Goal: Task Accomplishment & Management: Manage account settings

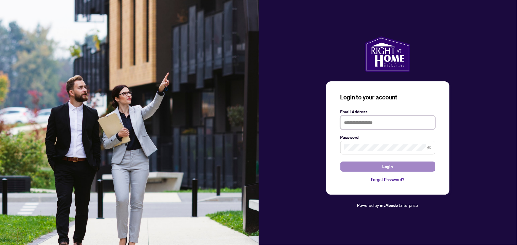
type input "**********"
click at [381, 169] on button "Login" at bounding box center [387, 167] width 95 height 10
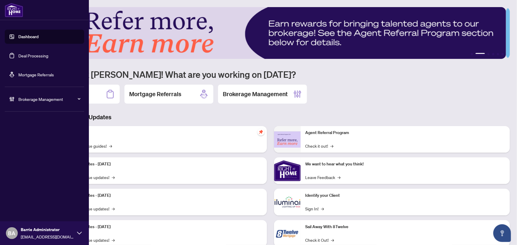
click at [44, 54] on link "Deal Processing" at bounding box center [33, 55] width 30 height 5
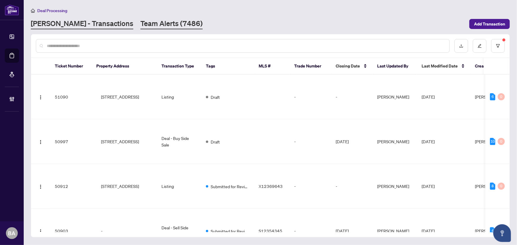
click at [140, 23] on link "Team Alerts (7486)" at bounding box center [171, 24] width 62 height 11
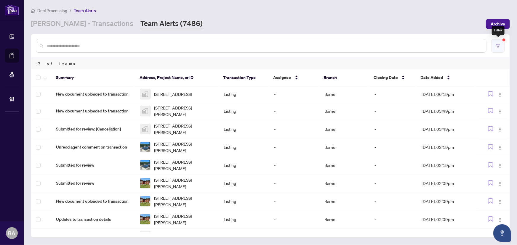
click at [497, 44] on icon "filter" at bounding box center [498, 46] width 4 height 4
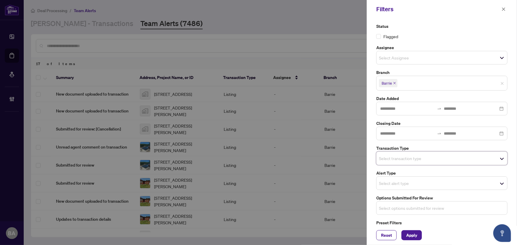
click at [401, 210] on input "search" at bounding box center [399, 208] width 41 height 7
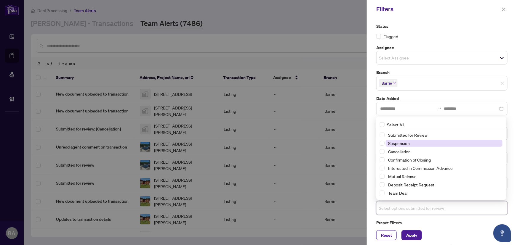
click at [403, 143] on span "Suspension" at bounding box center [399, 143] width 22 height 5
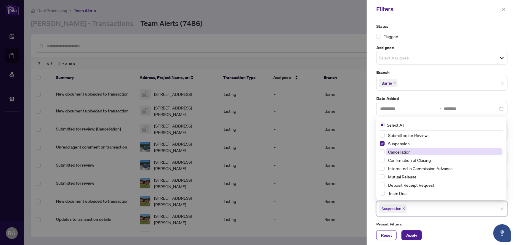
click at [407, 153] on span "Cancellation" at bounding box center [399, 151] width 22 height 5
click at [409, 179] on div "Mutual Release" at bounding box center [440, 176] width 123 height 7
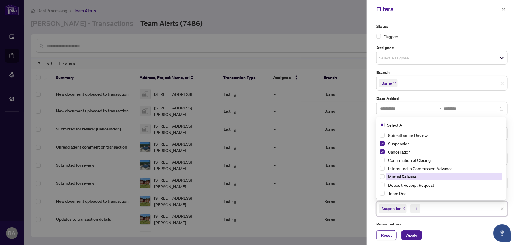
click at [400, 177] on span "Mutual Release" at bounding box center [402, 176] width 28 height 5
click at [415, 242] on div "Reset Apply" at bounding box center [441, 236] width 150 height 20
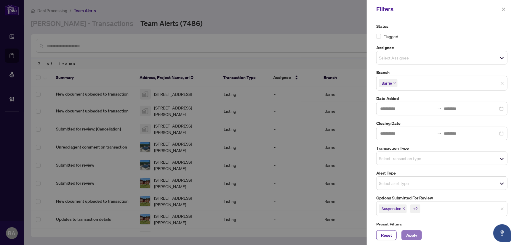
click at [416, 236] on span "Apply" at bounding box center [411, 235] width 11 height 9
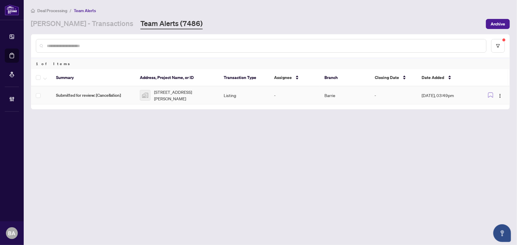
click at [117, 89] on td "Submitted for review: [Cancellation]" at bounding box center [93, 95] width 84 height 18
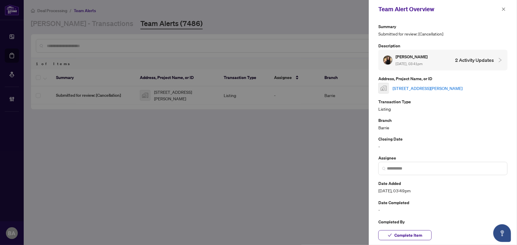
click at [416, 88] on link "[STREET_ADDRESS][PERSON_NAME]" at bounding box center [427, 88] width 70 height 7
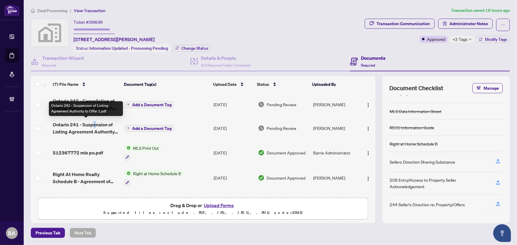
click at [94, 125] on span "Ontario 241 - Suspension of Listing Agreement Authority to Offer 1.pdf" at bounding box center [86, 128] width 67 height 14
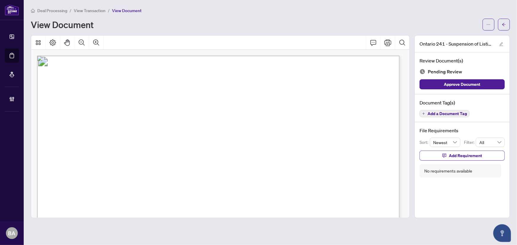
click at [98, 10] on span "View Transaction" at bounding box center [90, 10] width 32 height 5
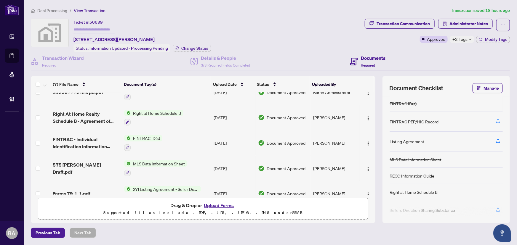
scroll to position [73, 0]
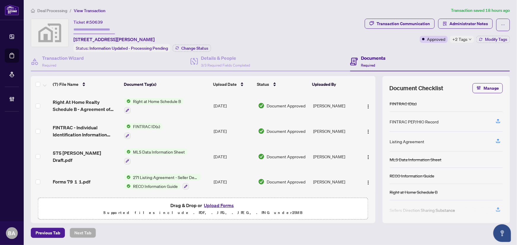
click at [74, 178] on span "Forms 79 1 1.pdf" at bounding box center [72, 181] width 38 height 7
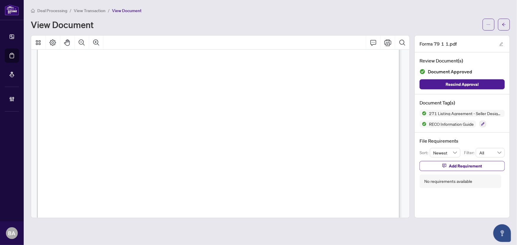
scroll to position [8322, 0]
click at [86, 12] on span "View Transaction" at bounding box center [90, 10] width 32 height 5
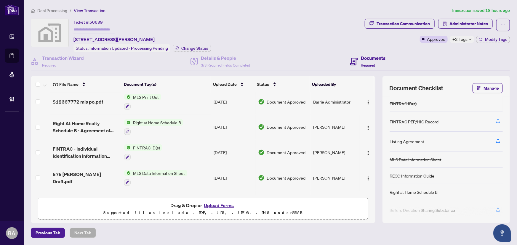
scroll to position [73, 0]
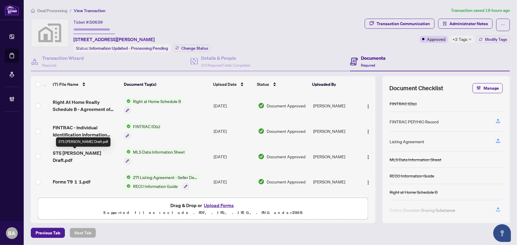
click at [78, 157] on span "575 Oleary Draft.pdf" at bounding box center [86, 156] width 67 height 14
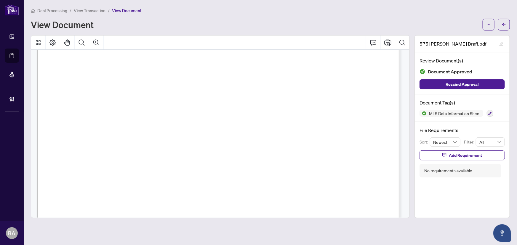
scroll to position [81, 0]
drag, startPoint x: 139, startPoint y: 93, endPoint x: 176, endPoint y: 110, distance: 40.9
click at [81, 105] on span "Exterior" at bounding box center [70, 108] width 22 height 8
click at [328, 96] on span "O'BRIEN,TRESA" at bounding box center [321, 98] width 40 height 6
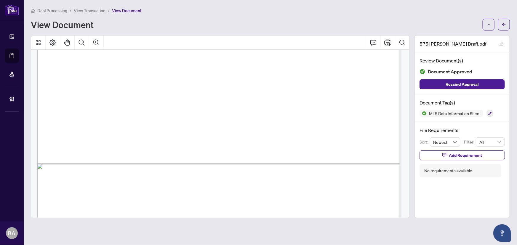
scroll to position [221, 0]
drag, startPoint x: 101, startPoint y: 10, endPoint x: 112, endPoint y: 7, distance: 12.2
click at [101, 10] on span "View Transaction" at bounding box center [90, 10] width 32 height 5
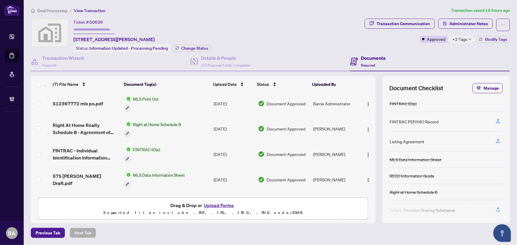
scroll to position [54, 0]
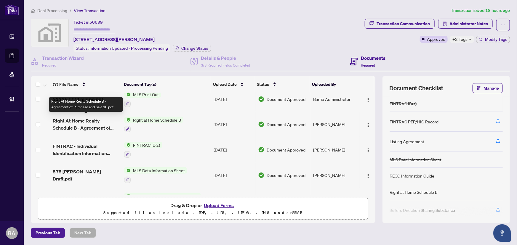
click at [88, 122] on span "Right At Home Realty Schedule B - Agreement of Purchase and Sale 10.pdf" at bounding box center [86, 124] width 67 height 14
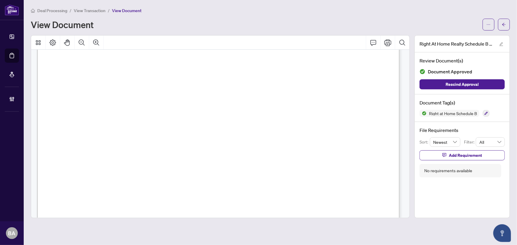
scroll to position [43, 0]
click at [98, 8] on span "View Transaction" at bounding box center [90, 10] width 32 height 5
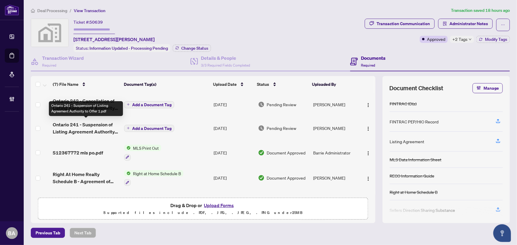
click at [95, 126] on span "Ontario 241 - Suspension of Listing Agreement Authority to Offer 1.pdf" at bounding box center [86, 128] width 67 height 14
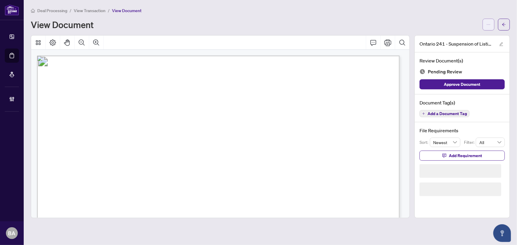
click at [484, 27] on button "button" at bounding box center [488, 25] width 12 height 12
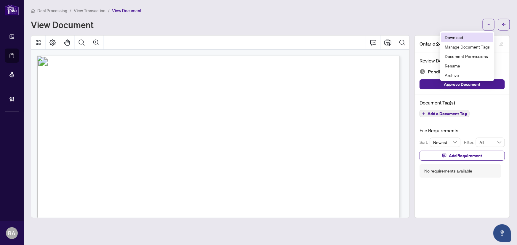
click at [479, 39] on span "Download" at bounding box center [466, 37] width 45 height 7
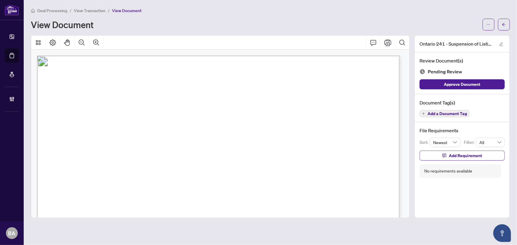
click at [459, 119] on div "Document Tag(s) Add a Document Tag" at bounding box center [461, 108] width 95 height 28
click at [457, 116] on button "Add a Document Tag" at bounding box center [444, 113] width 50 height 7
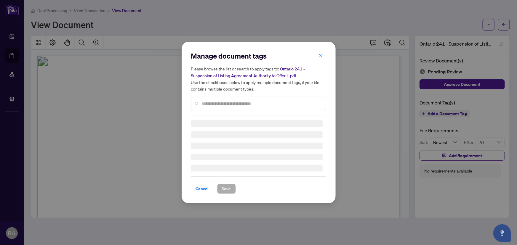
drag, startPoint x: 242, startPoint y: 109, endPoint x: 242, endPoint y: 101, distance: 8.0
click at [242, 109] on div at bounding box center [258, 104] width 135 height 14
click at [242, 101] on div "Manage document tags Please browse the list or search to apply tags to: Ontario…" at bounding box center [258, 83] width 135 height 64
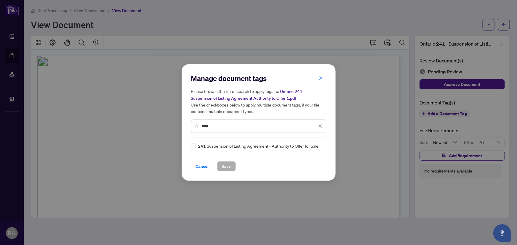
type input "***"
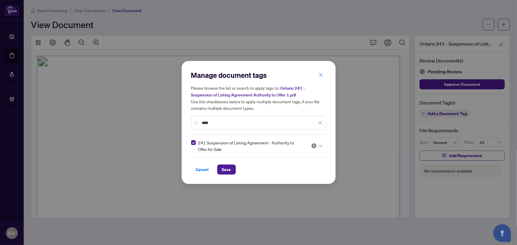
drag, startPoint x: 309, startPoint y: 142, endPoint x: 313, endPoint y: 146, distance: 5.2
click at [309, 142] on div "241 Suspension of Listing Agreement - Authority to Offer for Sale" at bounding box center [256, 145] width 131 height 13
click at [298, 173] on div "Approved" at bounding box center [298, 174] width 38 height 7
click at [231, 165] on button "Save" at bounding box center [226, 170] width 19 height 10
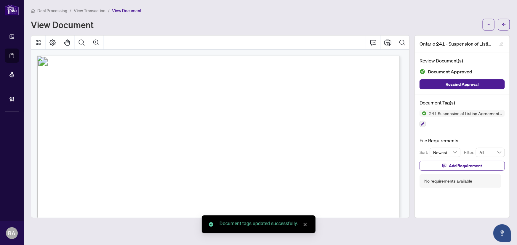
click at [95, 10] on span "View Transaction" at bounding box center [90, 10] width 32 height 5
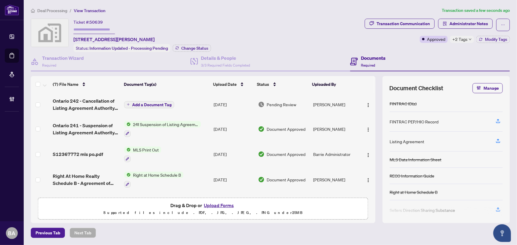
click at [93, 102] on span "Ontario 242 - Cancellation of Listing Agreement Authority to Offer 4 1.pdf" at bounding box center [86, 104] width 67 height 14
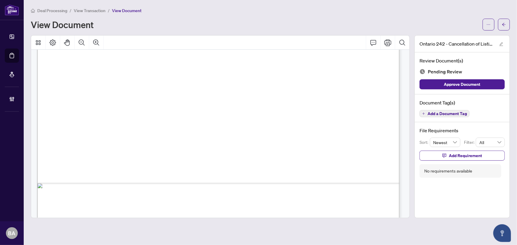
scroll to position [312, 0]
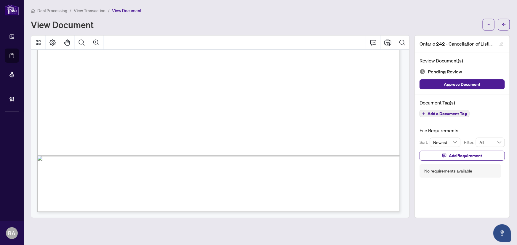
click at [438, 112] on span "Add a Document Tag" at bounding box center [446, 114] width 39 height 4
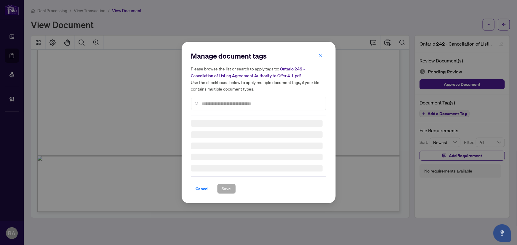
click at [296, 104] on input "text" at bounding box center [261, 103] width 119 height 7
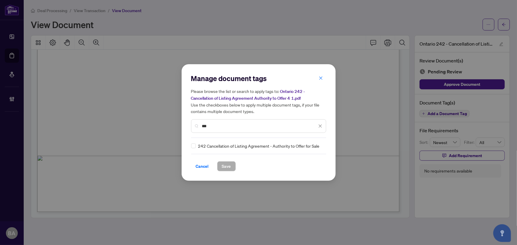
type input "***"
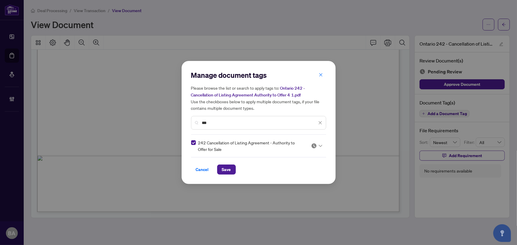
click at [317, 144] on div at bounding box center [316, 146] width 11 height 6
click at [301, 170] on div "Approved" at bounding box center [298, 174] width 45 height 9
click at [232, 175] on div "Manage document tags Please browse the list or search to apply tags to: Ontario…" at bounding box center [258, 122] width 154 height 123
click at [232, 173] on button "Save" at bounding box center [226, 170] width 19 height 10
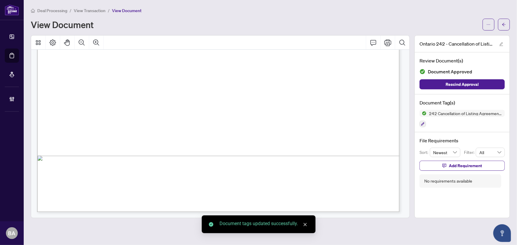
click at [95, 8] on span "View Transaction" at bounding box center [90, 10] width 32 height 5
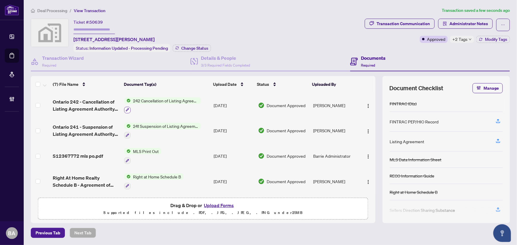
click at [129, 108] on button "button" at bounding box center [127, 110] width 7 height 7
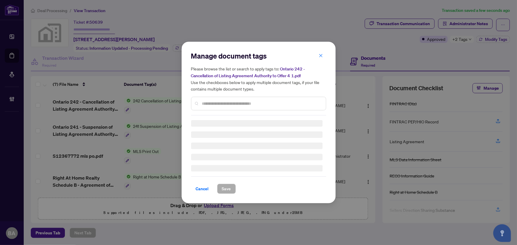
click at [225, 98] on div at bounding box center [258, 104] width 135 height 14
click at [228, 103] on div "Manage document tags Please browse the list or search to apply tags to: Ontario…" at bounding box center [258, 83] width 135 height 64
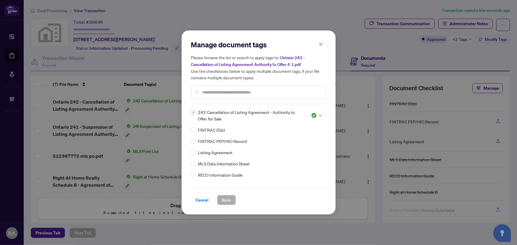
click at [232, 95] on input "text" at bounding box center [261, 92] width 119 height 7
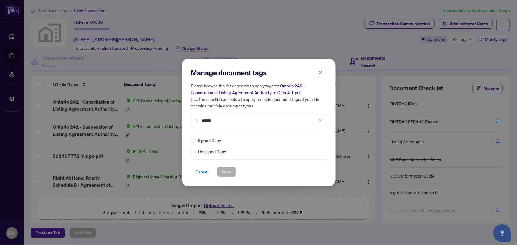
type input "******"
drag, startPoint x: 316, startPoint y: 143, endPoint x: 313, endPoint y: 147, distance: 4.2
click at [316, 143] on input "search" at bounding box center [314, 140] width 6 height 9
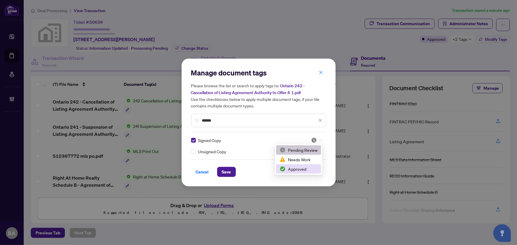
click at [302, 167] on div "Approved" at bounding box center [298, 169] width 38 height 7
click at [241, 171] on div "Cancel Save" at bounding box center [258, 172] width 135 height 10
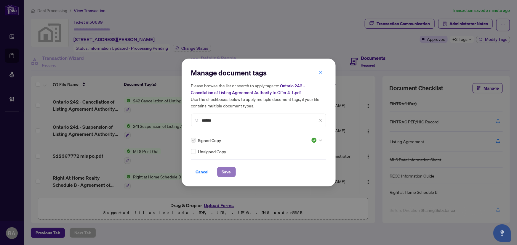
drag, startPoint x: 228, startPoint y: 175, endPoint x: 229, endPoint y: 171, distance: 4.2
click at [229, 172] on span "Save" at bounding box center [226, 171] width 9 height 9
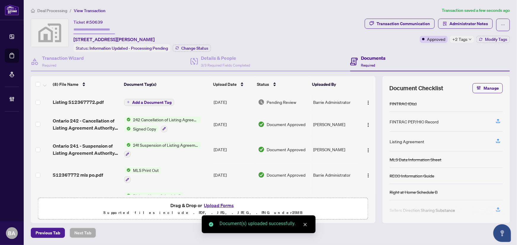
click at [139, 102] on span "Add a Document Tag" at bounding box center [151, 102] width 39 height 4
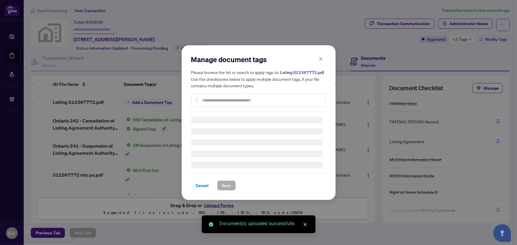
click at [227, 99] on div "Manage document tags Please browse the list or search to apply tags to: Listing…" at bounding box center [258, 83] width 135 height 57
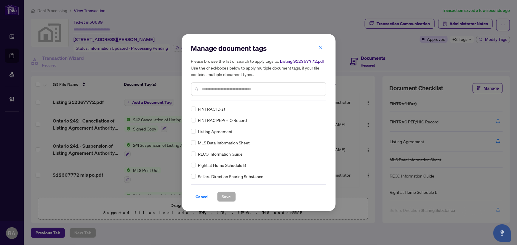
drag, startPoint x: 228, startPoint y: 94, endPoint x: 231, endPoint y: 90, distance: 4.7
click at [228, 93] on div at bounding box center [258, 89] width 135 height 14
click at [231, 89] on input "text" at bounding box center [261, 89] width 119 height 7
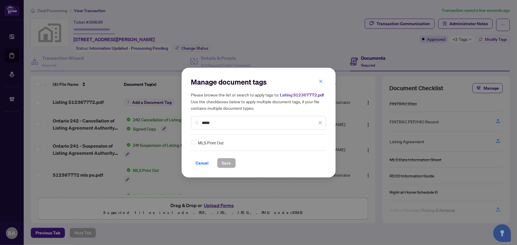
type input "*****"
click at [312, 140] on img at bounding box center [314, 143] width 6 height 6
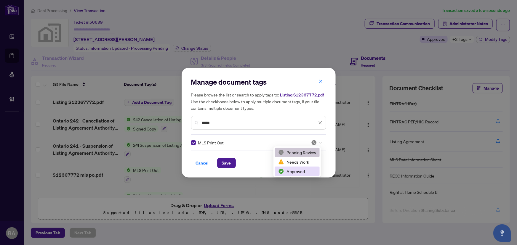
click at [305, 171] on div "Approved" at bounding box center [297, 171] width 38 height 7
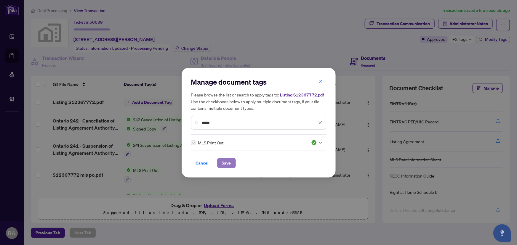
click at [233, 163] on button "Save" at bounding box center [226, 163] width 19 height 10
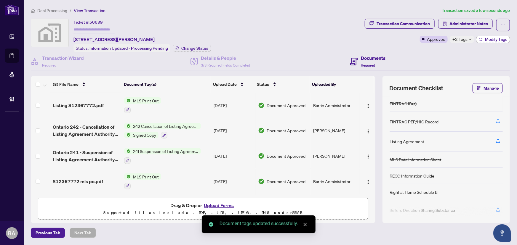
click at [490, 38] on span "Modify Tags" at bounding box center [496, 39] width 22 height 4
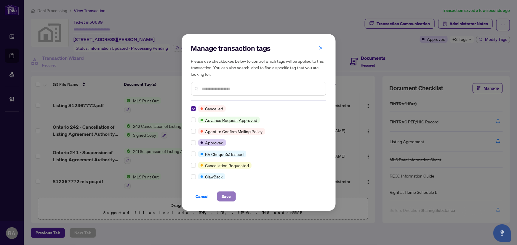
click at [226, 196] on span "Save" at bounding box center [226, 196] width 9 height 9
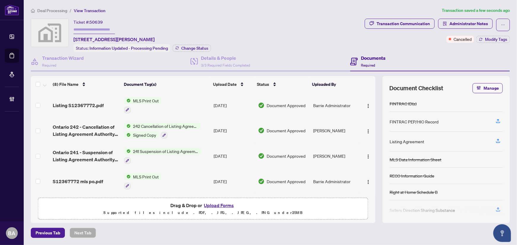
click at [62, 10] on span "Deal Processing" at bounding box center [52, 10] width 30 height 5
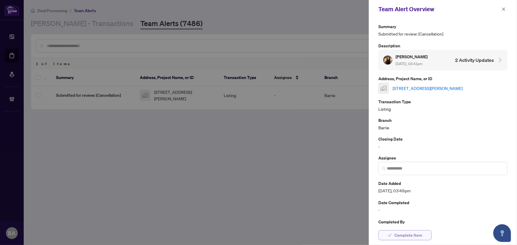
click at [411, 239] on span "Complete Item" at bounding box center [408, 235] width 28 height 9
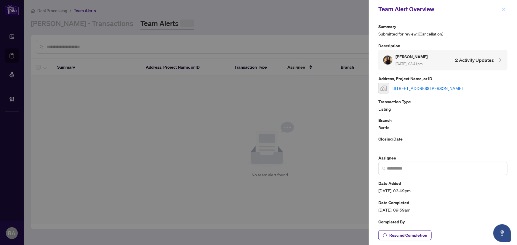
click at [503, 9] on icon "close" at bounding box center [503, 8] width 3 height 3
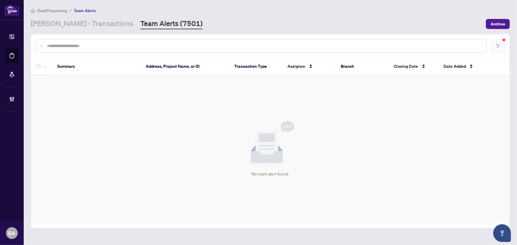
click at [495, 47] on button "button" at bounding box center [498, 46] width 14 height 14
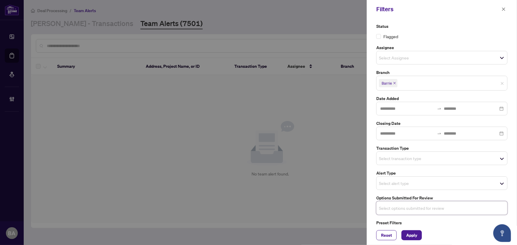
click at [401, 154] on div "Select transaction type" at bounding box center [441, 159] width 131 height 14
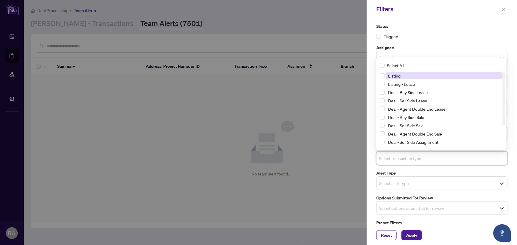
click at [403, 76] on span "Listing" at bounding box center [443, 75] width 117 height 7
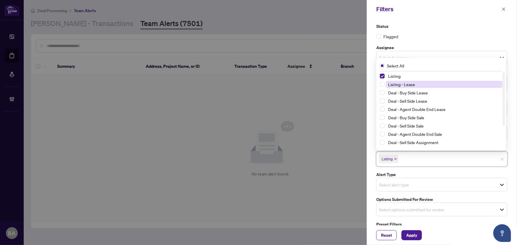
click at [404, 83] on span "Listing - Lease" at bounding box center [401, 84] width 27 height 5
click at [414, 236] on span "Apply" at bounding box center [411, 235] width 11 height 9
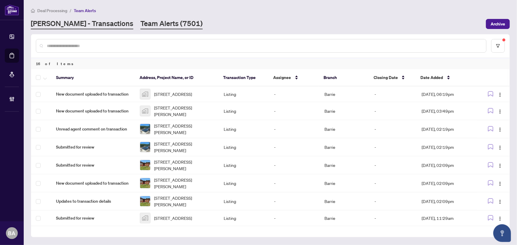
click at [65, 25] on link "[PERSON_NAME] - Transactions" at bounding box center [82, 24] width 102 height 11
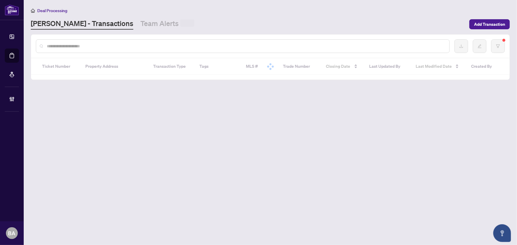
click at [90, 47] on input "text" at bounding box center [246, 46] width 398 height 7
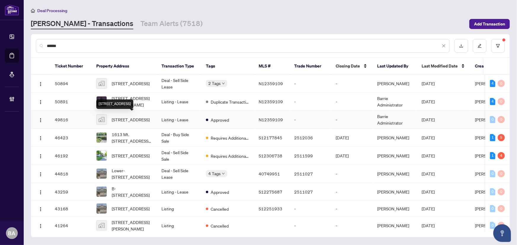
type input "******"
click at [132, 123] on span "[STREET_ADDRESS]" at bounding box center [131, 119] width 38 height 7
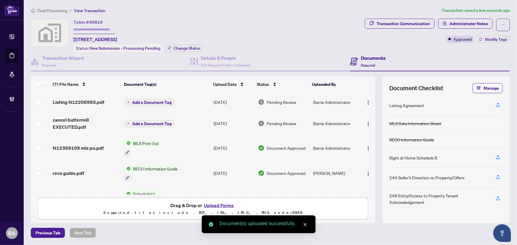
click at [146, 124] on span "Add a Document Tag" at bounding box center [151, 124] width 39 height 4
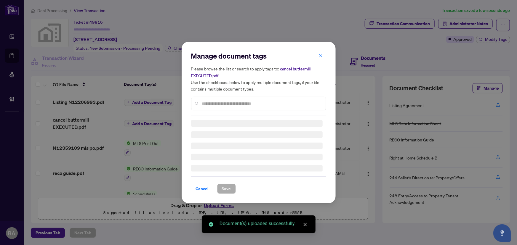
drag, startPoint x: 237, startPoint y: 108, endPoint x: 237, endPoint y: 100, distance: 7.5
click at [237, 107] on div "Manage document tags Please browse the list or search to apply tags to: cancel …" at bounding box center [258, 122] width 135 height 143
click at [237, 100] on div "Manage document tags Please browse the list or search to apply tags to: cancel …" at bounding box center [258, 83] width 135 height 64
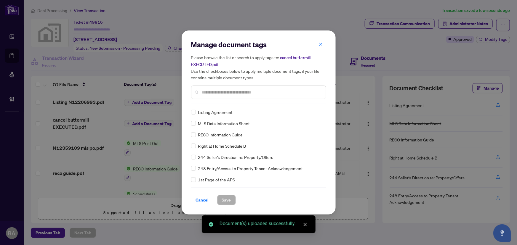
click at [238, 89] on input "text" at bounding box center [261, 92] width 119 height 7
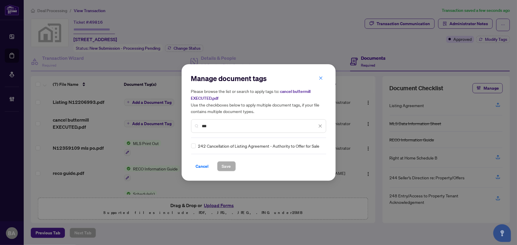
click at [195, 144] on div "242 Cancellation of Listing Agreement - Authority to Offer for Sale" at bounding box center [256, 146] width 131 height 7
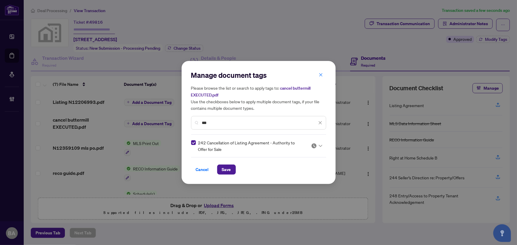
click at [318, 144] on div at bounding box center [316, 146] width 11 height 6
click at [308, 174] on div "Approved" at bounding box center [298, 174] width 38 height 7
click at [240, 120] on input "***" at bounding box center [259, 123] width 115 height 7
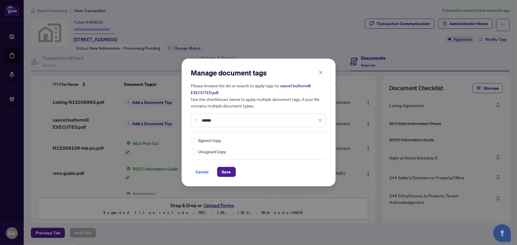
type input "******"
click at [313, 141] on img at bounding box center [314, 140] width 6 height 6
click at [310, 168] on div "Approved" at bounding box center [298, 169] width 38 height 7
click at [226, 170] on span "Save" at bounding box center [226, 171] width 9 height 9
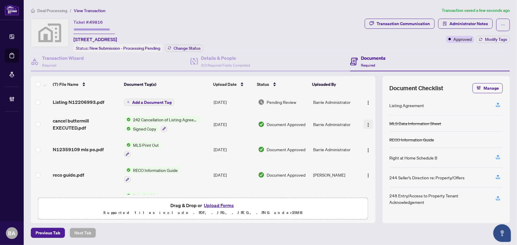
click at [366, 126] on span "button" at bounding box center [368, 124] width 5 height 7
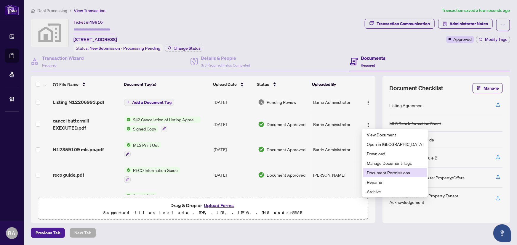
click at [391, 173] on span "Document Permissions" at bounding box center [394, 172] width 57 height 7
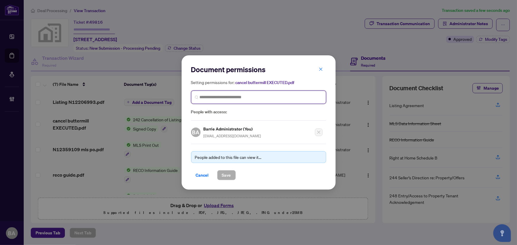
click at [247, 99] on input "search" at bounding box center [261, 97] width 123 height 6
type input "**********"
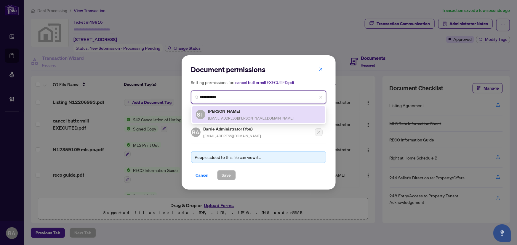
click at [247, 110] on h5 "[PERSON_NAME]" at bounding box center [251, 111] width 86 height 7
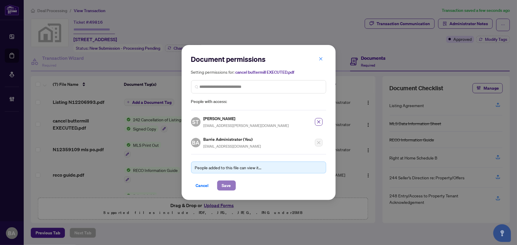
click at [226, 184] on span "Save" at bounding box center [226, 185] width 9 height 9
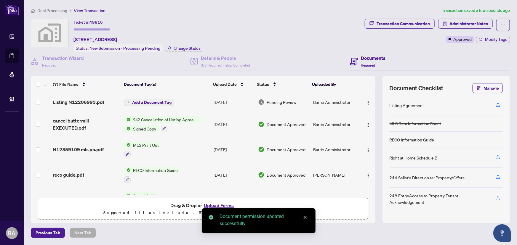
click at [152, 102] on span "Add a Document Tag" at bounding box center [151, 102] width 39 height 4
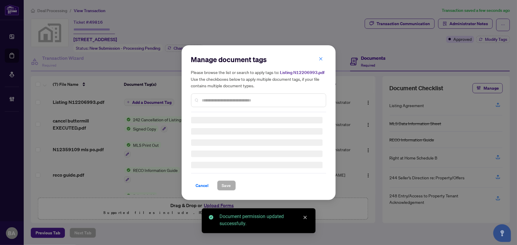
click at [224, 101] on div "Manage document tags Please browse the list or search to apply tags to: Listing…" at bounding box center [258, 123] width 135 height 136
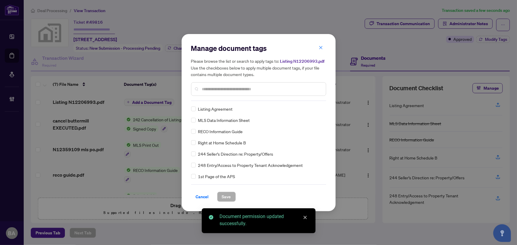
click at [246, 89] on input "text" at bounding box center [261, 89] width 119 height 7
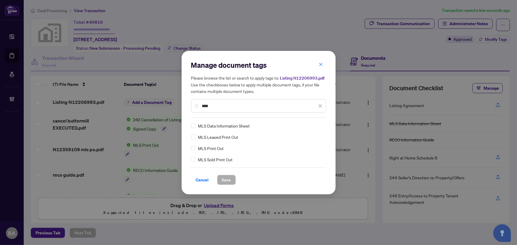
type input "***"
click at [313, 127] on img at bounding box center [314, 126] width 6 height 6
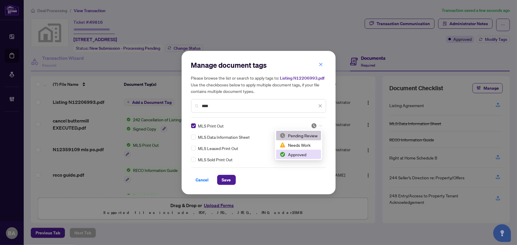
click at [303, 153] on div "Approved" at bounding box center [298, 154] width 38 height 7
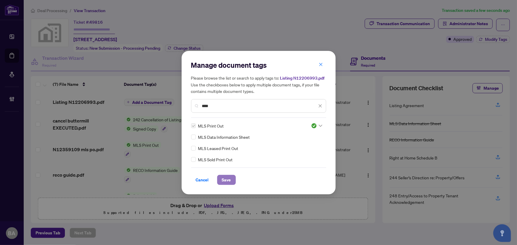
click at [222, 179] on span "Save" at bounding box center [226, 179] width 9 height 9
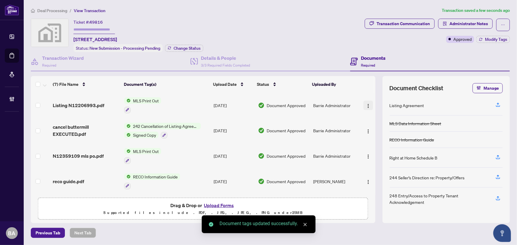
click at [366, 104] on img "button" at bounding box center [368, 106] width 5 height 5
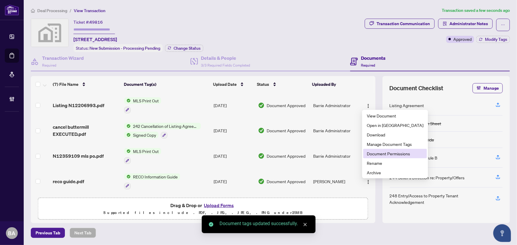
click at [377, 154] on span "Document Permissions" at bounding box center [394, 153] width 57 height 7
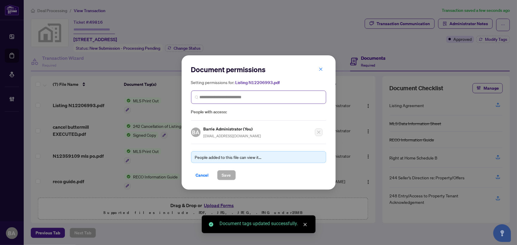
drag, startPoint x: 254, startPoint y: 102, endPoint x: 254, endPoint y: 92, distance: 9.2
click at [253, 102] on span at bounding box center [258, 97] width 135 height 13
click at [254, 92] on span at bounding box center [258, 97] width 135 height 13
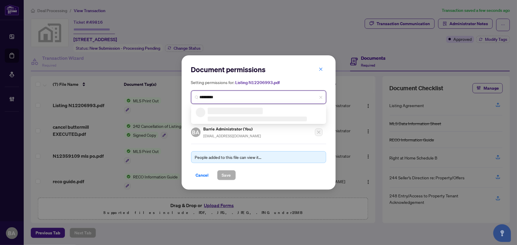
type input "**********"
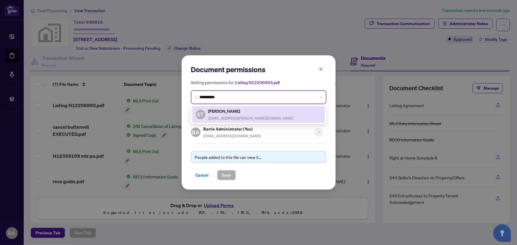
click at [267, 111] on div "ST Shawna Toole shawnatoole@rogers.com" at bounding box center [259, 115] width 126 height 14
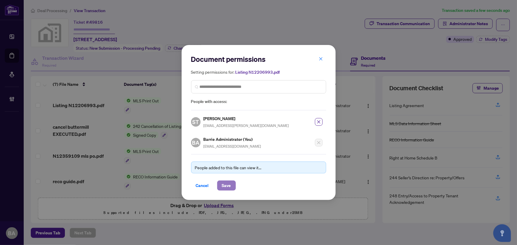
click at [226, 186] on span "Save" at bounding box center [226, 185] width 9 height 9
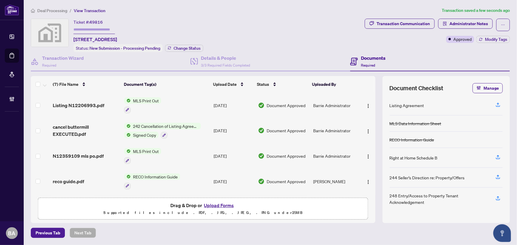
click at [487, 43] on div "Transaction Communication Administrator Notes Approved Modify Tags" at bounding box center [436, 35] width 147 height 33
click at [491, 37] on span "Modify Tags" at bounding box center [496, 39] width 22 height 4
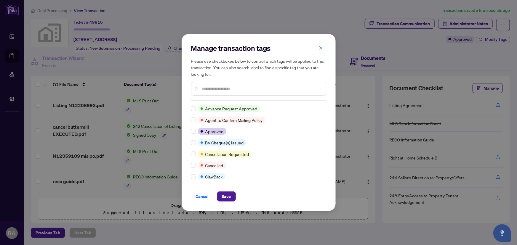
click at [206, 88] on input "text" at bounding box center [261, 89] width 119 height 7
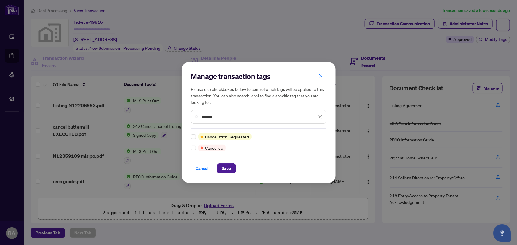
type input "*******"
click at [228, 169] on span "Save" at bounding box center [226, 168] width 9 height 9
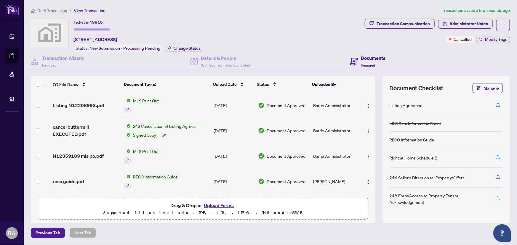
click at [59, 10] on span "Deal Processing" at bounding box center [52, 10] width 30 height 5
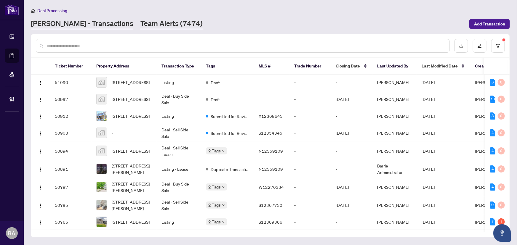
click at [140, 21] on link "Team Alerts (7474)" at bounding box center [171, 24] width 62 height 11
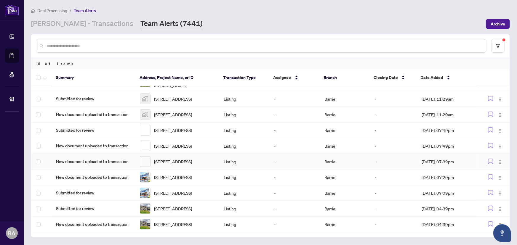
scroll to position [142, 0]
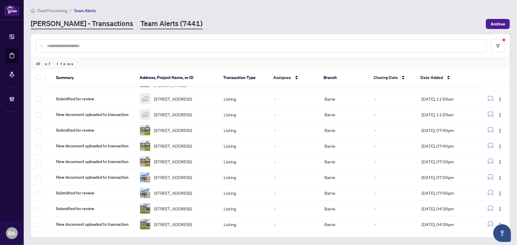
click at [59, 20] on link "[PERSON_NAME] - Transactions" at bounding box center [82, 24] width 102 height 11
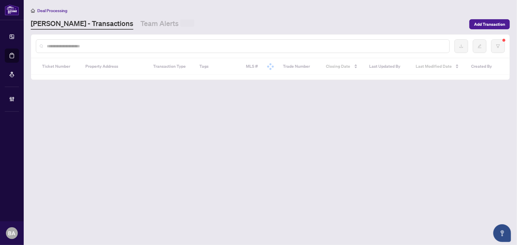
click at [83, 49] on input "text" at bounding box center [246, 46] width 398 height 7
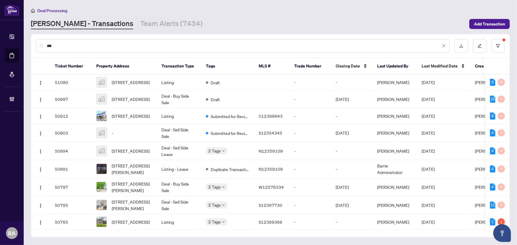
type input "****"
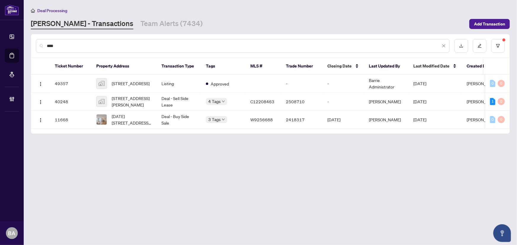
click at [91, 45] on input "****" at bounding box center [243, 46] width 393 height 7
click at [91, 46] on input "****" at bounding box center [243, 46] width 393 height 7
type input "*"
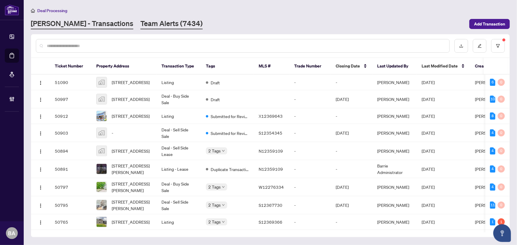
click at [140, 22] on link "Team Alerts (7434)" at bounding box center [171, 24] width 62 height 11
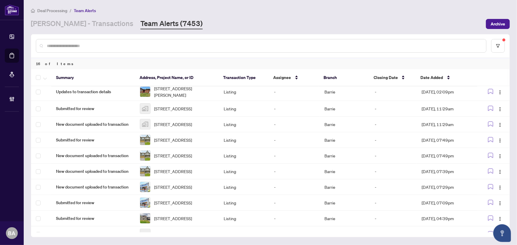
scroll to position [142, 0]
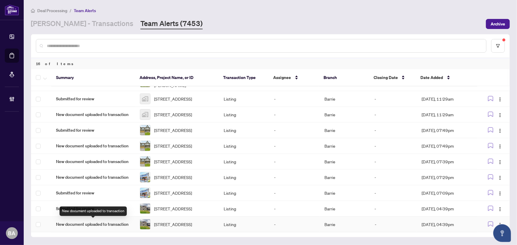
click at [89, 225] on span "New document uploaded to transaction" at bounding box center [93, 224] width 74 height 7
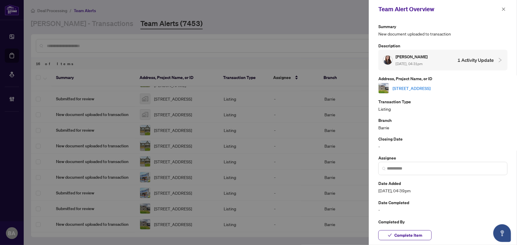
click at [423, 85] on link "[STREET_ADDRESS]" at bounding box center [411, 88] width 38 height 7
click at [425, 241] on div "Complete Item" at bounding box center [443, 236] width 148 height 20
click at [385, 242] on div "Complete Item" at bounding box center [443, 236] width 148 height 20
drag, startPoint x: 415, startPoint y: 239, endPoint x: 432, endPoint y: 199, distance: 43.1
click at [415, 239] on span "Complete Item" at bounding box center [408, 235] width 28 height 9
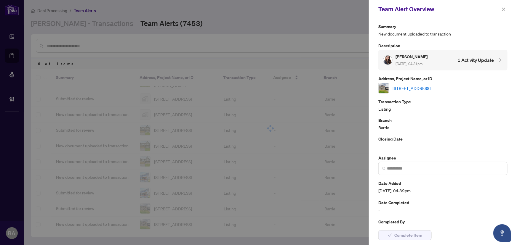
drag, startPoint x: 504, startPoint y: 7, endPoint x: 499, endPoint y: 10, distance: 5.5
click at [504, 7] on span "button" at bounding box center [503, 8] width 4 height 9
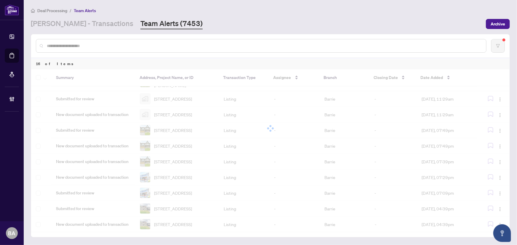
scroll to position [124, 0]
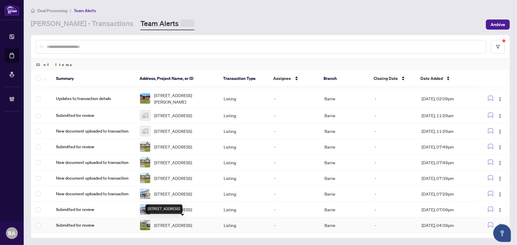
click at [186, 223] on span "[STREET_ADDRESS]" at bounding box center [173, 225] width 38 height 7
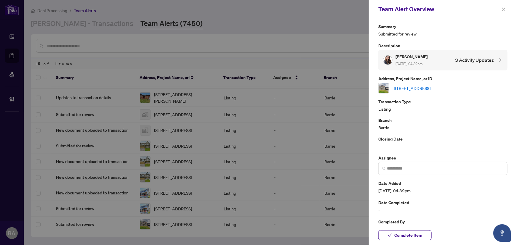
click at [430, 89] on link "[STREET_ADDRESS]" at bounding box center [411, 88] width 38 height 7
click at [421, 236] on span "Complete Item" at bounding box center [408, 235] width 28 height 9
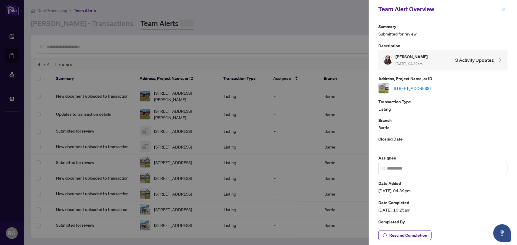
scroll to position [106, 0]
click at [505, 10] on icon "close" at bounding box center [503, 9] width 4 height 4
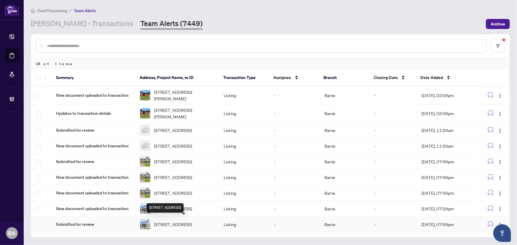
click at [162, 224] on span "[STREET_ADDRESS]" at bounding box center [173, 224] width 38 height 7
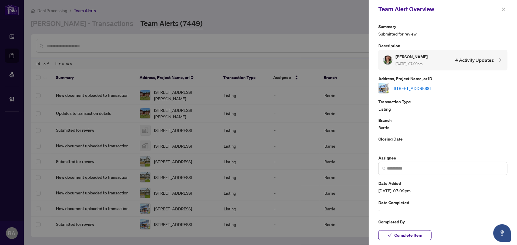
click at [430, 85] on link "[STREET_ADDRESS]" at bounding box center [411, 88] width 38 height 7
click at [500, 8] on button "button" at bounding box center [503, 9] width 8 height 7
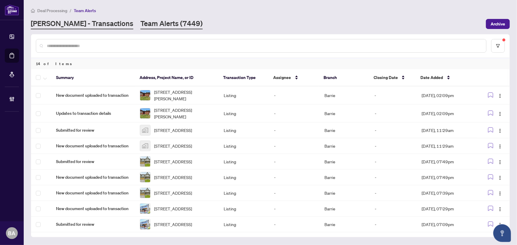
click at [65, 27] on link "[PERSON_NAME] - Transactions" at bounding box center [82, 24] width 102 height 11
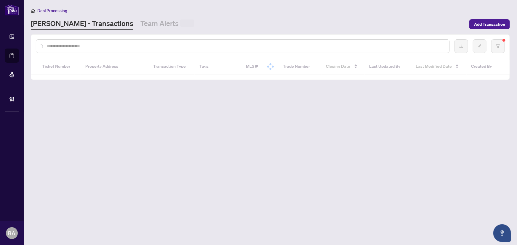
click at [122, 46] on input "text" at bounding box center [246, 46] width 398 height 7
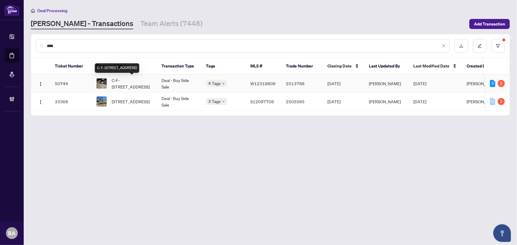
type input "****"
click at [130, 83] on span "C-F-[STREET_ADDRESS]" at bounding box center [132, 83] width 40 height 13
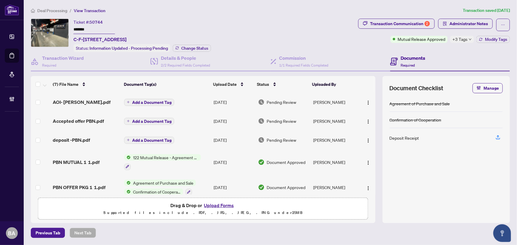
click at [66, 9] on span "Deal Processing" at bounding box center [52, 10] width 30 height 5
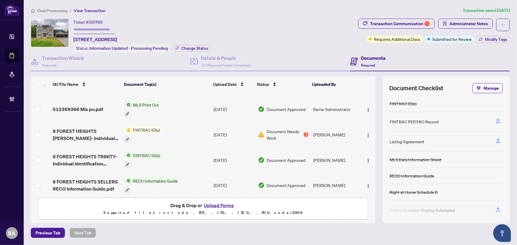
scroll to position [99, 0]
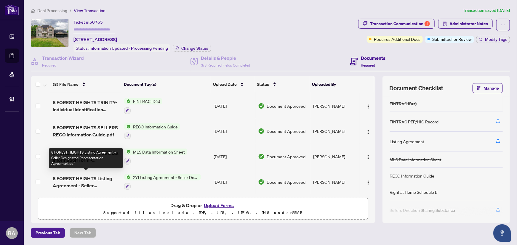
click at [75, 175] on span "8 FOREST HEIGHTS Listing Agreement - Seller Designated Representation Agreement…" at bounding box center [86, 182] width 67 height 14
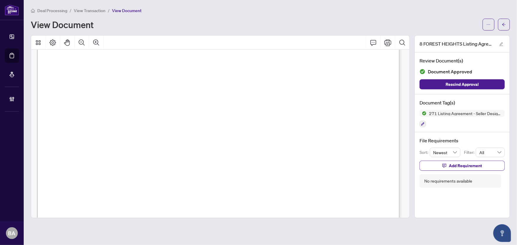
scroll to position [134, 0]
drag, startPoint x: 279, startPoint y: 99, endPoint x: 273, endPoint y: 96, distance: 6.6
click at [279, 99] on span "August" at bounding box center [271, 99] width 16 height 6
click at [177, 93] on span "exclusive and irrevocable" at bounding box center [179, 90] width 45 height 5
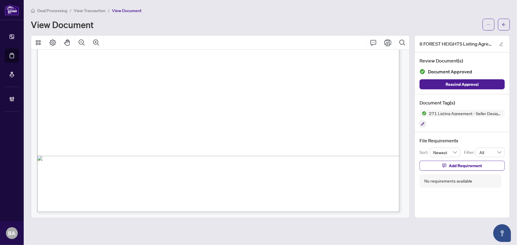
click at [102, 11] on span "View Transaction" at bounding box center [90, 10] width 32 height 5
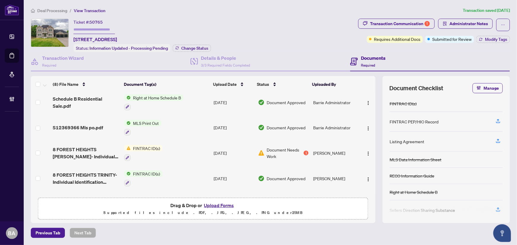
scroll to position [99, 0]
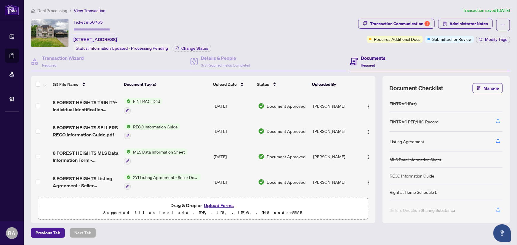
click at [97, 124] on span "8 FOREST HEIGHTS SELLERS RECO Information Guide.pdf" at bounding box center [86, 131] width 67 height 14
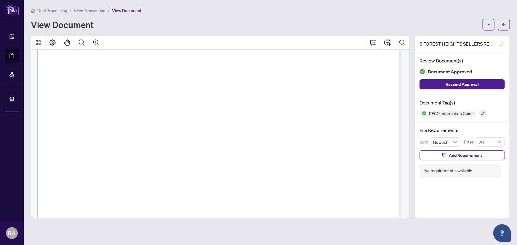
scroll to position [5784, 0]
click at [247, 128] on span "RIGHT AT HOME REALTY" at bounding box center [216, 129] width 61 height 6
click at [103, 144] on span "Brokerage name" at bounding box center [83, 142] width 38 height 6
drag, startPoint x: 307, startPoint y: 166, endPoint x: 305, endPoint y: 161, distance: 5.2
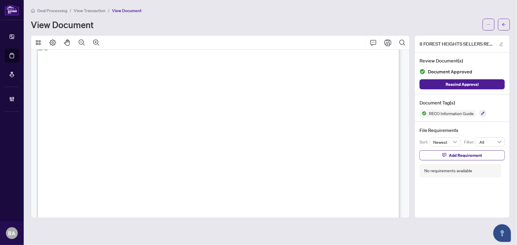
click at [290, 166] on span "Signature of real estate agent" at bounding box center [256, 169] width 67 height 6
click at [98, 10] on span "View Transaction" at bounding box center [90, 10] width 32 height 5
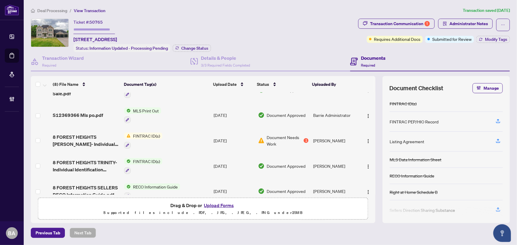
scroll to position [99, 0]
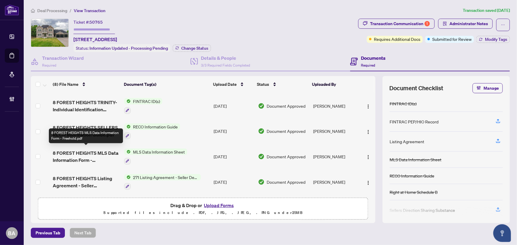
click at [103, 149] on span "8 FOREST HEIGHTS MLS Data Information Form - Freehold.pdf" at bounding box center [86, 156] width 67 height 14
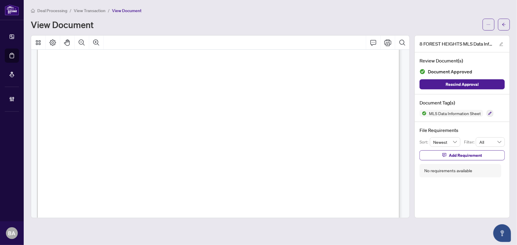
scroll to position [107, 0]
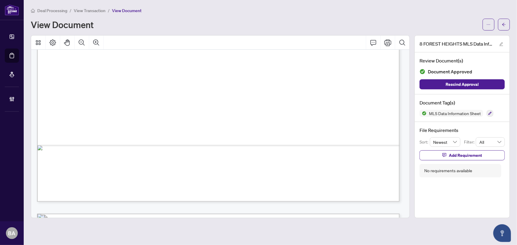
click at [332, 126] on span "28" at bounding box center [333, 127] width 4 height 6
click at [333, 126] on span "28" at bounding box center [333, 127] width 4 height 6
drag, startPoint x: 83, startPoint y: 131, endPoint x: 111, endPoint y: 131, distance: 27.8
click at [111, 131] on div "*MANDATORY IF AVAILABLE ** MANDATORY EXCEPT FOR MOBILE/TRAILER DIRECTIONS (250 …" at bounding box center [399, 201] width 724 height 937
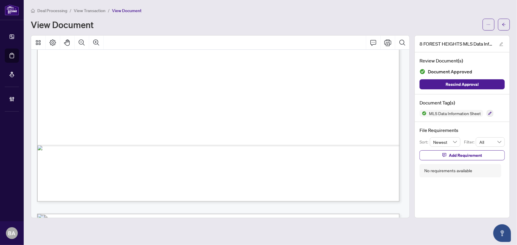
drag, startPoint x: 75, startPoint y: 110, endPoint x: 155, endPoint y: 120, distance: 80.8
click at [155, 123] on div "*MANDATORY IF AVAILABLE ** MANDATORY EXCEPT FOR MOBILE/TRAILER DIRECTIONS (250 …" at bounding box center [399, 201] width 724 height 937
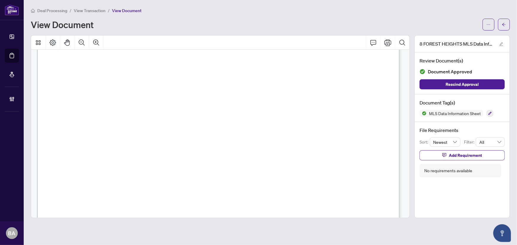
scroll to position [511, 0]
drag, startPoint x: 338, startPoint y: 72, endPoint x: 334, endPoint y: 75, distance: 5.6
click at [100, 64] on span "POSSESSION TYPE" at bounding box center [84, 62] width 35 height 4
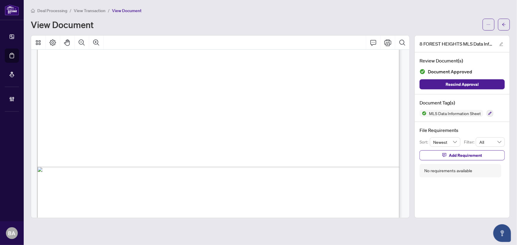
scroll to position [5651, 0]
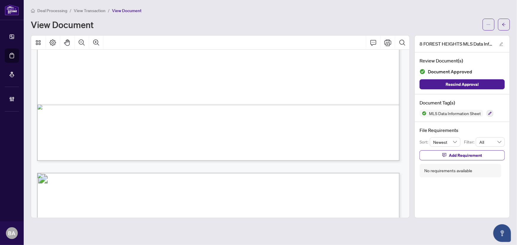
click at [95, 10] on span "View Transaction" at bounding box center [90, 10] width 32 height 5
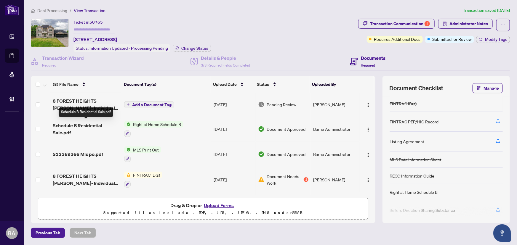
click at [83, 124] on span "Schedule B Residential Sale.pdf" at bounding box center [86, 129] width 67 height 14
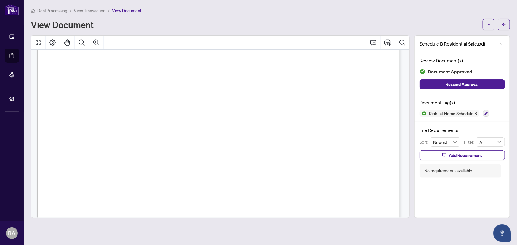
scroll to position [161, 0]
click at [96, 9] on span "View Transaction" at bounding box center [90, 10] width 32 height 5
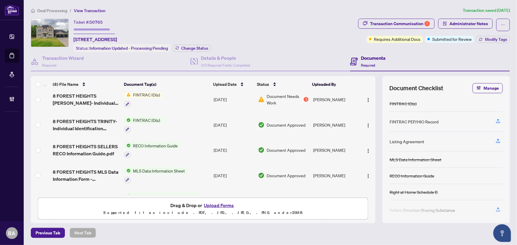
scroll to position [72, 0]
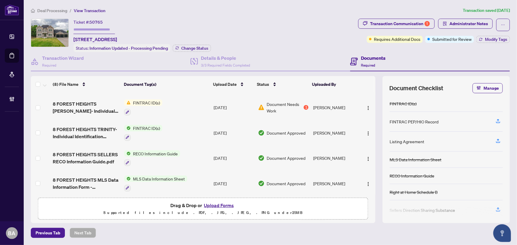
click at [96, 135] on span "8 FOREST HEIGHTS TRINITY- Individual Identification Information Record.pdf" at bounding box center [86, 133] width 67 height 14
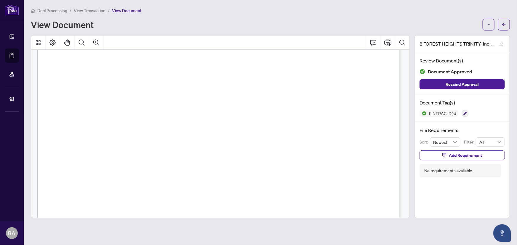
scroll to position [1022, 0]
click at [279, 90] on span "To your knowledge, does the client have a criminal history in regards to illega…" at bounding box center [177, 92] width 208 height 4
click at [291, 128] on span "✘" at bounding box center [292, 128] width 4 height 6
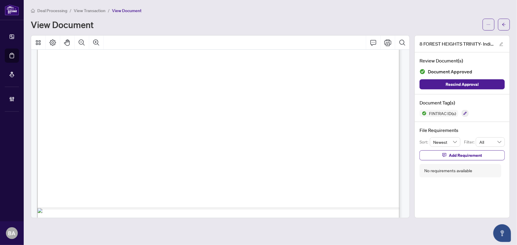
scroll to position [1211, 0]
click at [107, 104] on span "1" at bounding box center [106, 105] width 1 height 5
drag, startPoint x: 120, startPoint y: 143, endPoint x: 145, endPoint y: 133, distance: 26.4
click at [108, 143] on span "5" at bounding box center [107, 144] width 2 height 5
drag, startPoint x: 147, startPoint y: 115, endPoint x: 153, endPoint y: 147, distance: 33.5
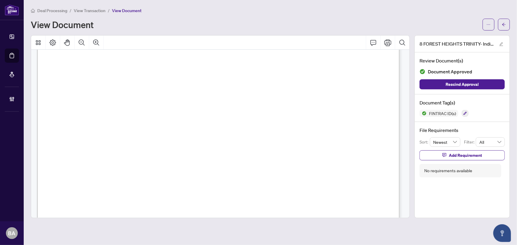
drag, startPoint x: 148, startPoint y: 152, endPoint x: 159, endPoint y: 187, distance: 36.8
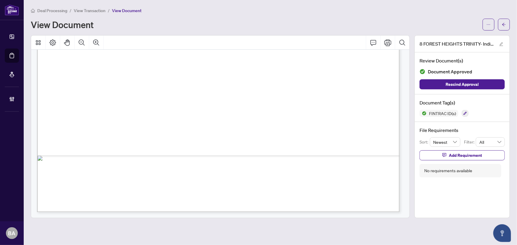
click at [98, 11] on span "View Transaction" at bounding box center [90, 10] width 32 height 5
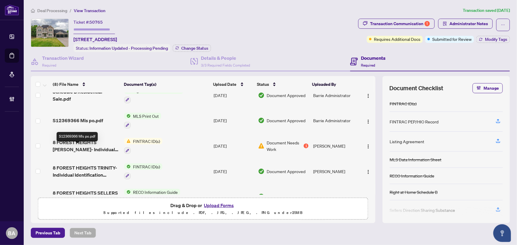
scroll to position [54, 0]
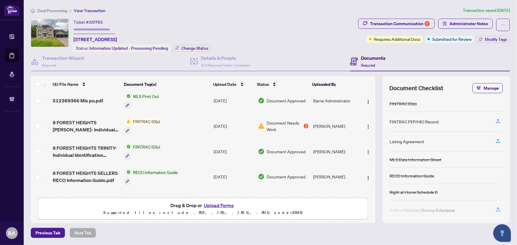
click at [91, 121] on span "8 FOREST HEIGHTS ALICE- Individual Identification Information Record 8.pdf" at bounding box center [86, 126] width 67 height 14
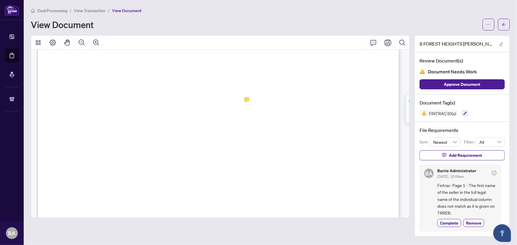
scroll to position [134, 0]
drag, startPoint x: 240, startPoint y: 86, endPoint x: 195, endPoint y: 104, distance: 48.6
click at [173, 86] on span "Forest Heights Court, Oro-Medonte, Ontario L0L 2E0" at bounding box center [148, 88] width 51 height 6
click at [82, 89] on span "2. Address:" at bounding box center [72, 89] width 20 height 5
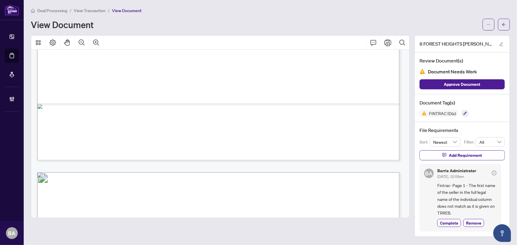
scroll to position [1247, 0]
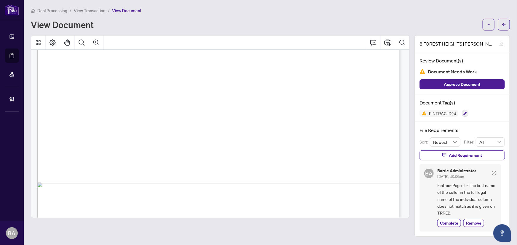
click at [96, 6] on main "Deal Processing / View Transaction / View Document View Document 8 FOREST HEIGH…" at bounding box center [270, 122] width 493 height 245
click at [98, 9] on span "View Transaction" at bounding box center [90, 10] width 32 height 5
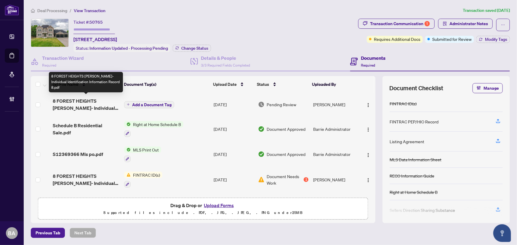
click at [82, 103] on span "8 FOREST HEIGHTS ALICE- Individual Identification Information Record 8.pdf" at bounding box center [86, 104] width 67 height 14
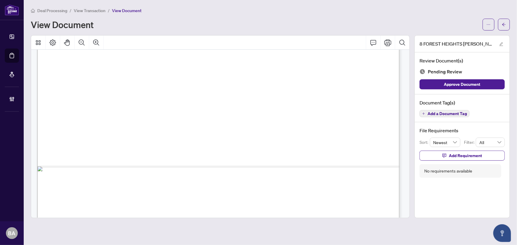
scroll to position [1754, 0]
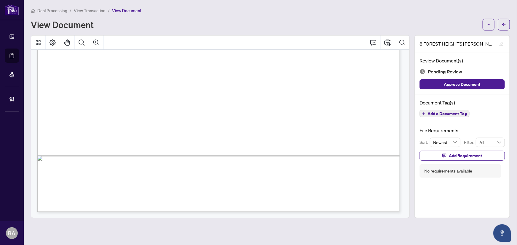
click at [429, 112] on span "Add a Document Tag" at bounding box center [446, 114] width 39 height 4
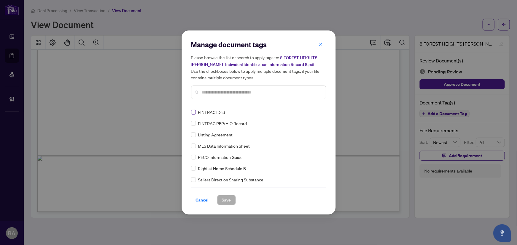
click at [191, 115] on label at bounding box center [193, 112] width 5 height 7
click at [312, 115] on span at bounding box center [316, 112] width 11 height 9
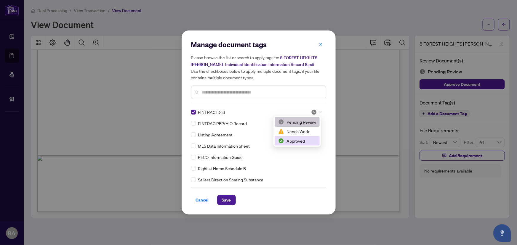
click at [309, 141] on div "Approved" at bounding box center [297, 141] width 38 height 7
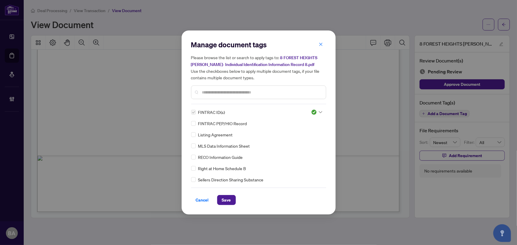
click at [234, 193] on div "Cancel Save" at bounding box center [258, 196] width 135 height 17
click at [229, 195] on div "Cancel Save" at bounding box center [258, 196] width 135 height 17
click at [232, 203] on button "Save" at bounding box center [226, 200] width 19 height 10
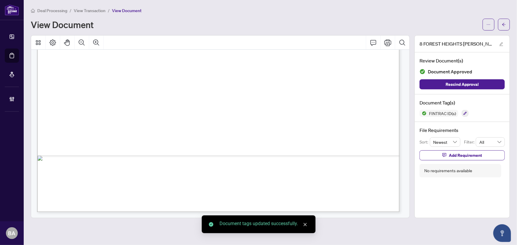
click at [89, 12] on span "View Transaction" at bounding box center [90, 10] width 32 height 5
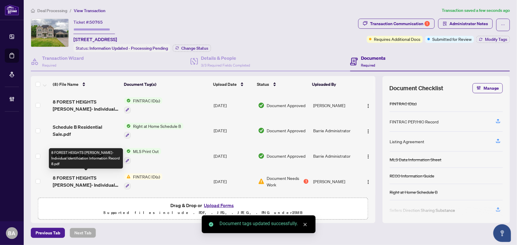
click at [94, 178] on span "8 FOREST HEIGHTS ALICE- Individual Identification Information Record 8.pdf" at bounding box center [86, 181] width 67 height 14
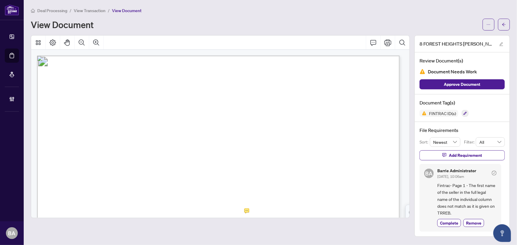
click at [448, 221] on span "Complete" at bounding box center [449, 223] width 18 height 6
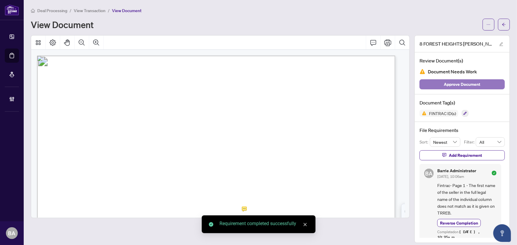
click at [457, 81] on span "Approve Document" at bounding box center [462, 84] width 36 height 9
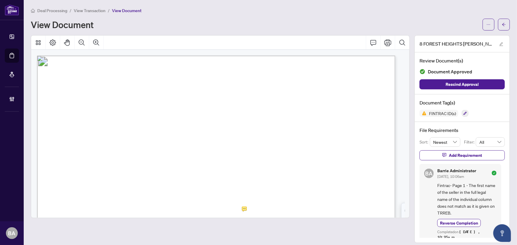
click at [96, 7] on li "View Transaction" at bounding box center [90, 10] width 32 height 7
click at [97, 15] on div "Deal Processing / View Transaction / View Document View Document" at bounding box center [270, 18] width 479 height 23
click at [98, 12] on span "View Transaction" at bounding box center [90, 10] width 32 height 5
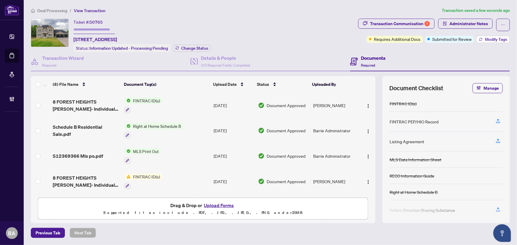
click at [491, 39] on span "Modify Tags" at bounding box center [496, 39] width 22 height 4
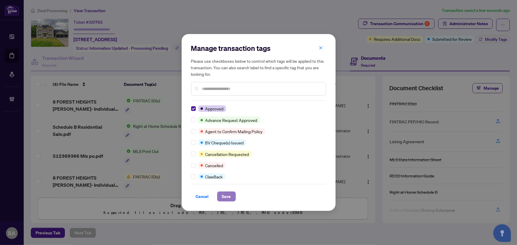
click at [234, 197] on button "Save" at bounding box center [226, 197] width 19 height 10
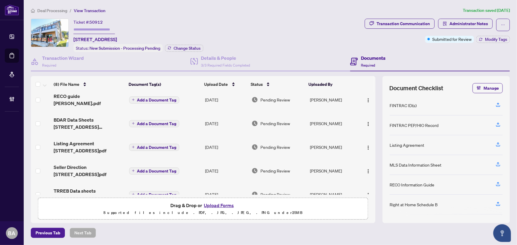
scroll to position [89, 0]
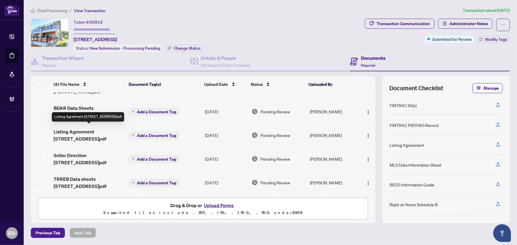
click at [98, 131] on span "Listing Agreement [STREET_ADDRESS]pdf" at bounding box center [89, 135] width 70 height 14
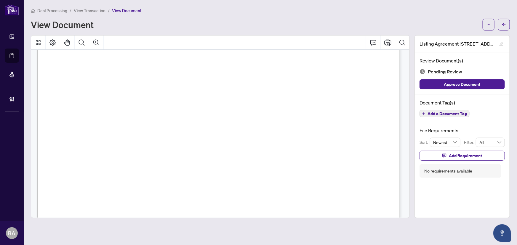
scroll to position [1534, 0]
drag, startPoint x: 77, startPoint y: 120, endPoint x: 173, endPoint y: 142, distance: 98.3
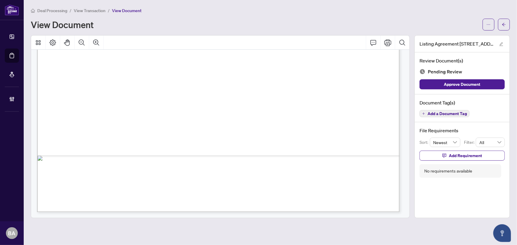
click at [463, 112] on span "Add a Document Tag" at bounding box center [446, 114] width 39 height 4
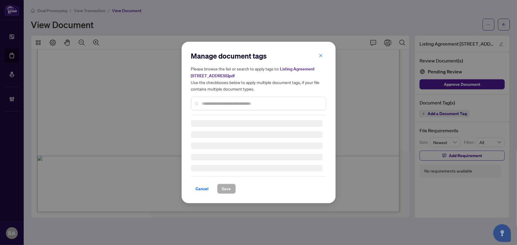
click at [217, 100] on div "Manage document tags Please browse the list or search to apply tags to: Listing…" at bounding box center [258, 83] width 135 height 64
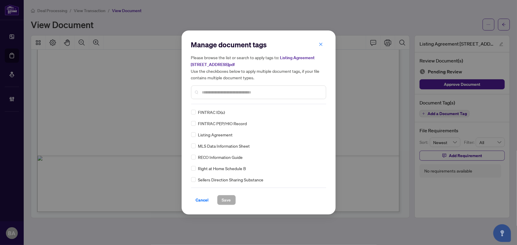
click at [219, 102] on div "Manage document tags Please browse the list or search to apply tags to: Listing…" at bounding box center [258, 72] width 135 height 64
click at [222, 93] on input "text" at bounding box center [261, 92] width 119 height 7
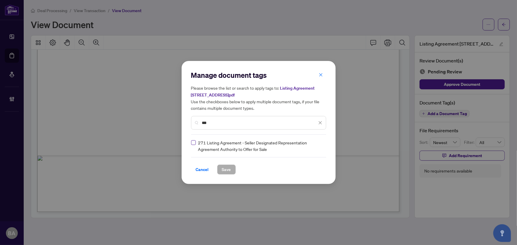
type input "***"
click at [315, 149] on input "search" at bounding box center [314, 145] width 6 height 9
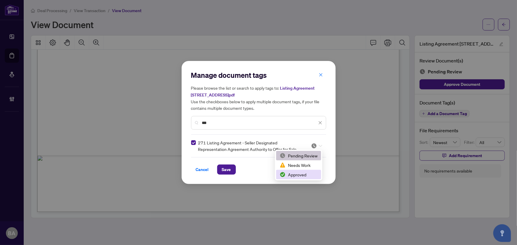
click at [313, 177] on div "Approved" at bounding box center [298, 174] width 38 height 7
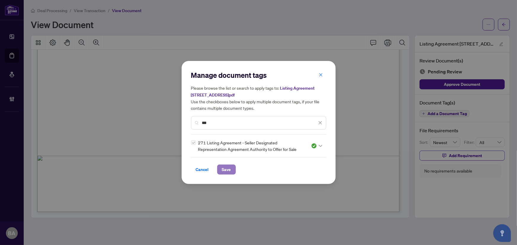
click at [228, 173] on span "Save" at bounding box center [226, 169] width 9 height 9
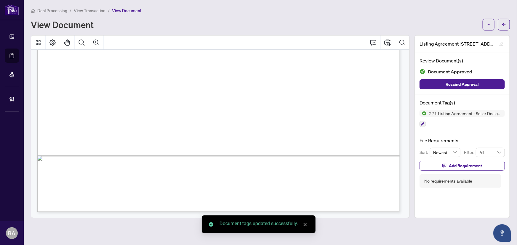
click at [98, 11] on span "View Transaction" at bounding box center [90, 10] width 32 height 5
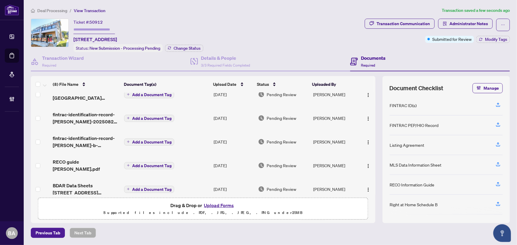
scroll to position [10, 0]
click at [90, 159] on span "RECO guide [PERSON_NAME].pdf" at bounding box center [86, 166] width 67 height 14
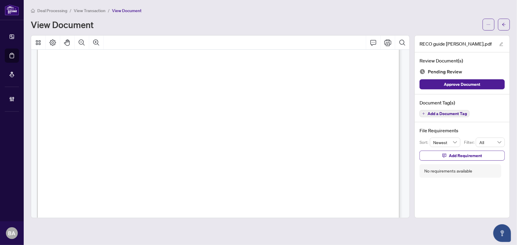
scroll to position [335, 0]
click at [457, 116] on button "Add a Document Tag" at bounding box center [444, 113] width 50 height 7
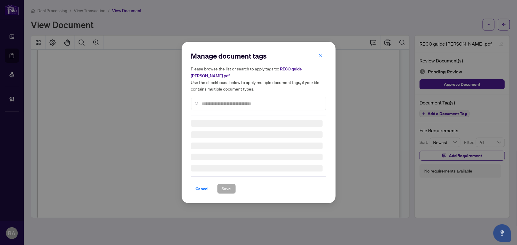
click at [268, 104] on div "Manage document tags Please browse the list or search to apply tags to: RECO gu…" at bounding box center [258, 83] width 135 height 64
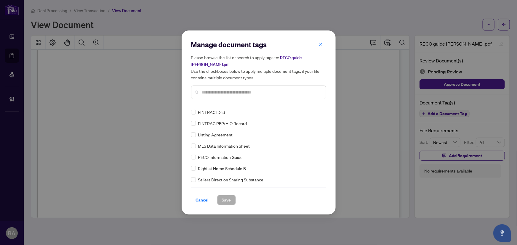
click at [273, 94] on input "text" at bounding box center [261, 92] width 119 height 7
type input "**"
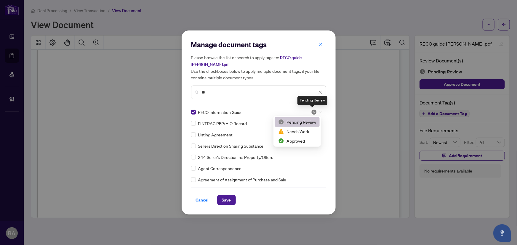
click at [315, 112] on div at bounding box center [316, 112] width 11 height 6
click at [301, 142] on div "Approved" at bounding box center [297, 141] width 38 height 7
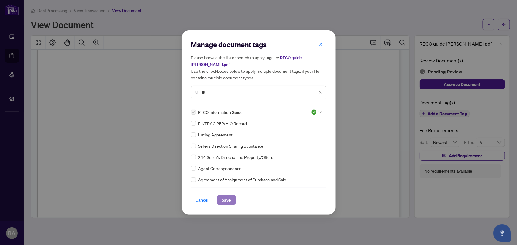
click at [229, 200] on span "Save" at bounding box center [226, 199] width 9 height 9
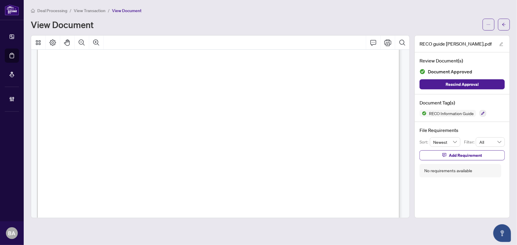
scroll to position [5838, 0]
click at [97, 9] on span "View Transaction" at bounding box center [90, 10] width 32 height 5
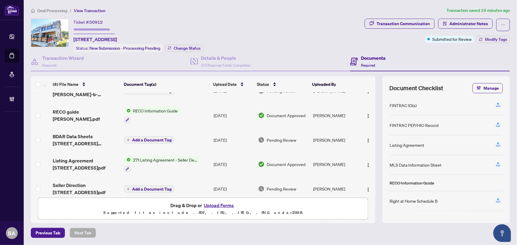
scroll to position [92, 0]
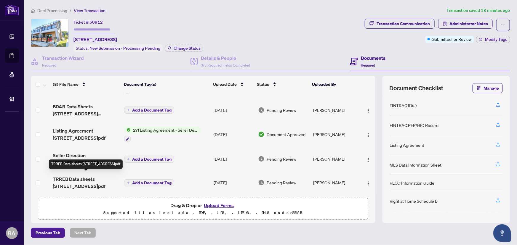
click at [89, 178] on span "TRREB Data sheets [STREET_ADDRESS]pdf" at bounding box center [86, 183] width 67 height 14
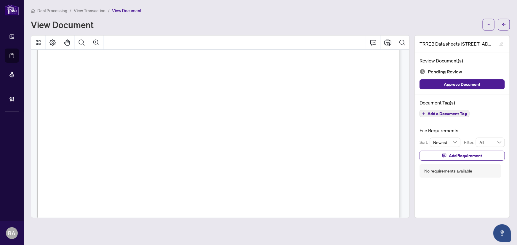
scroll to position [4440, 0]
click at [456, 115] on span "Add a Document Tag" at bounding box center [446, 114] width 39 height 4
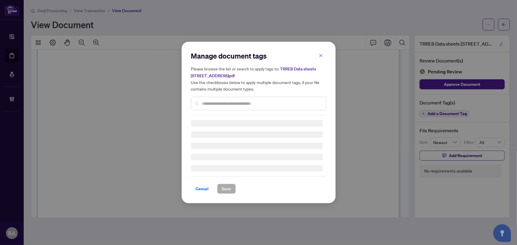
click at [273, 103] on div "Manage document tags Please browse the list or search to apply tags to: TRREB D…" at bounding box center [258, 83] width 135 height 64
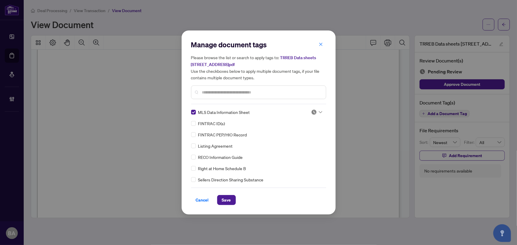
click at [311, 113] on img at bounding box center [314, 112] width 6 height 6
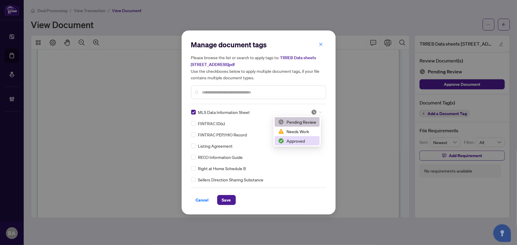
click at [307, 141] on div "Approved" at bounding box center [297, 141] width 38 height 7
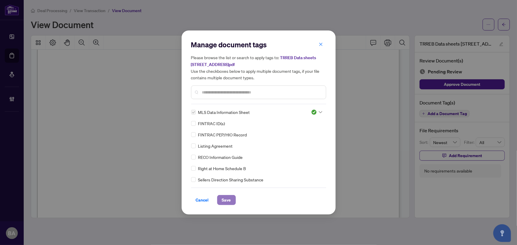
click at [227, 199] on span "Save" at bounding box center [226, 199] width 9 height 9
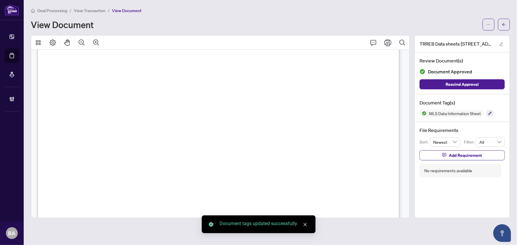
click at [97, 12] on span "View Transaction" at bounding box center [90, 10] width 32 height 5
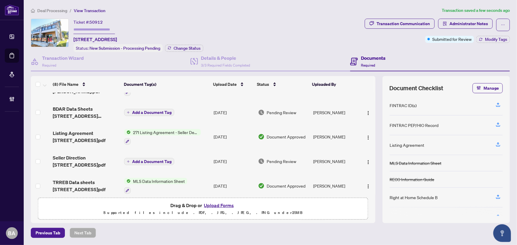
scroll to position [94, 0]
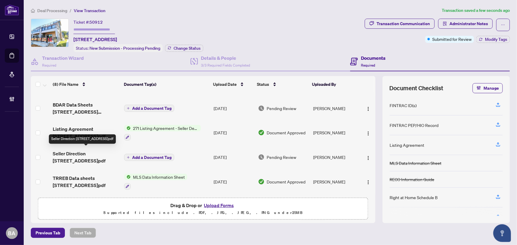
click at [104, 126] on span "Listing Agreement [STREET_ADDRESS]pdf" at bounding box center [86, 133] width 67 height 14
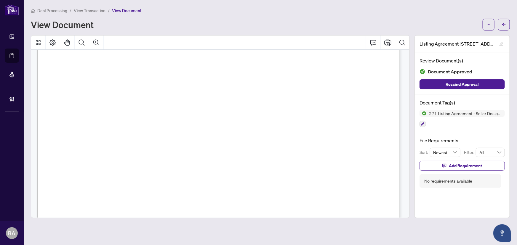
scroll to position [274, 0]
click at [93, 9] on span "View Transaction" at bounding box center [90, 10] width 32 height 5
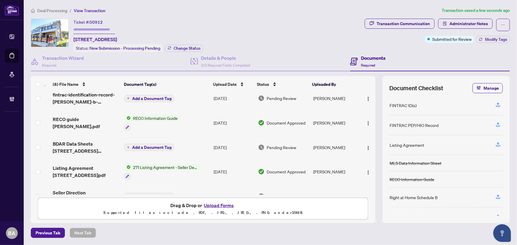
scroll to position [94, 0]
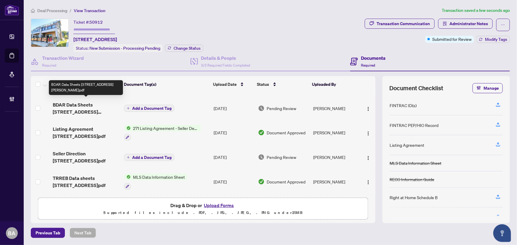
click at [88, 103] on span "BDAR Data Sheets [STREET_ADDRESS][PERSON_NAME]pdf" at bounding box center [86, 108] width 67 height 14
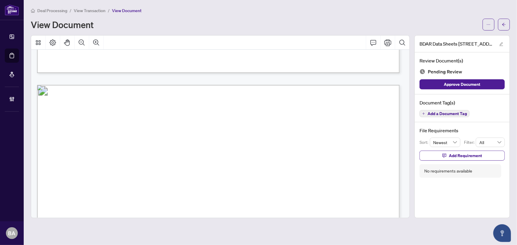
scroll to position [942, 0]
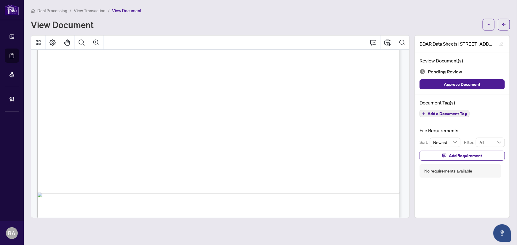
scroll to position [4638, 0]
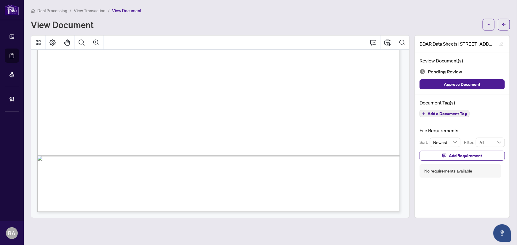
click at [434, 112] on span "Add a Document Tag" at bounding box center [446, 114] width 39 height 4
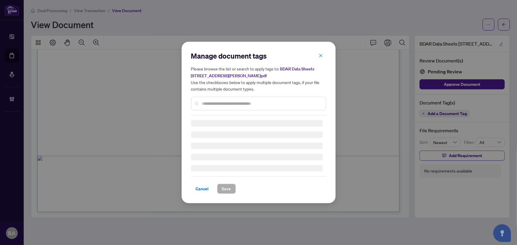
click at [245, 106] on input "text" at bounding box center [261, 103] width 119 height 7
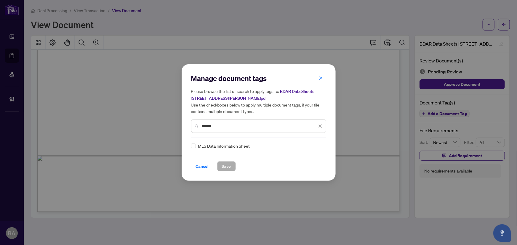
type input "******"
click at [312, 146] on img at bounding box center [314, 146] width 6 height 6
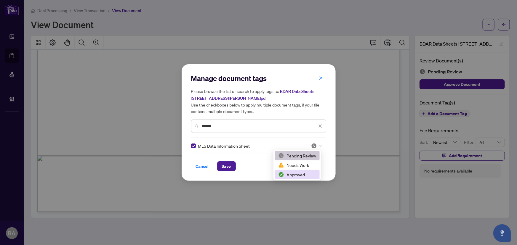
click at [307, 173] on div "Approved" at bounding box center [297, 174] width 38 height 7
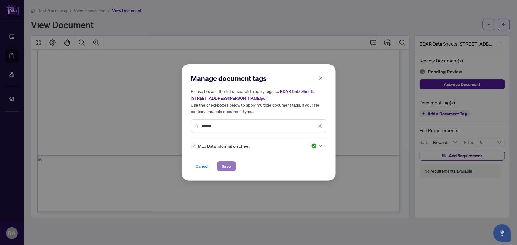
click at [234, 169] on button "Save" at bounding box center [226, 166] width 19 height 10
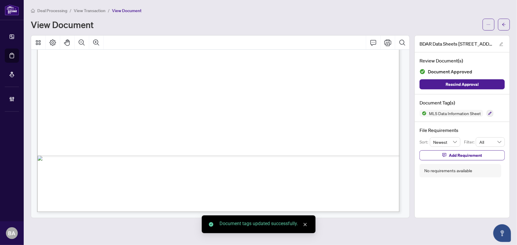
click at [87, 9] on span "View Transaction" at bounding box center [90, 10] width 32 height 5
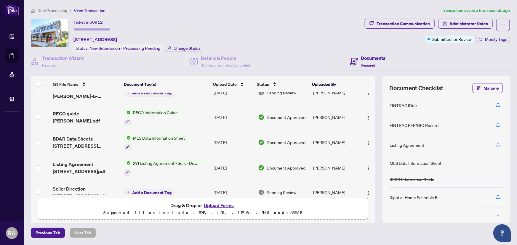
scroll to position [95, 0]
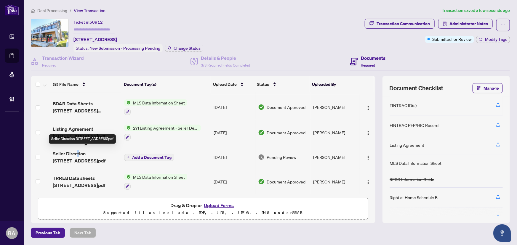
click at [78, 151] on span "Seller Direction [STREET_ADDRESS]pdf" at bounding box center [86, 157] width 67 height 14
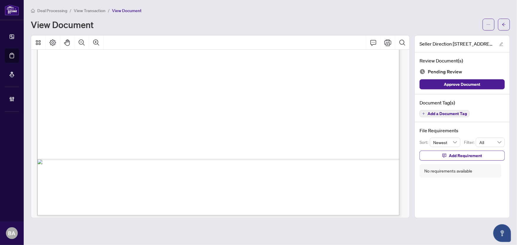
scroll to position [312, 0]
click at [459, 112] on span "Add a Document Tag" at bounding box center [446, 114] width 39 height 4
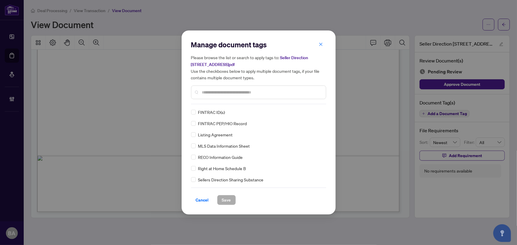
click at [321, 48] on span "button" at bounding box center [321, 44] width 4 height 9
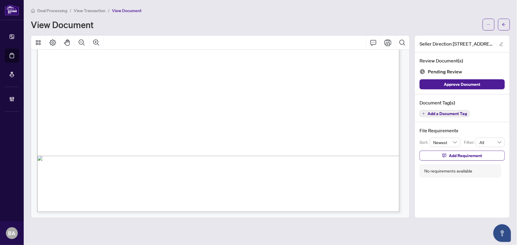
click at [453, 112] on span "Add a Document Tag" at bounding box center [446, 114] width 39 height 4
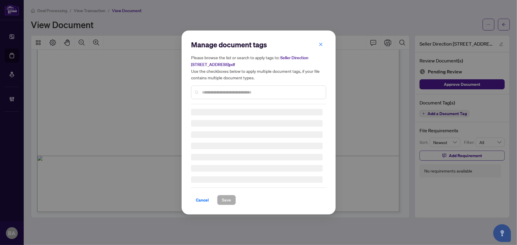
click at [265, 89] on input "text" at bounding box center [261, 92] width 119 height 7
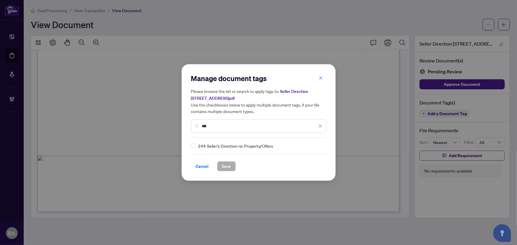
type input "***"
click at [307, 146] on div at bounding box center [314, 146] width 15 height 6
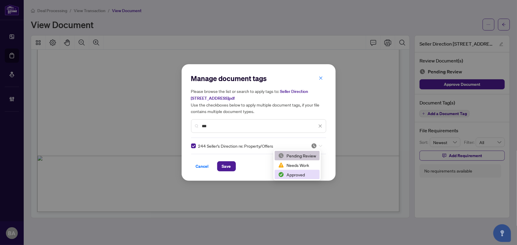
click at [302, 175] on div "Approved" at bounding box center [297, 174] width 38 height 7
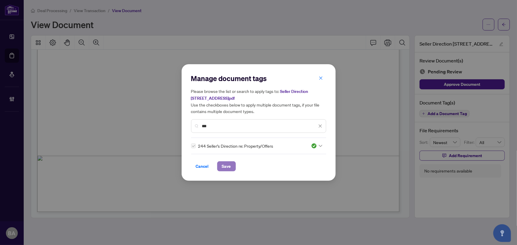
click at [228, 166] on span "Save" at bounding box center [226, 166] width 9 height 9
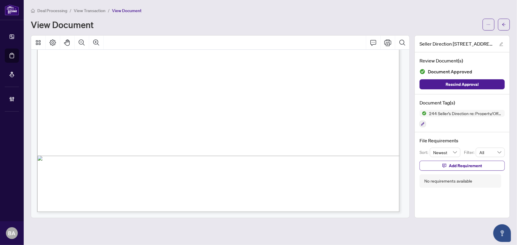
click at [83, 11] on span "View Transaction" at bounding box center [90, 10] width 32 height 5
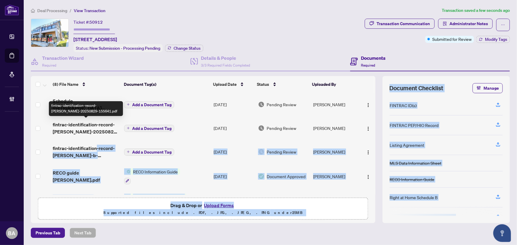
drag, startPoint x: 95, startPoint y: 146, endPoint x: 94, endPoint y: 115, distance: 31.4
click at [94, 112] on body "Dashboard Deal Processing Mortgage Referrals Brokerage Management [PERSON_NAME]…" at bounding box center [258, 122] width 517 height 245
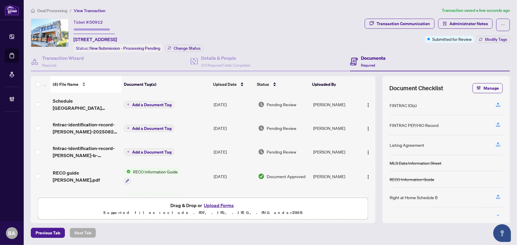
click at [107, 81] on div "(8) File Name" at bounding box center [86, 84] width 66 height 7
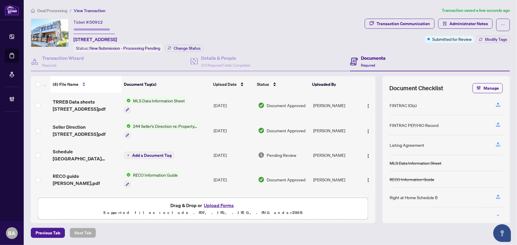
click at [83, 82] on div "(8) File Name" at bounding box center [86, 84] width 66 height 7
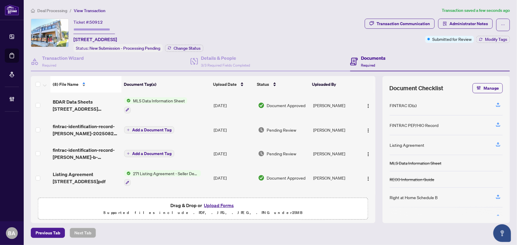
click at [77, 81] on span "(8) File Name" at bounding box center [66, 84] width 26 height 7
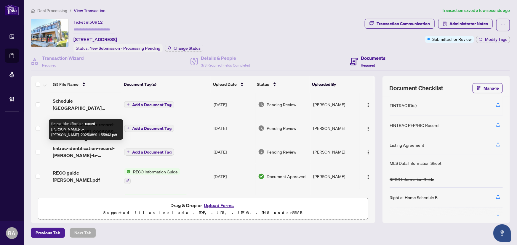
click at [97, 148] on span "fintrac-identification-record-[PERSON_NAME]-b-[PERSON_NAME]-20250829-155843.pdf" at bounding box center [86, 152] width 67 height 14
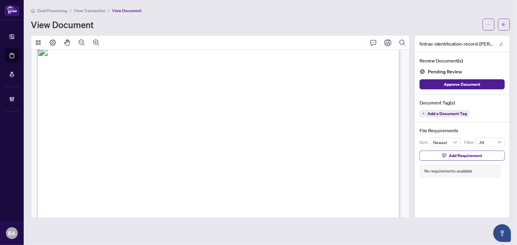
scroll to position [27, 0]
click at [371, 41] on icon "Comment" at bounding box center [372, 42] width 7 height 7
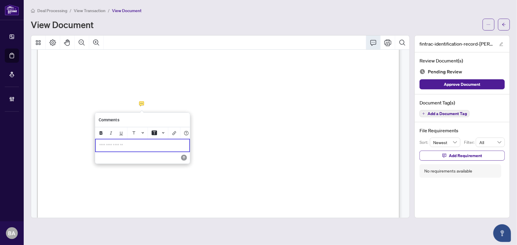
click at [105, 148] on p "**********" at bounding box center [142, 145] width 86 height 5
click at [182, 161] on icon "Save" at bounding box center [183, 158] width 6 height 6
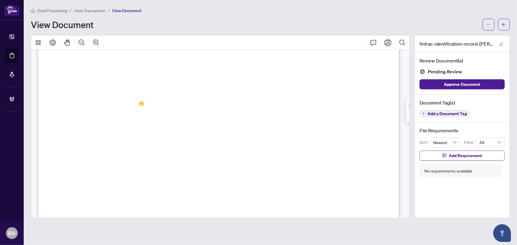
click at [447, 112] on span "Add a Document Tag" at bounding box center [446, 114] width 39 height 4
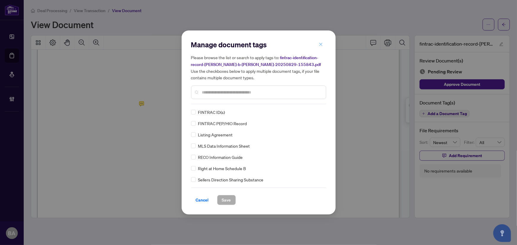
click at [322, 42] on icon "close" at bounding box center [321, 44] width 4 height 4
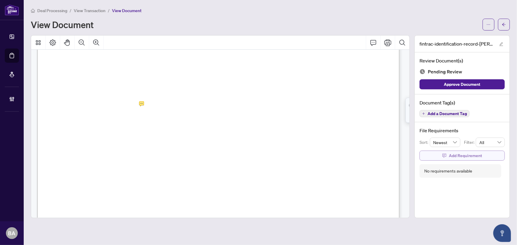
click at [458, 153] on span "Add Requirement" at bounding box center [464, 155] width 33 height 9
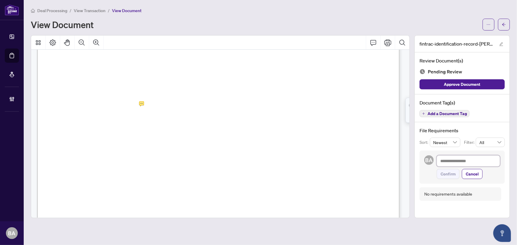
click at [462, 164] on textarea at bounding box center [467, 160] width 63 height 11
type textarea "*"
type textarea "**"
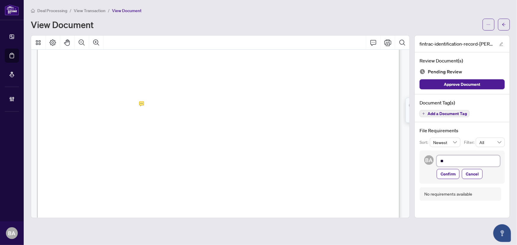
type textarea "**"
type textarea "****"
type textarea "*****"
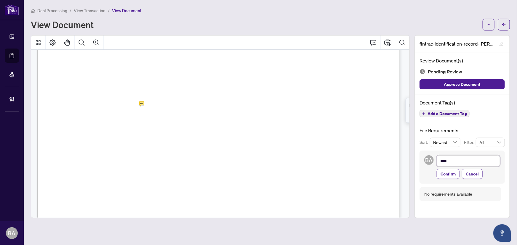
type textarea "*****"
type textarea "*******"
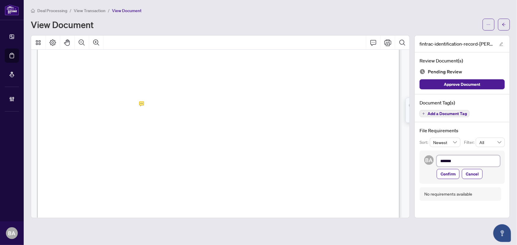
type textarea "********"
type textarea "*********"
type textarea "**********"
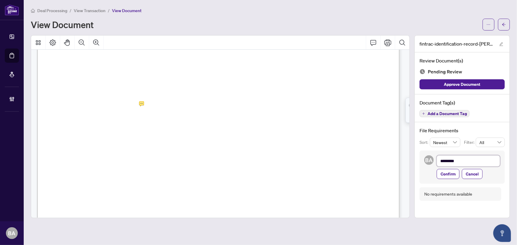
type textarea "**********"
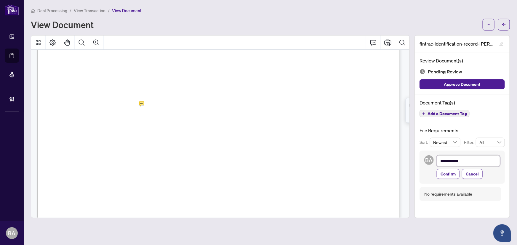
type textarea "**********"
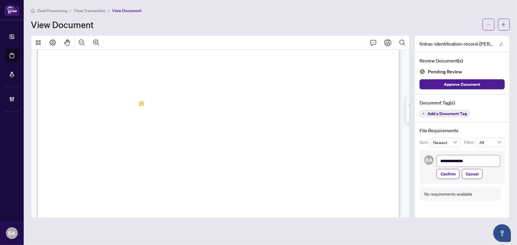
type textarea "**********"
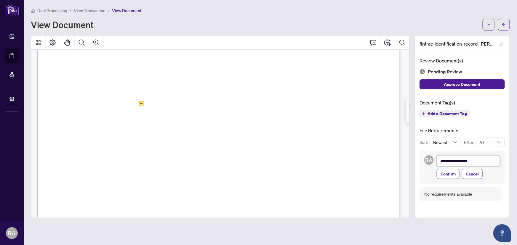
type textarea "**********"
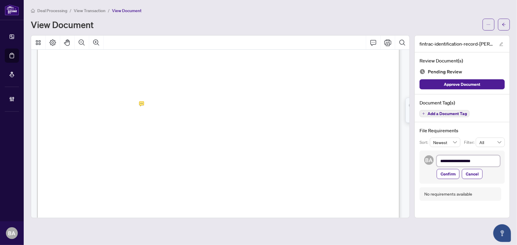
type textarea "**********"
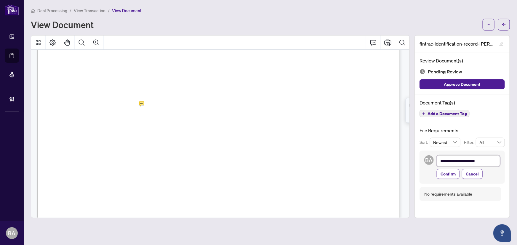
type textarea "**********"
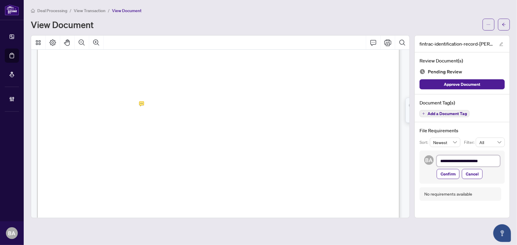
type textarea "**********"
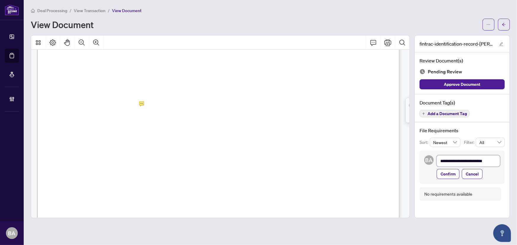
type textarea "**********"
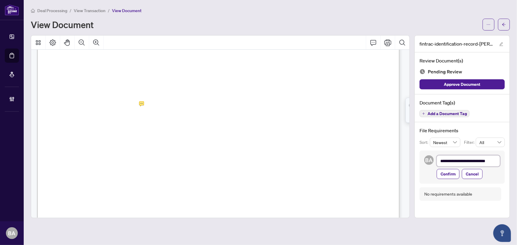
type textarea "**********"
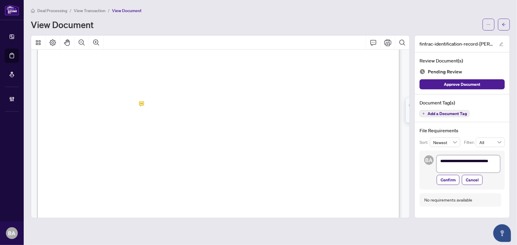
type textarea "**********"
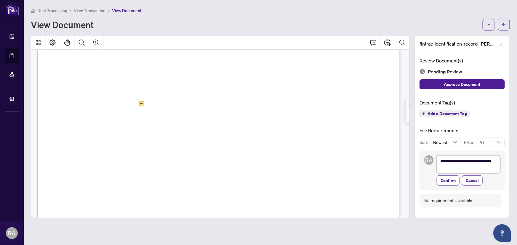
type textarea "**********"
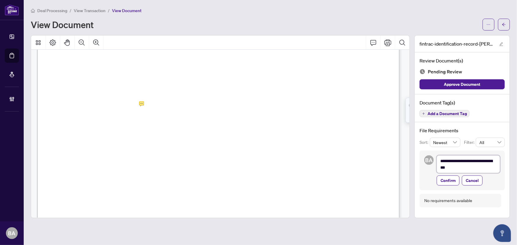
type textarea "**********"
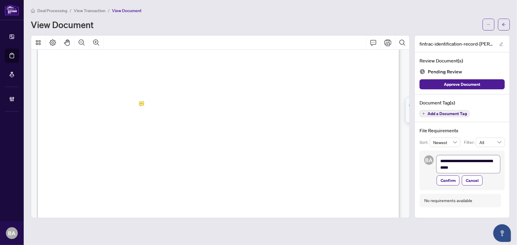
type textarea "**********"
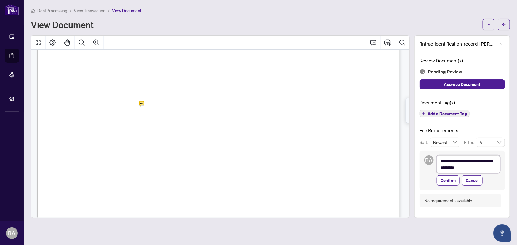
type textarea "**********"
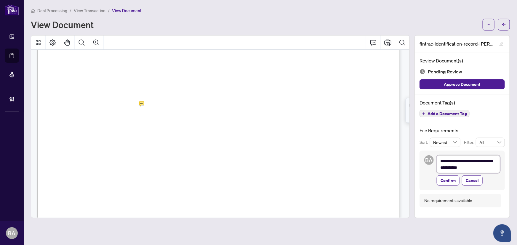
type textarea "**********"
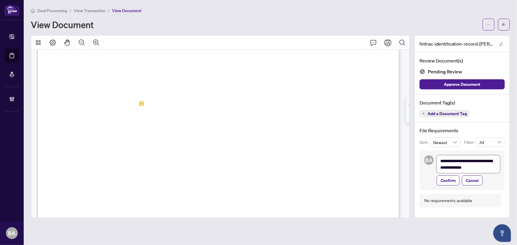
type textarea "**********"
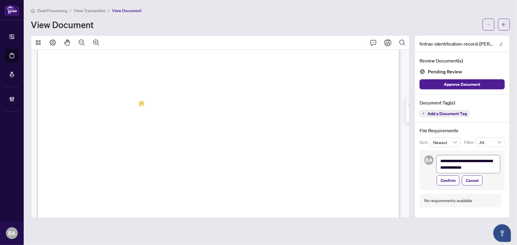
type textarea "**********"
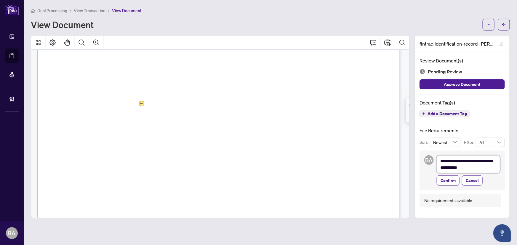
type textarea "**********"
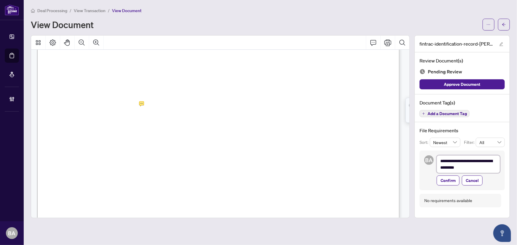
type textarea "**********"
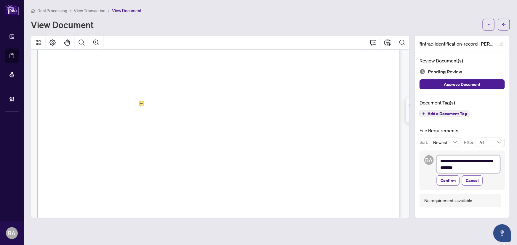
type textarea "**********"
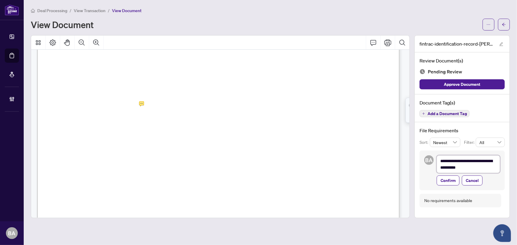
type textarea "**********"
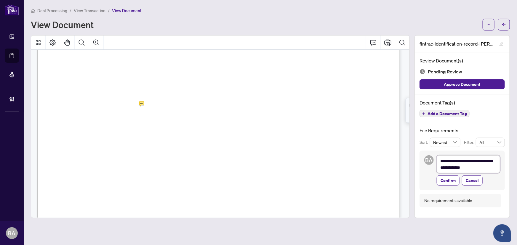
type textarea "**********"
click at [452, 181] on span "Confirm" at bounding box center [447, 180] width 15 height 9
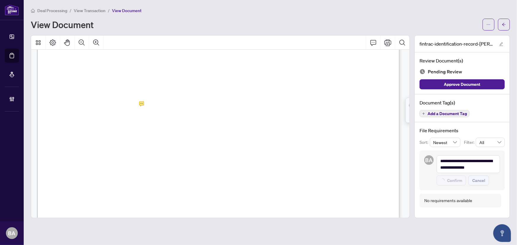
type textarea "**********"
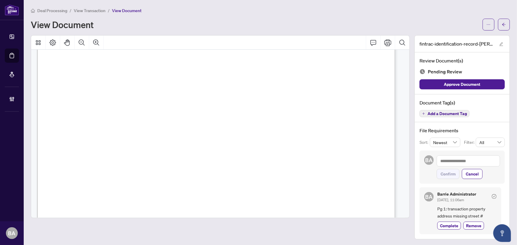
scroll to position [969, 0]
drag, startPoint x: 301, startPoint y: 102, endPoint x: 292, endPoint y: 101, distance: 9.3
click at [292, 37] on p "Individual Identification Information Record Part 2: Circle the number below th…" at bounding box center [390, 37] width 707 height 0
click at [242, 116] on span "murder, robbery, counterfeit money, stock manipulation, tax evasion or copyrigh…" at bounding box center [154, 118] width 175 height 5
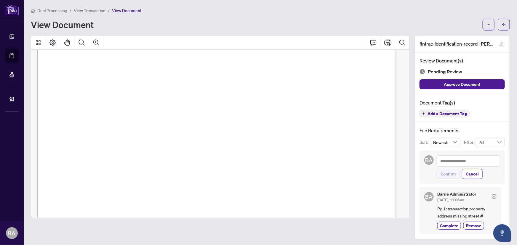
click at [300, 120] on span "✘" at bounding box center [298, 120] width 3 height 5
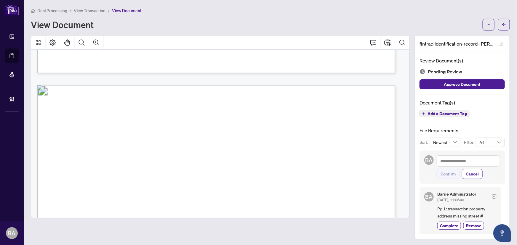
scroll to position [2879, 0]
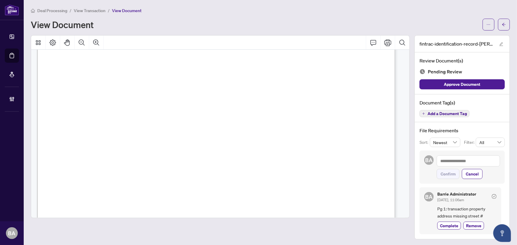
click at [423, 116] on button "Add a Document Tag" at bounding box center [444, 113] width 50 height 7
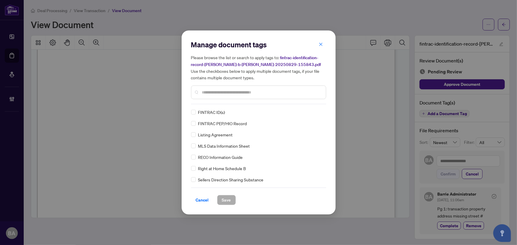
click at [195, 111] on div "FINTRAC ID(s)" at bounding box center [256, 112] width 131 height 7
click at [314, 110] on img at bounding box center [314, 112] width 6 height 6
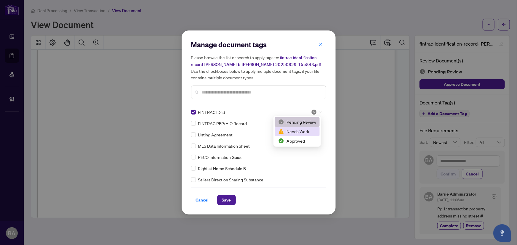
click at [308, 133] on div "Needs Work" at bounding box center [297, 131] width 38 height 7
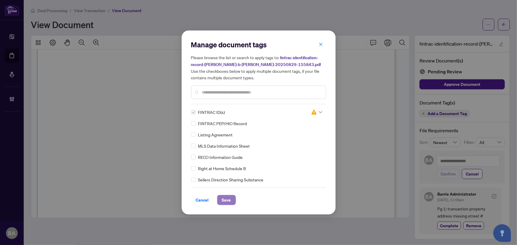
click at [222, 205] on button "Save" at bounding box center [226, 200] width 19 height 10
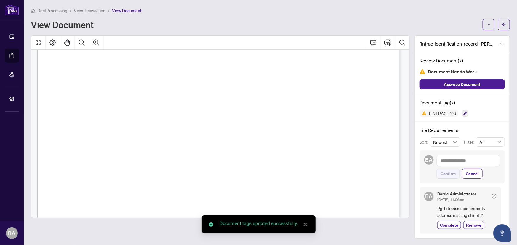
click at [92, 11] on span "View Transaction" at bounding box center [90, 10] width 32 height 5
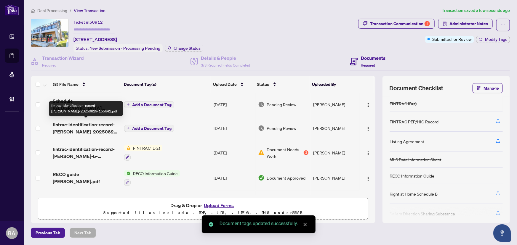
click at [101, 126] on span "fintrac-identification-record-[PERSON_NAME]-20250829-155641.pdf" at bounding box center [86, 128] width 67 height 14
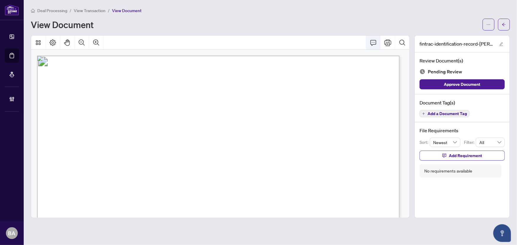
click at [371, 44] on icon "Comment" at bounding box center [373, 43] width 6 height 6
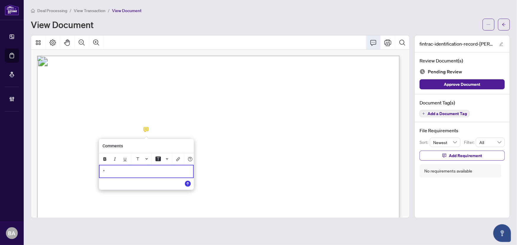
click at [116, 176] on div "*" at bounding box center [146, 171] width 94 height 12
click at [190, 187] on icon "Save" at bounding box center [188, 184] width 6 height 6
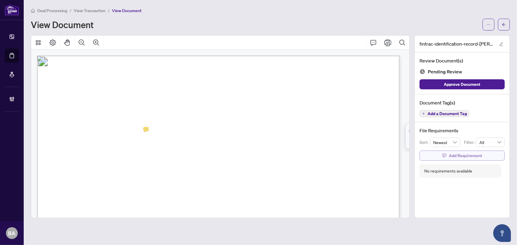
click at [436, 157] on button "Add Requirement" at bounding box center [461, 156] width 85 height 10
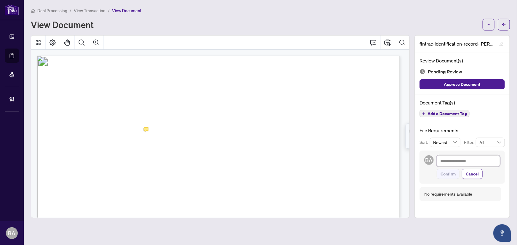
click at [448, 161] on textarea at bounding box center [467, 160] width 63 height 11
type textarea "*"
type textarea "**"
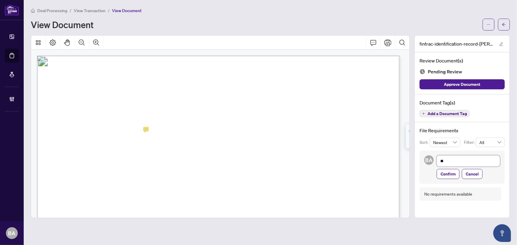
type textarea "**"
type textarea "****"
type textarea "*****"
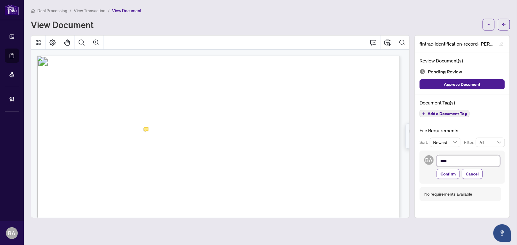
type textarea "*****"
type textarea "*******"
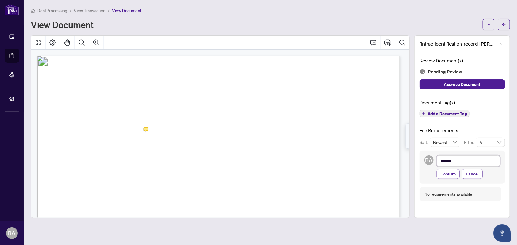
type textarea "********"
type textarea "*********"
type textarea "**********"
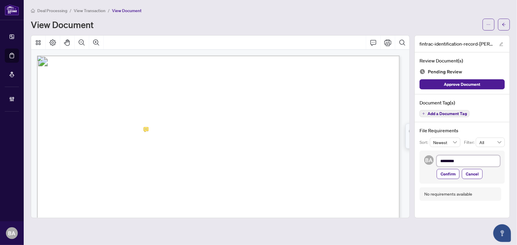
type textarea "**********"
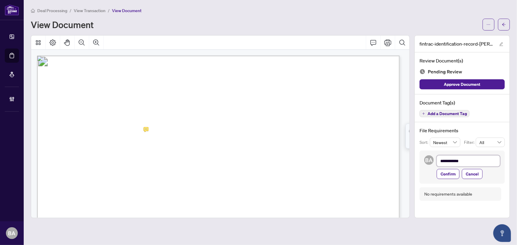
type textarea "**********"
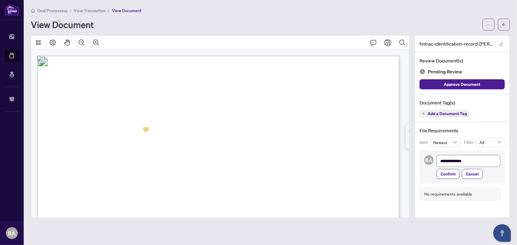
type textarea "**********"
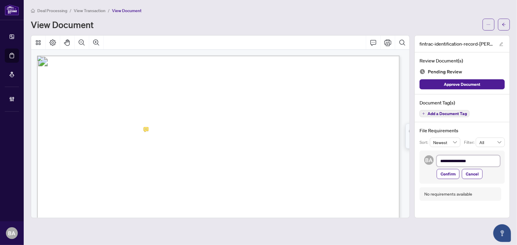
type textarea "**********"
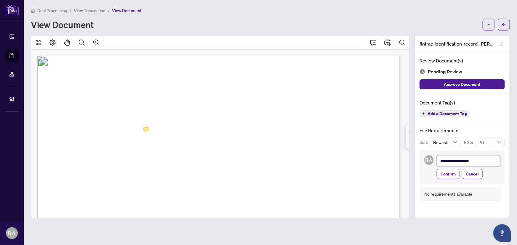
type textarea "**********"
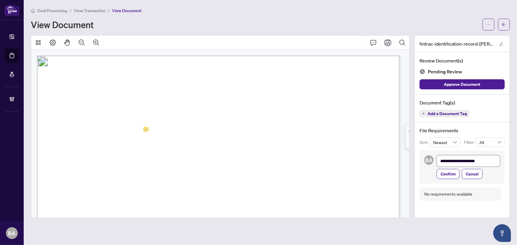
type textarea "**********"
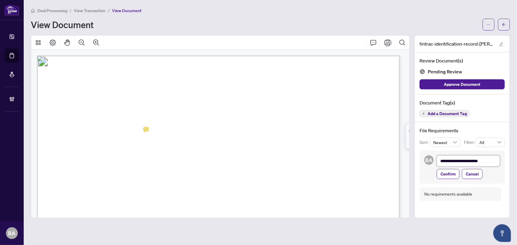
type textarea "**********"
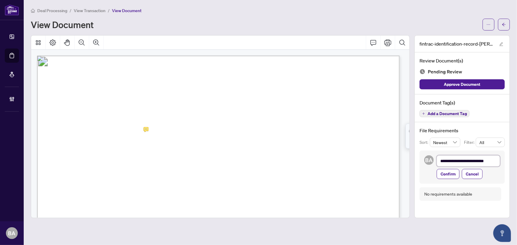
type textarea "**********"
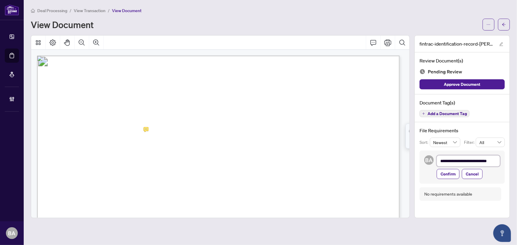
type textarea "**********"
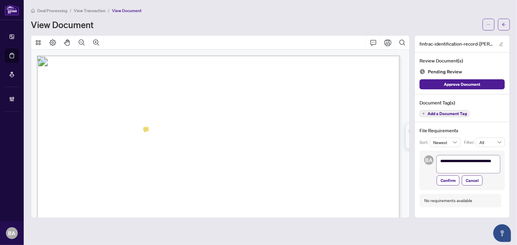
click at [459, 162] on textarea "**********" at bounding box center [467, 164] width 63 height 18
type textarea "**********"
click at [489, 160] on textarea "**********" at bounding box center [467, 160] width 63 height 11
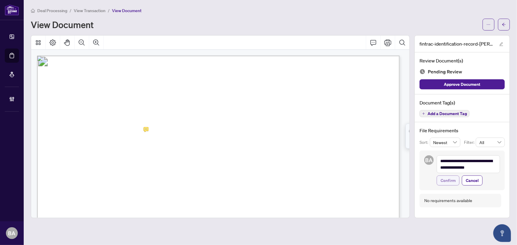
click at [448, 177] on span "Confirm" at bounding box center [447, 180] width 15 height 9
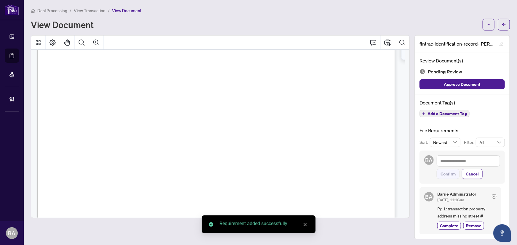
scroll to position [107, 0]
click at [264, 86] on span "[PERSON_NAME]" at bounding box center [247, 89] width 39 height 6
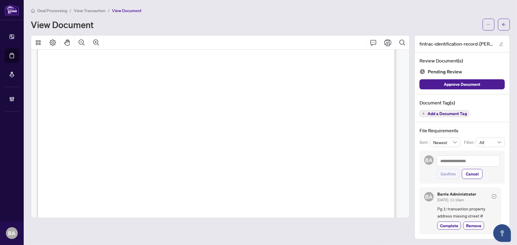
click at [302, 78] on span "Yes" at bounding box center [298, 79] width 7 height 5
click at [236, 116] on span "Does the client live within 10 km of an international border or 5 km of an inte…" at bounding box center [151, 115] width 169 height 5
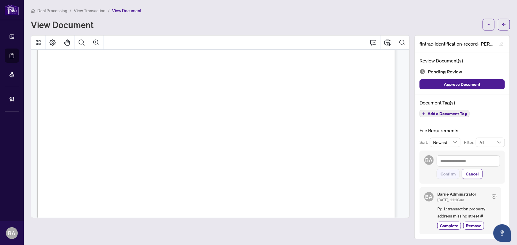
click at [427, 114] on span "Add a Document Tag" at bounding box center [446, 114] width 39 height 4
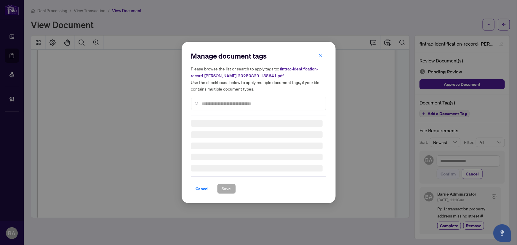
click at [241, 104] on input "text" at bounding box center [261, 103] width 119 height 7
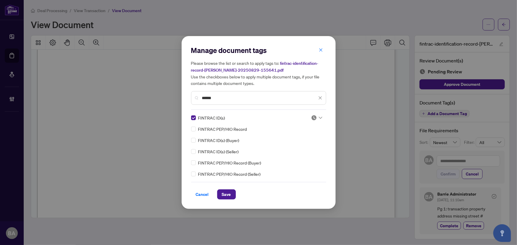
click at [323, 118] on div "FINTRAC ID(s) FINTRAC PEP/HIO Record FINTRAC ID(s) (Buyer) FINTRAC ID(s) (Selle…" at bounding box center [258, 146] width 135 height 63
click at [317, 118] on div at bounding box center [316, 118] width 11 height 6
click at [313, 144] on div "Approved" at bounding box center [298, 146] width 38 height 7
click at [228, 192] on span "Save" at bounding box center [226, 194] width 9 height 9
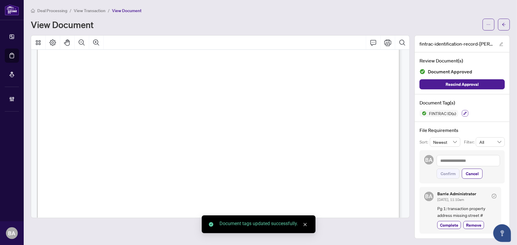
click at [464, 112] on icon "button" at bounding box center [465, 114] width 4 height 4
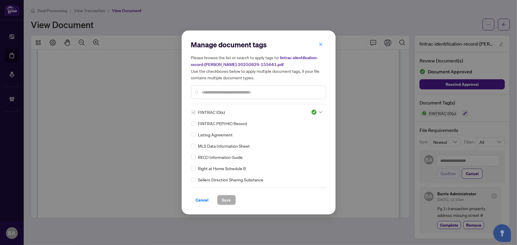
click at [314, 115] on input "search" at bounding box center [314, 112] width 6 height 9
click at [308, 128] on div "Needs Work" at bounding box center [297, 131] width 38 height 7
click at [227, 201] on span "Save" at bounding box center [226, 199] width 9 height 9
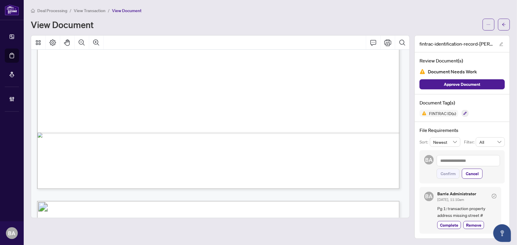
scroll to position [2365, 0]
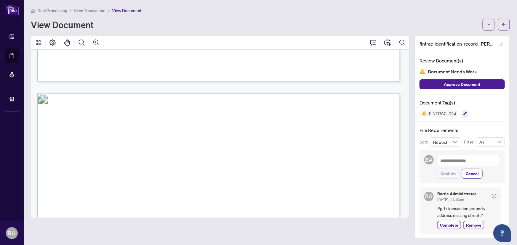
click at [98, 9] on span "View Transaction" at bounding box center [90, 10] width 32 height 5
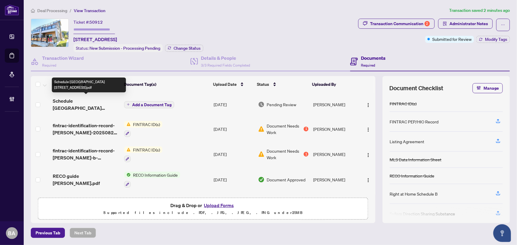
click at [96, 97] on span "Schedule [GEOGRAPHIC_DATA][STREET_ADDRESS]pdf" at bounding box center [86, 104] width 67 height 14
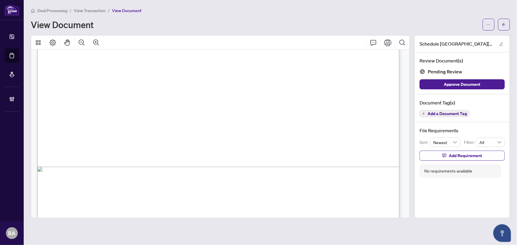
scroll to position [312, 0]
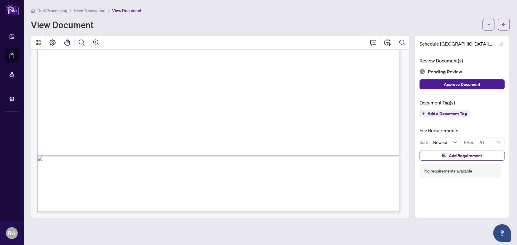
click at [441, 113] on span "Add a Document Tag" at bounding box center [446, 114] width 39 height 4
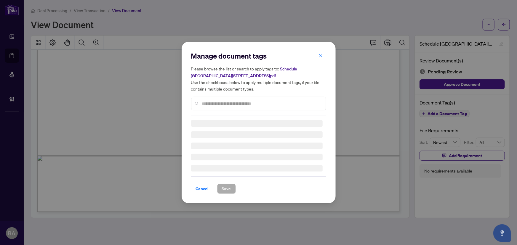
click at [219, 103] on input "text" at bounding box center [261, 103] width 119 height 7
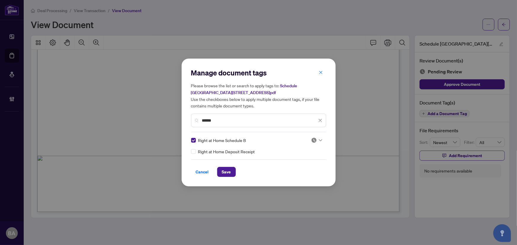
click at [312, 139] on img at bounding box center [314, 140] width 6 height 6
click at [308, 173] on div "Approved" at bounding box center [298, 168] width 45 height 9
click at [224, 172] on span "Save" at bounding box center [226, 171] width 9 height 9
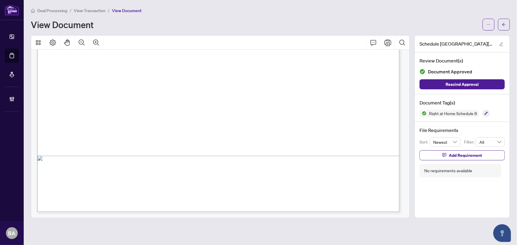
scroll to position [285, 0]
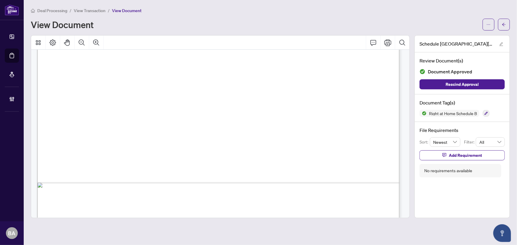
click at [91, 9] on span "View Transaction" at bounding box center [90, 10] width 32 height 5
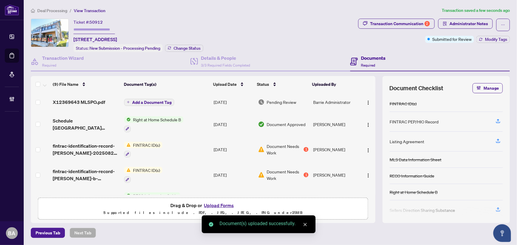
click at [157, 103] on span "Add a Document Tag" at bounding box center [151, 102] width 39 height 4
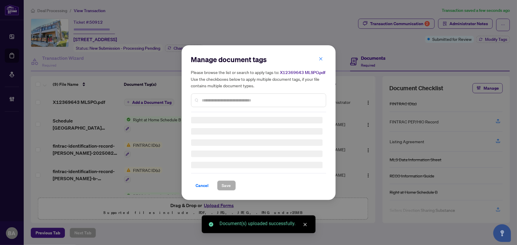
click at [222, 100] on input "text" at bounding box center [261, 100] width 119 height 7
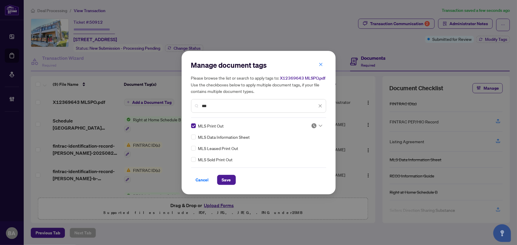
click at [316, 126] on img at bounding box center [314, 126] width 6 height 6
click at [308, 157] on div "Approved" at bounding box center [298, 154] width 38 height 7
click at [229, 180] on span "Save" at bounding box center [226, 179] width 9 height 9
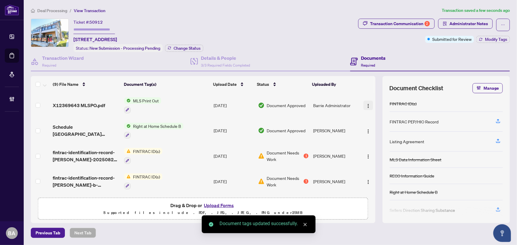
click at [366, 105] on img "button" at bounding box center [368, 106] width 5 height 5
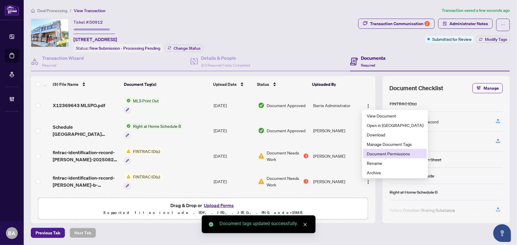
click at [389, 152] on span "Document Permissions" at bounding box center [394, 153] width 57 height 7
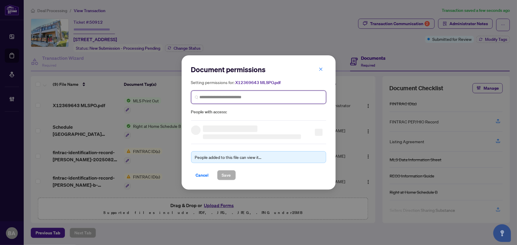
click at [275, 99] on input "search" at bounding box center [261, 97] width 123 height 6
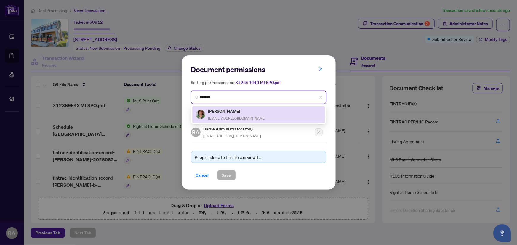
click at [254, 112] on h5 "[PERSON_NAME]" at bounding box center [237, 111] width 58 height 7
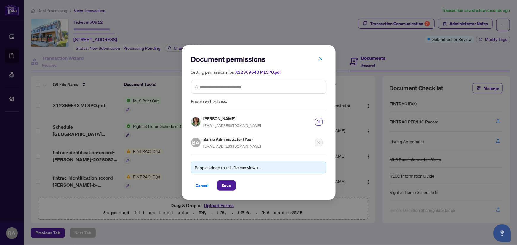
click at [229, 192] on div "Document permissions Setting permissions for: X12369643 MLSPO.pdf 1846 [PERSON_…" at bounding box center [258, 122] width 154 height 155
click at [229, 188] on span "Save" at bounding box center [226, 185] width 9 height 9
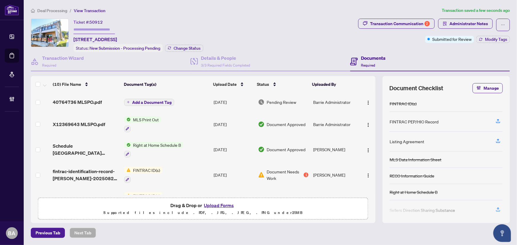
click at [169, 100] on span "Add a Document Tag" at bounding box center [151, 102] width 39 height 4
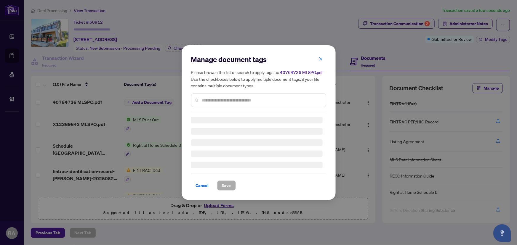
click at [225, 98] on input "text" at bounding box center [261, 100] width 119 height 7
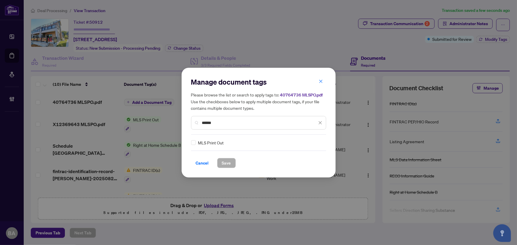
click at [196, 141] on div "MLS Print Out" at bounding box center [256, 142] width 131 height 7
click at [316, 139] on div "Manage document tags Please browse the list or search to apply tags to: 4076473…" at bounding box center [258, 122] width 135 height 91
click at [311, 145] on input "search" at bounding box center [314, 142] width 6 height 9
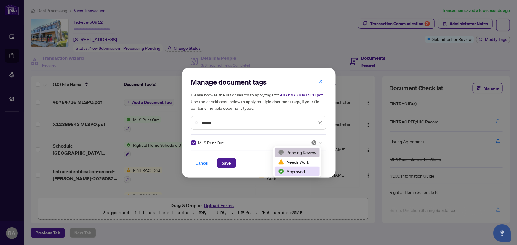
click at [300, 173] on div "Approved" at bounding box center [297, 171] width 38 height 7
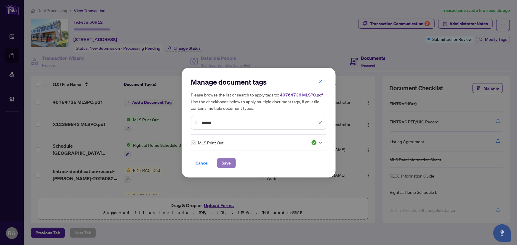
click at [228, 164] on span "Save" at bounding box center [226, 162] width 9 height 9
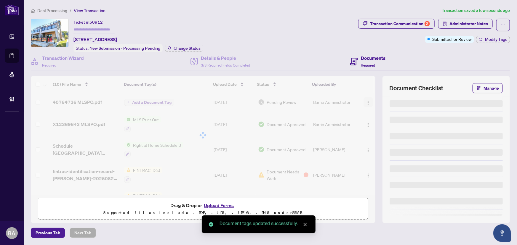
click at [364, 101] on div at bounding box center [203, 135] width 344 height 118
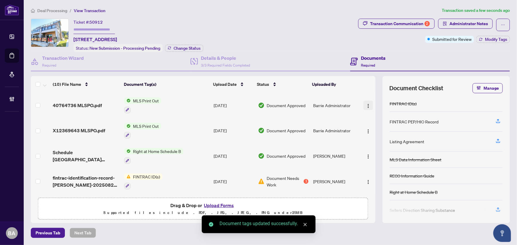
click at [367, 104] on img "button" at bounding box center [368, 106] width 5 height 5
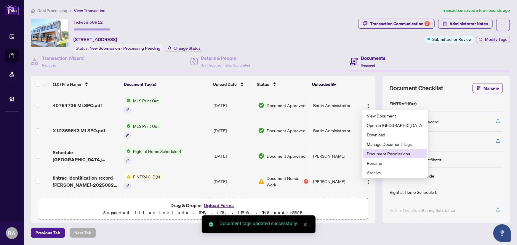
click at [389, 153] on span "Document Permissions" at bounding box center [394, 153] width 57 height 7
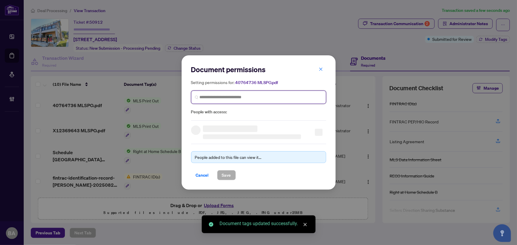
click at [260, 100] on input "search" at bounding box center [261, 97] width 123 height 6
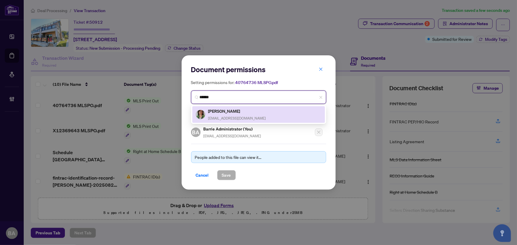
click at [231, 114] on h5 "[PERSON_NAME]" at bounding box center [237, 111] width 58 height 7
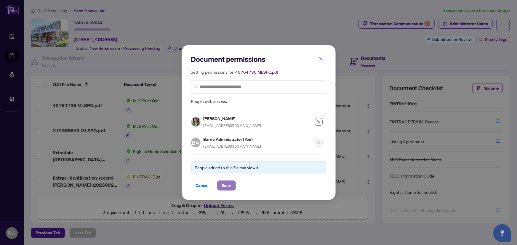
click at [230, 183] on span "Save" at bounding box center [226, 185] width 9 height 9
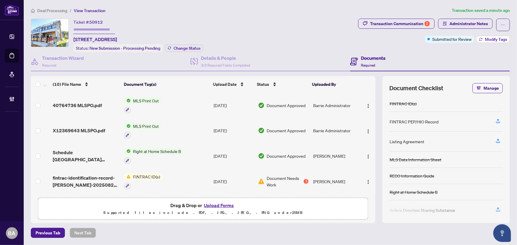
click at [485, 41] on span "Modify Tags" at bounding box center [496, 39] width 22 height 4
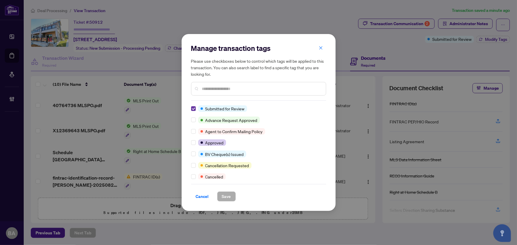
click at [192, 111] on label at bounding box center [193, 108] width 5 height 7
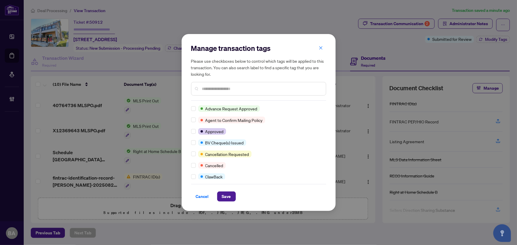
click at [224, 90] on input "text" at bounding box center [261, 89] width 119 height 7
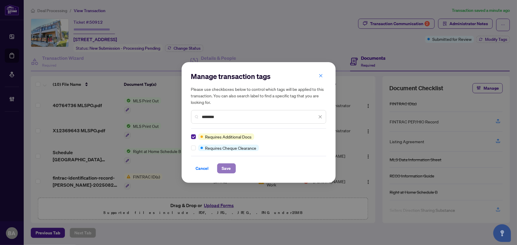
click at [225, 168] on span "Save" at bounding box center [226, 168] width 9 height 9
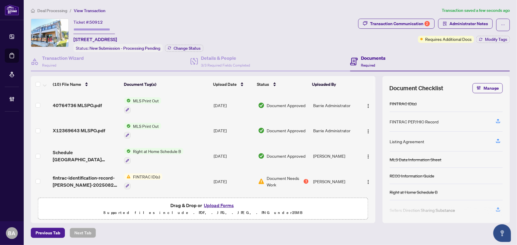
click at [56, 11] on span "Deal Processing" at bounding box center [52, 10] width 30 height 5
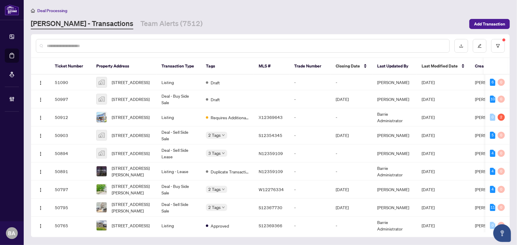
click at [141, 32] on main "Deal Processing [PERSON_NAME] - Transactions Team Alerts (7512) Add Transaction…" at bounding box center [270, 122] width 493 height 245
click at [143, 29] on link "Team Alerts (7512)" at bounding box center [171, 24] width 62 height 11
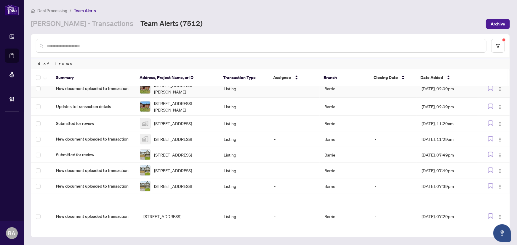
scroll to position [106, 0]
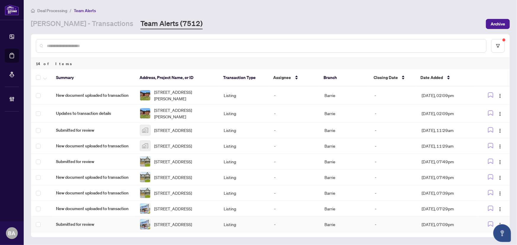
click at [147, 223] on img at bounding box center [145, 224] width 10 height 10
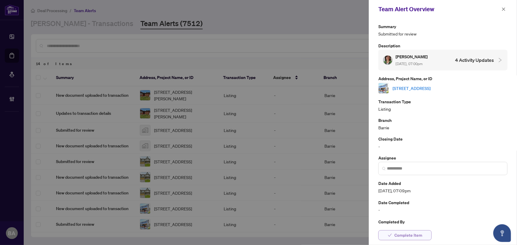
click at [409, 234] on span "Complete Item" at bounding box center [408, 235] width 28 height 9
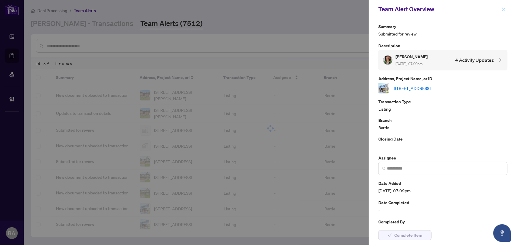
click at [504, 9] on icon "close" at bounding box center [503, 8] width 3 height 3
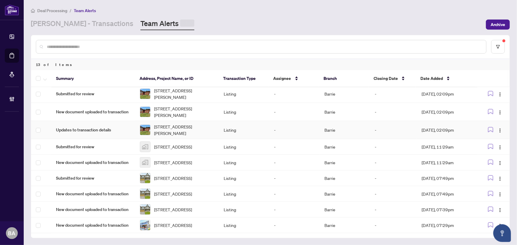
scroll to position [88, 0]
click at [173, 225] on span "[STREET_ADDRESS]" at bounding box center [173, 225] width 38 height 7
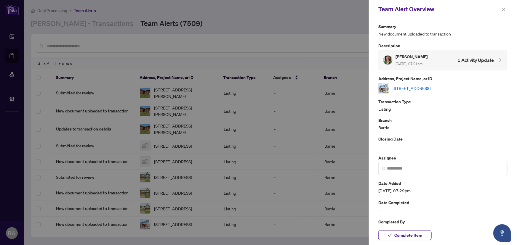
click at [400, 233] on span "Complete Item" at bounding box center [408, 235] width 28 height 9
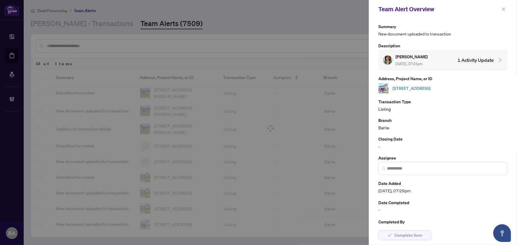
click at [506, 9] on button "button" at bounding box center [503, 9] width 8 height 7
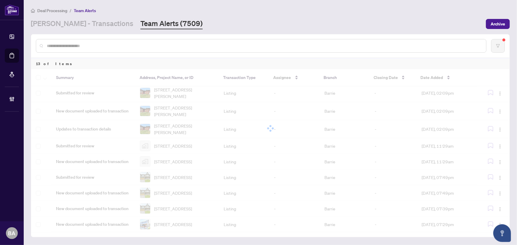
scroll to position [70, 0]
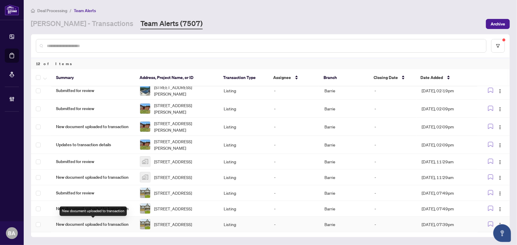
click at [99, 221] on span "New document uploaded to transaction" at bounding box center [93, 224] width 74 height 7
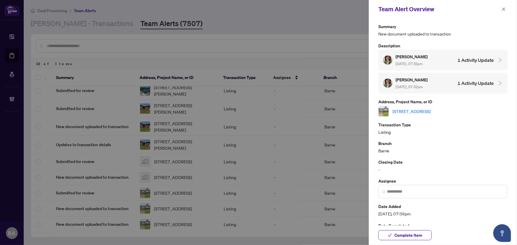
click at [425, 110] on link "[STREET_ADDRESS]" at bounding box center [411, 111] width 38 height 7
click at [502, 9] on icon "close" at bounding box center [503, 9] width 4 height 4
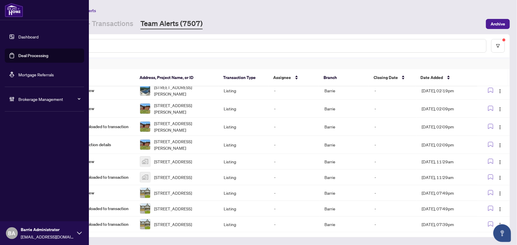
click at [21, 94] on div "Brokerage Management" at bounding box center [44, 99] width 79 height 14
click at [35, 142] on link "Manage Agents" at bounding box center [26, 141] width 29 height 5
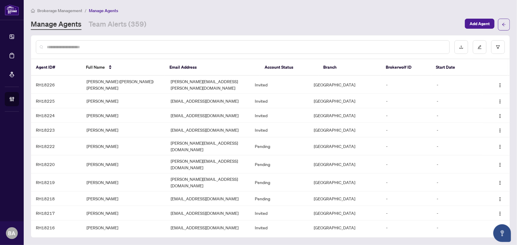
click at [141, 46] on input "text" at bounding box center [246, 47] width 398 height 7
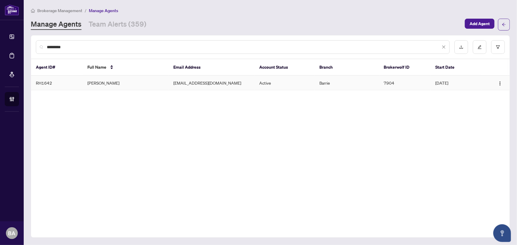
click at [98, 80] on td "[PERSON_NAME]" at bounding box center [126, 83] width 86 height 15
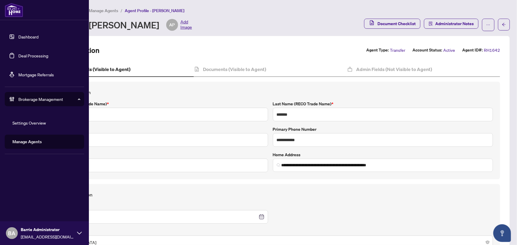
drag, startPoint x: 34, startPoint y: 56, endPoint x: 50, endPoint y: 54, distance: 16.7
click at [34, 56] on link "Deal Processing" at bounding box center [33, 55] width 30 height 5
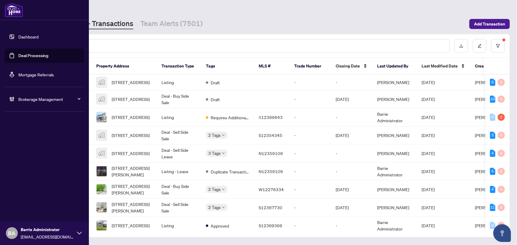
drag, startPoint x: 8, startPoint y: 95, endPoint x: 12, endPoint y: 97, distance: 4.8
click at [8, 96] on div "Brokerage Management" at bounding box center [44, 99] width 79 height 14
drag, startPoint x: 33, startPoint y: 141, endPoint x: 63, endPoint y: 100, distance: 51.4
click at [32, 141] on link "Manage Agents" at bounding box center [26, 141] width 29 height 5
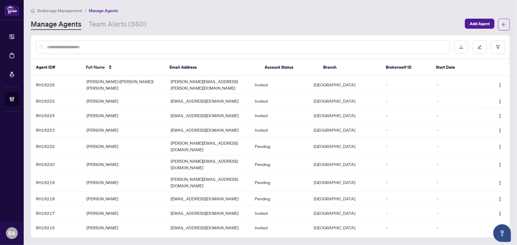
click at [86, 38] on div at bounding box center [270, 47] width 478 height 23
click at [92, 44] on input "text" at bounding box center [246, 47] width 398 height 7
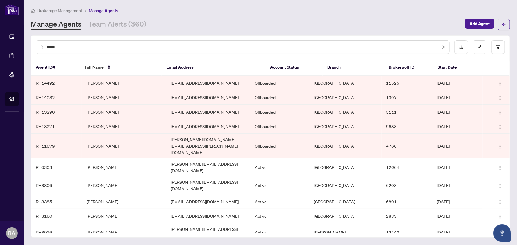
click at [97, 242] on td "[PERSON_NAME]" at bounding box center [124, 249] width 84 height 15
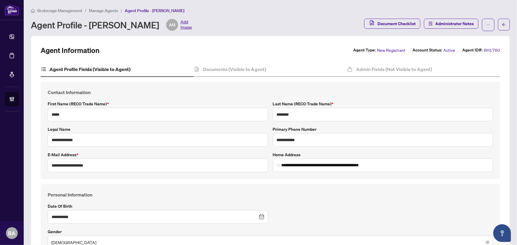
click at [104, 8] on span "Manage Agents" at bounding box center [103, 10] width 29 height 5
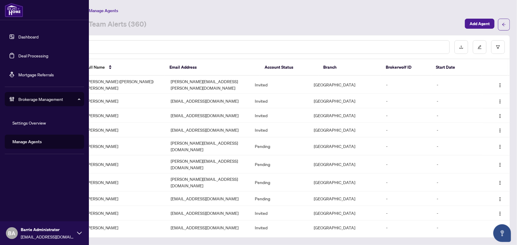
click at [18, 54] on link "Deal Processing" at bounding box center [33, 55] width 30 height 5
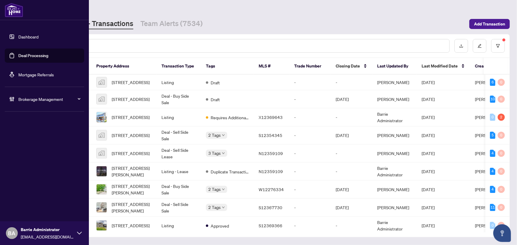
click at [24, 56] on link "Deal Processing" at bounding box center [33, 55] width 30 height 5
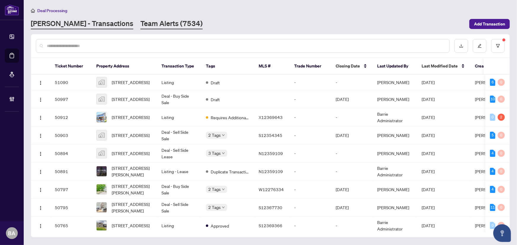
click at [146, 24] on link "Team Alerts (7534)" at bounding box center [171, 24] width 62 height 11
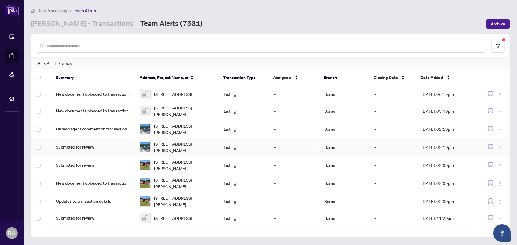
scroll to position [70, 0]
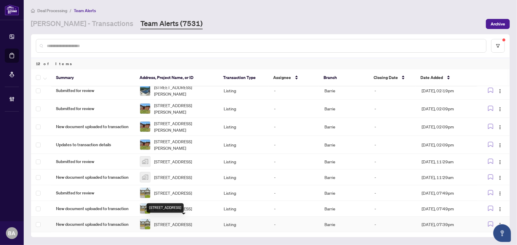
click at [141, 227] on img at bounding box center [145, 224] width 10 height 10
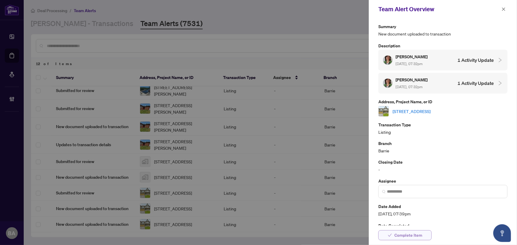
click at [406, 236] on span "Complete Item" at bounding box center [408, 235] width 28 height 9
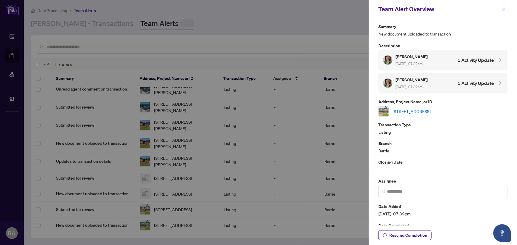
scroll to position [52, 0]
drag, startPoint x: 504, startPoint y: 9, endPoint x: 454, endPoint y: 44, distance: 60.6
click at [504, 9] on icon "close" at bounding box center [503, 9] width 4 height 4
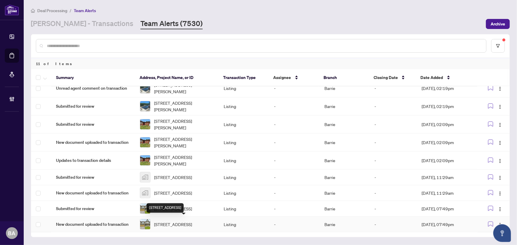
click at [177, 222] on span "[STREET_ADDRESS]" at bounding box center [173, 224] width 38 height 7
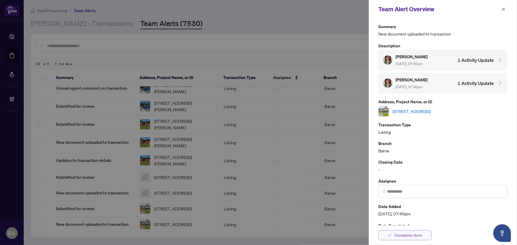
click at [413, 234] on span "Complete Item" at bounding box center [408, 235] width 28 height 9
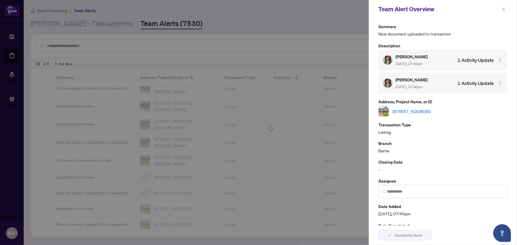
scroll to position [34, 0]
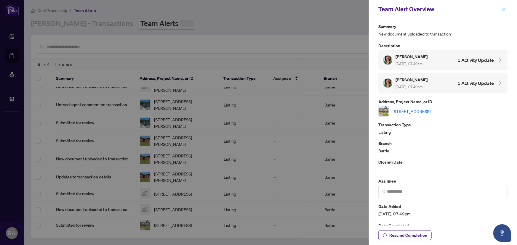
click at [502, 9] on icon "close" at bounding box center [503, 9] width 4 height 4
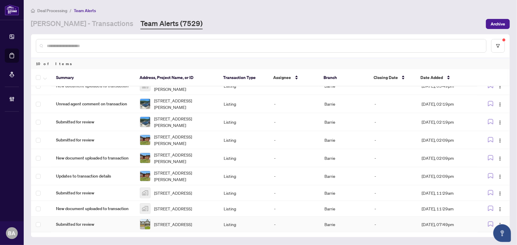
click at [192, 227] on span "[STREET_ADDRESS]" at bounding box center [173, 224] width 38 height 7
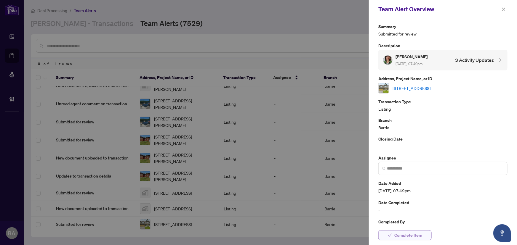
click at [411, 237] on span "Complete Item" at bounding box center [408, 235] width 28 height 9
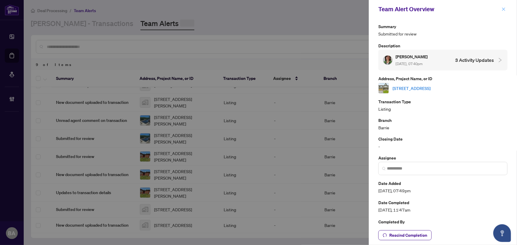
scroll to position [16, 0]
click at [506, 10] on button "button" at bounding box center [503, 9] width 8 height 7
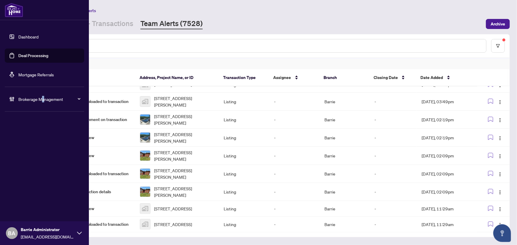
click at [43, 105] on li "Brokerage Management" at bounding box center [44, 99] width 79 height 24
click at [45, 104] on div "Brokerage Management" at bounding box center [44, 99] width 79 height 14
click at [49, 98] on span "Brokerage Management" at bounding box center [49, 99] width 62 height 7
click at [49, 93] on div "Brokerage Management" at bounding box center [44, 99] width 79 height 14
drag, startPoint x: 33, startPoint y: 145, endPoint x: 41, endPoint y: 120, distance: 27.0
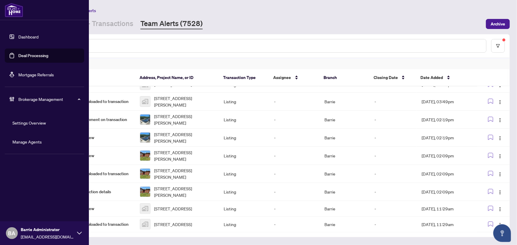
click at [33, 144] on link "Manage Agents" at bounding box center [26, 141] width 29 height 5
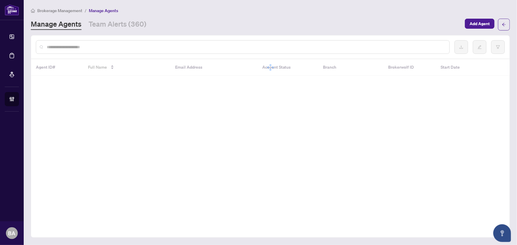
click at [112, 51] on div at bounding box center [243, 47] width 414 height 14
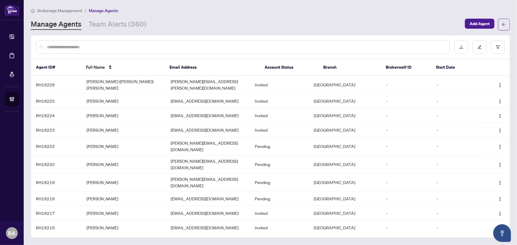
click at [106, 44] on input "text" at bounding box center [246, 47] width 398 height 7
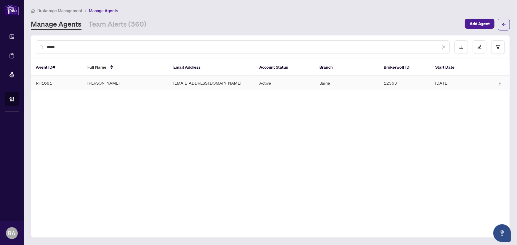
click at [104, 85] on td "[PERSON_NAME]" at bounding box center [126, 83] width 86 height 15
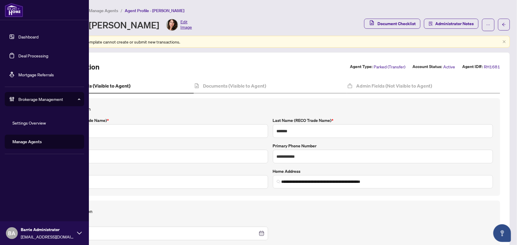
click at [48, 56] on link "Deal Processing" at bounding box center [33, 55] width 30 height 5
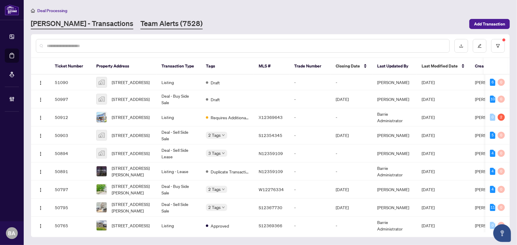
click at [140, 24] on link "Team Alerts (7528)" at bounding box center [171, 24] width 62 height 11
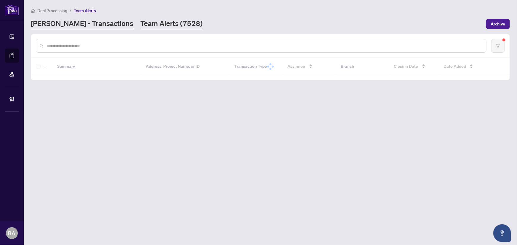
click at [83, 25] on link "[PERSON_NAME] - Transactions" at bounding box center [82, 24] width 102 height 11
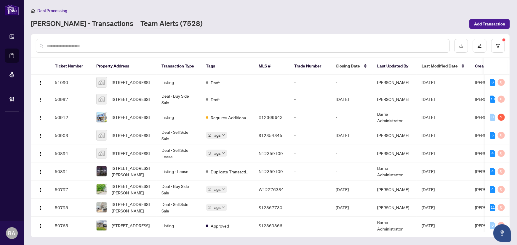
click at [140, 29] on link "Team Alerts (7528)" at bounding box center [171, 24] width 62 height 11
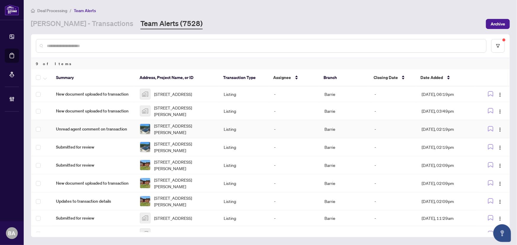
scroll to position [16, 0]
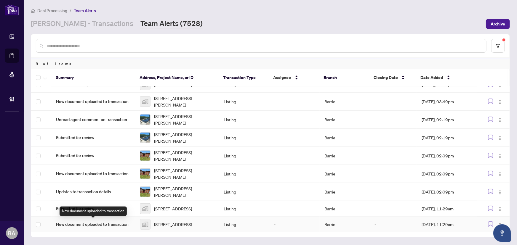
click at [101, 224] on span "New document uploaded to transaction" at bounding box center [93, 224] width 74 height 7
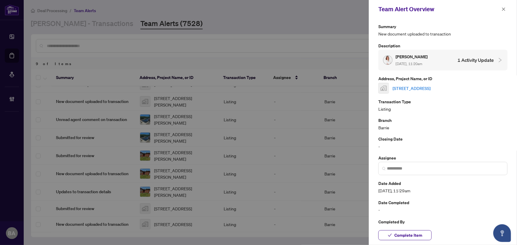
click at [430, 89] on link "[STREET_ADDRESS]" at bounding box center [411, 88] width 38 height 7
click at [414, 237] on span "Complete Item" at bounding box center [408, 235] width 28 height 9
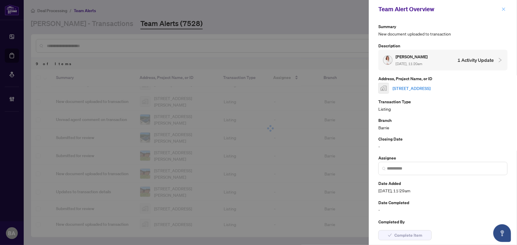
click at [505, 8] on icon "close" at bounding box center [503, 9] width 4 height 4
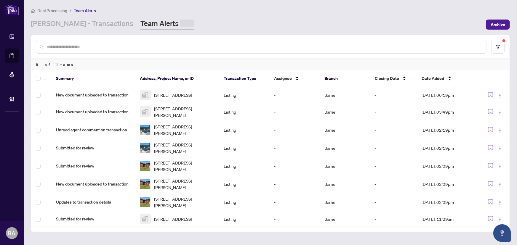
scroll to position [0, 0]
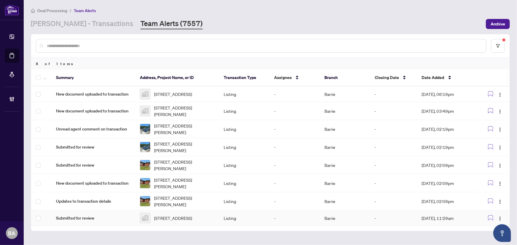
click at [153, 223] on div "[STREET_ADDRESS]" at bounding box center [177, 218] width 74 height 11
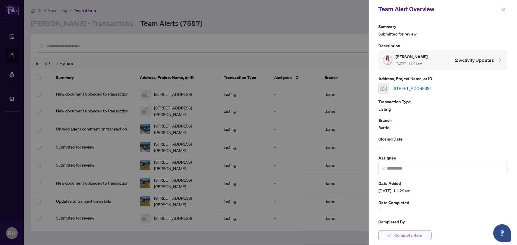
click at [413, 237] on span "Complete Item" at bounding box center [408, 235] width 28 height 9
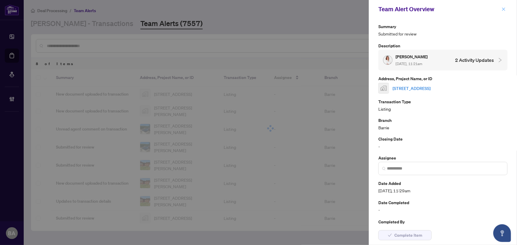
click at [504, 9] on icon "close" at bounding box center [503, 8] width 3 height 3
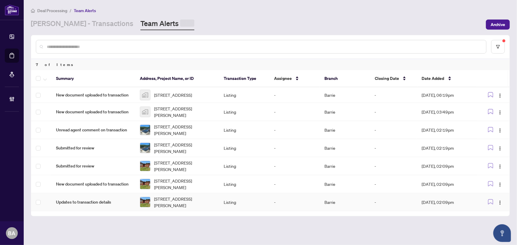
click at [120, 201] on td "Updates to transaction details" at bounding box center [93, 202] width 84 height 18
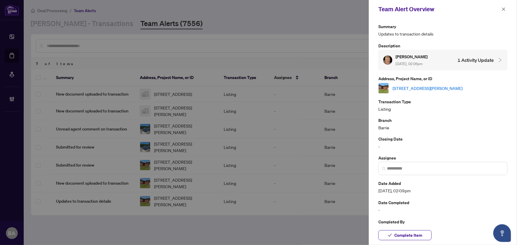
click at [448, 89] on link "[STREET_ADDRESS][PERSON_NAME]" at bounding box center [427, 88] width 70 height 7
click at [410, 237] on span "Complete Item" at bounding box center [408, 235] width 28 height 9
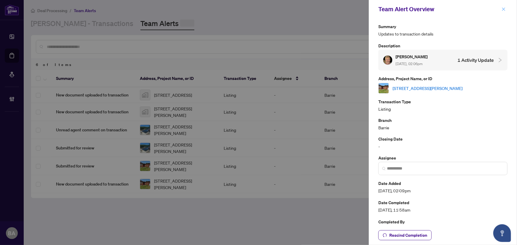
click at [503, 7] on span "button" at bounding box center [503, 8] width 4 height 9
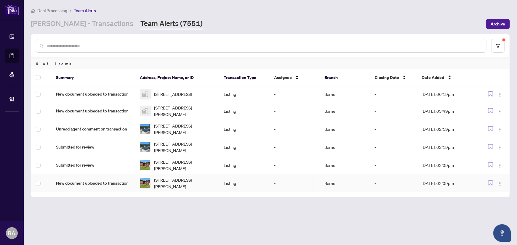
click at [186, 184] on span "[STREET_ADDRESS][PERSON_NAME]" at bounding box center [184, 183] width 60 height 13
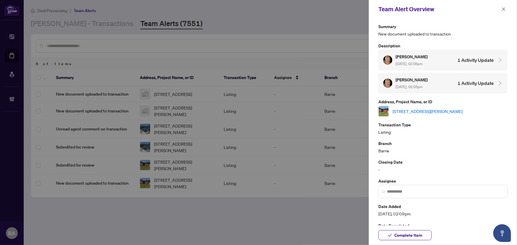
click at [414, 230] on div "Complete Item" at bounding box center [443, 236] width 148 height 20
click at [411, 237] on span "Complete Item" at bounding box center [408, 235] width 28 height 9
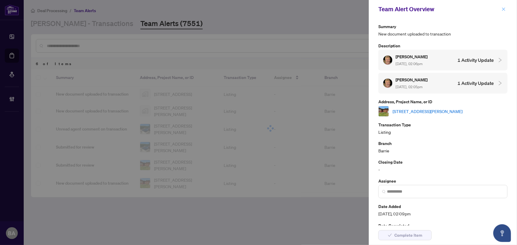
click at [506, 10] on button "button" at bounding box center [503, 9] width 8 height 7
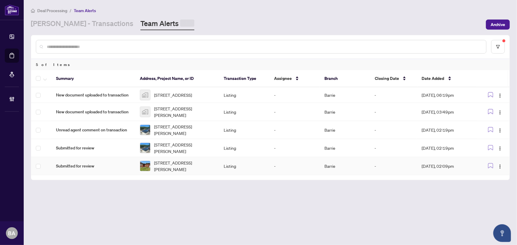
click at [172, 173] on span "[STREET_ADDRESS][PERSON_NAME]" at bounding box center [184, 166] width 60 height 13
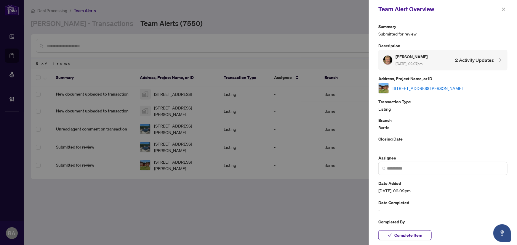
click at [417, 89] on link "[STREET_ADDRESS][PERSON_NAME]" at bounding box center [427, 88] width 70 height 7
click at [416, 238] on span "Complete Item" at bounding box center [408, 235] width 28 height 9
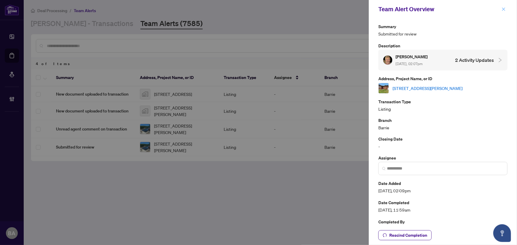
click at [503, 9] on icon "close" at bounding box center [503, 8] width 3 height 3
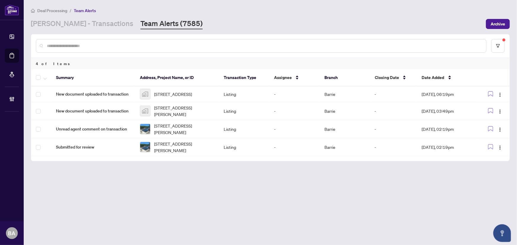
click at [129, 156] on td "Submitted for review" at bounding box center [93, 147] width 84 height 18
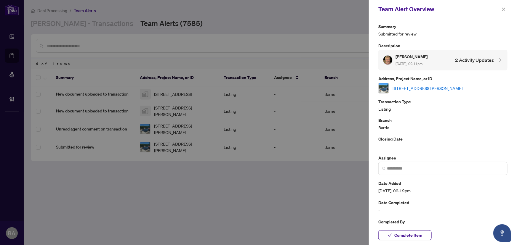
click at [439, 91] on link "[STREET_ADDRESS][PERSON_NAME]" at bounding box center [427, 88] width 70 height 7
click at [503, 11] on icon "close" at bounding box center [503, 9] width 4 height 4
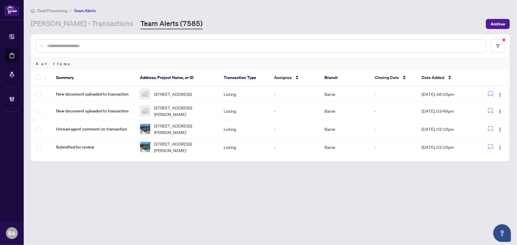
drag, startPoint x: 79, startPoint y: 23, endPoint x: 86, endPoint y: 33, distance: 12.7
click at [79, 23] on link "[PERSON_NAME] - Transactions" at bounding box center [82, 24] width 102 height 11
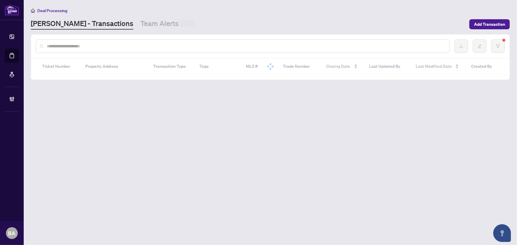
click at [88, 52] on div at bounding box center [243, 46] width 414 height 14
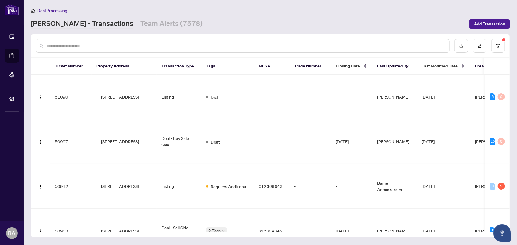
click at [92, 45] on input "text" at bounding box center [246, 46] width 398 height 7
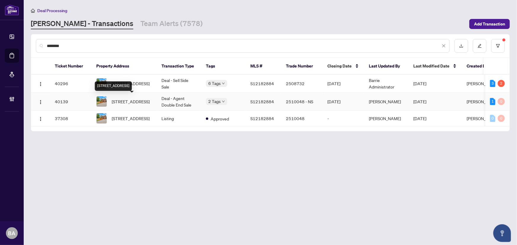
click at [134, 102] on span "[STREET_ADDRESS]" at bounding box center [131, 101] width 38 height 7
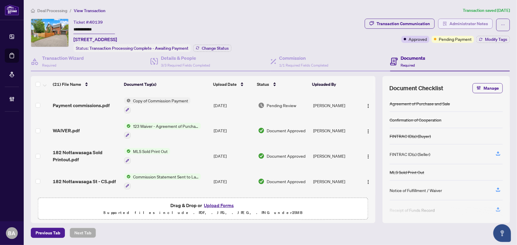
click at [462, 24] on span "Administrator Notes" at bounding box center [468, 23] width 38 height 9
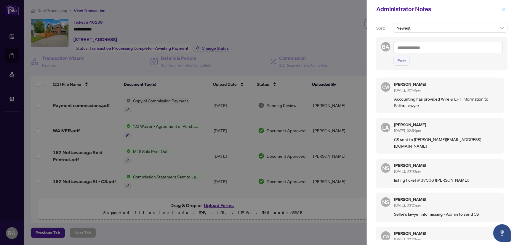
click at [503, 8] on icon "close" at bounding box center [503, 9] width 4 height 4
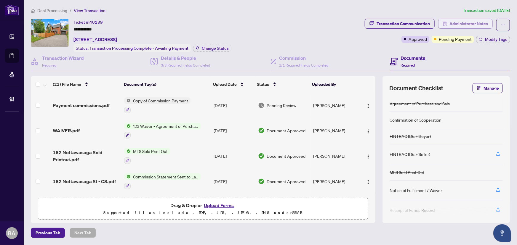
click at [463, 24] on span "Administrator Notes" at bounding box center [468, 23] width 38 height 9
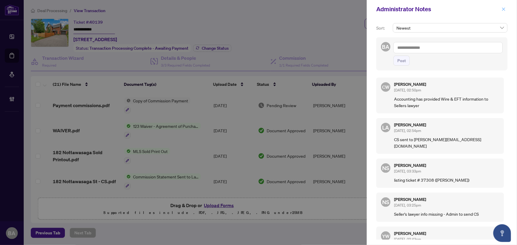
click at [503, 10] on icon "close" at bounding box center [503, 9] width 4 height 4
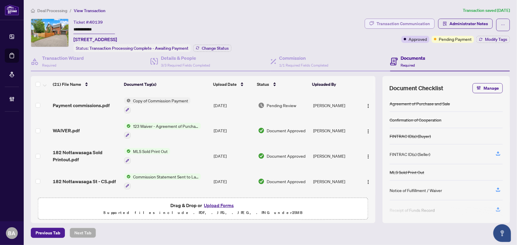
click at [406, 21] on div "Transaction Communication" at bounding box center [402, 23] width 53 height 9
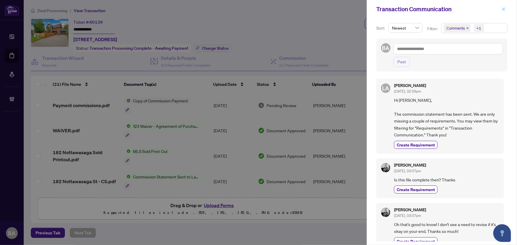
click at [505, 9] on icon "close" at bounding box center [503, 9] width 4 height 4
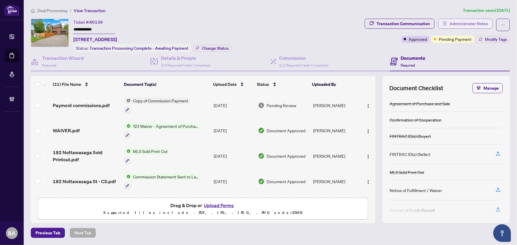
click at [465, 20] on span "Administrator Notes" at bounding box center [468, 23] width 38 height 9
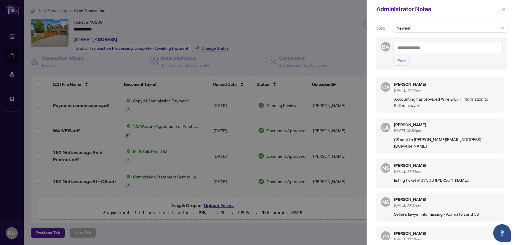
drag, startPoint x: 394, startPoint y: 98, endPoint x: 440, endPoint y: 109, distance: 47.8
click at [440, 109] on div "CW Cheryl Wu Aug/28/2025, 02:50pm Accounting has provided Wire & EFT informatio…" at bounding box center [440, 96] width 128 height 36
drag, startPoint x: 502, startPoint y: 10, endPoint x: 463, endPoint y: 89, distance: 88.7
click at [463, 89] on div "**********" at bounding box center [441, 122] width 150 height 245
click at [463, 89] on div "Cheryl Wu Aug/28/2025, 02:50pm" at bounding box center [446, 87] width 105 height 11
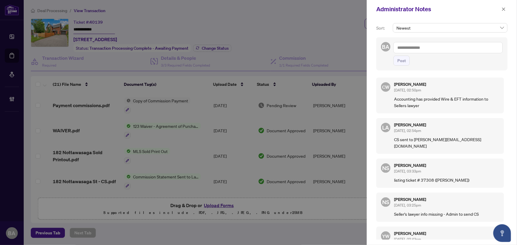
drag, startPoint x: 448, startPoint y: 114, endPoint x: 416, endPoint y: 102, distance: 35.0
click at [416, 102] on div "**********" at bounding box center [441, 157] width 131 height 166
drag, startPoint x: 417, startPoint y: 99, endPoint x: 400, endPoint y: 97, distance: 17.1
click at [413, 99] on p "Accounting has provided Wire & EFT information to Sellers lawyer" at bounding box center [446, 102] width 105 height 13
drag, startPoint x: 392, startPoint y: 100, endPoint x: 470, endPoint y: 40, distance: 98.7
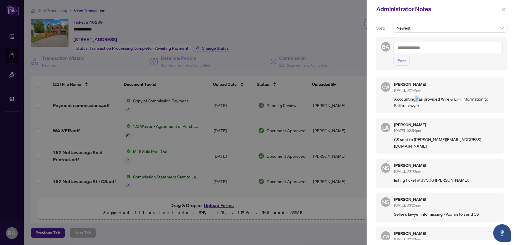
click at [424, 110] on div "CW Cheryl Wu Aug/28/2025, 02:50pm Accounting has provided Wire & EFT informatio…" at bounding box center [440, 96] width 128 height 36
click at [506, 4] on div "Administrator Notes" at bounding box center [441, 9] width 150 height 18
click at [503, 9] on icon "close" at bounding box center [503, 8] width 3 height 3
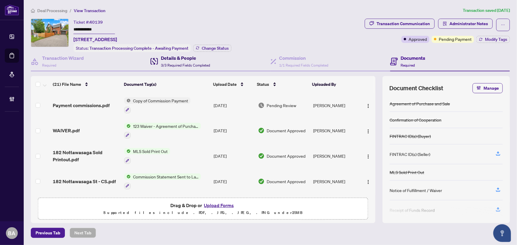
click at [185, 63] on span "3/3 Required Fields Completed" at bounding box center [185, 65] width 49 height 4
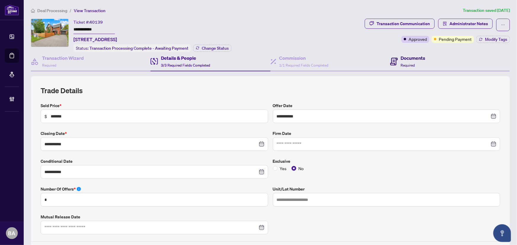
click at [411, 57] on h4 "Documents" at bounding box center [413, 57] width 25 height 7
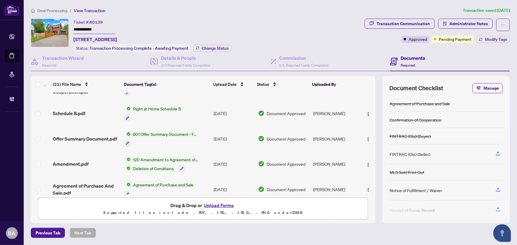
scroll to position [420, 0]
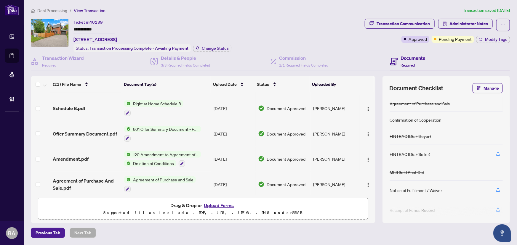
click at [86, 157] on span "Amendment.pdf" at bounding box center [71, 158] width 36 height 7
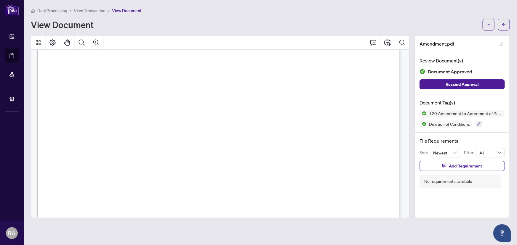
scroll to position [457, 0]
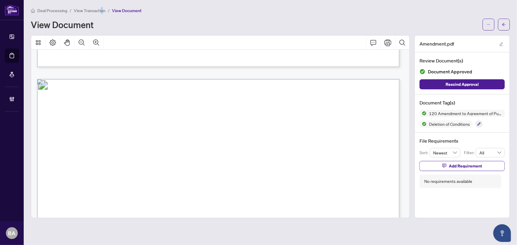
click at [102, 10] on span "View Transaction" at bounding box center [90, 10] width 32 height 5
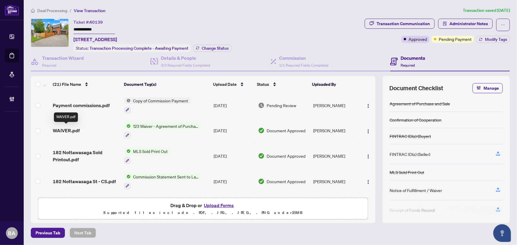
click at [73, 129] on span "WAIVER.pdf" at bounding box center [66, 130] width 27 height 7
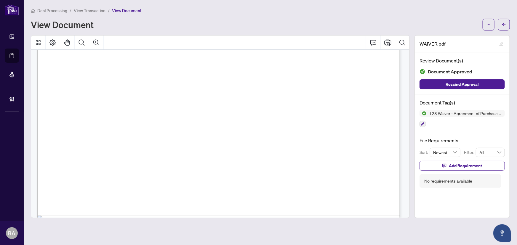
scroll to position [312, 0]
click at [102, 12] on span "View Transaction" at bounding box center [90, 10] width 32 height 5
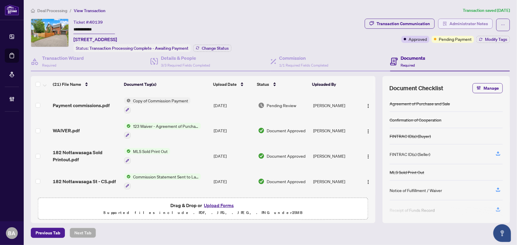
click at [476, 24] on span "Administrator Notes" at bounding box center [468, 23] width 38 height 9
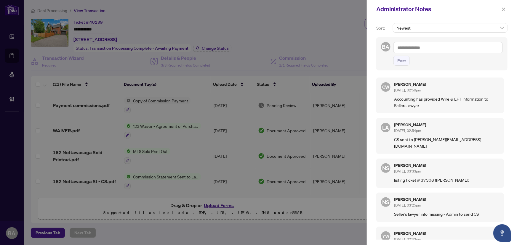
drag, startPoint x: 397, startPoint y: 90, endPoint x: 436, endPoint y: 92, distance: 39.4
click at [436, 92] on div "Cheryl Wu Aug/28/2025, 02:50pm" at bounding box center [446, 87] width 105 height 11
click at [414, 99] on p "Accounting has provided Wire & EFT information to Sellers lawyer" at bounding box center [446, 102] width 105 height 13
drag, startPoint x: 399, startPoint y: 99, endPoint x: 481, endPoint y: 85, distance: 83.2
click at [480, 86] on div "CW Cheryl Wu Aug/28/2025, 02:50pm Accounting has provided Wire & EFT informatio…" at bounding box center [440, 96] width 128 height 36
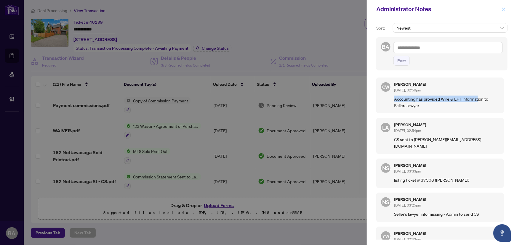
click at [503, 10] on icon "close" at bounding box center [503, 9] width 4 height 4
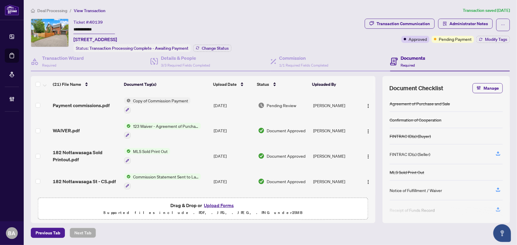
click at [55, 10] on span "Deal Processing" at bounding box center [52, 10] width 30 height 5
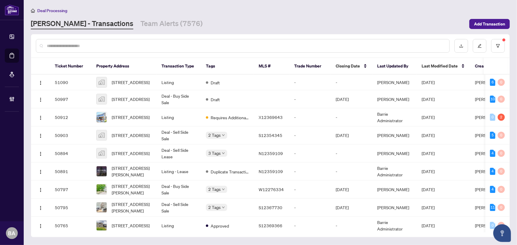
click at [71, 46] on input "text" at bounding box center [246, 46] width 398 height 7
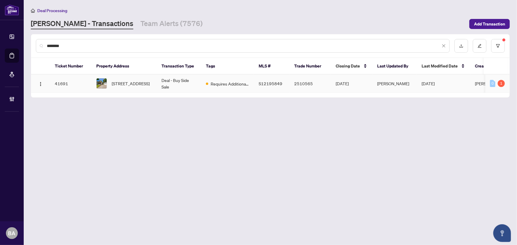
click at [134, 80] on span "316 Nottawasaga St, Orillia, Ontario L3V 3K6, Canada" at bounding box center [131, 83] width 38 height 7
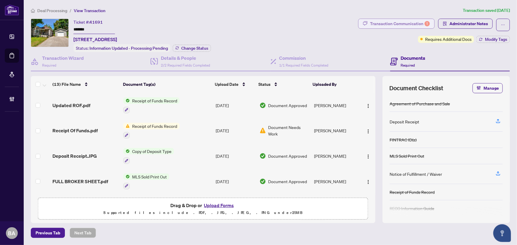
click at [411, 24] on div "Transaction Communication 1" at bounding box center [400, 23] width 60 height 9
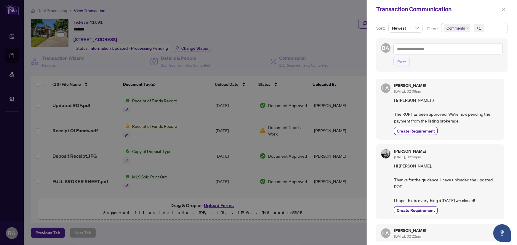
click at [467, 27] on icon "close" at bounding box center [467, 28] width 3 height 3
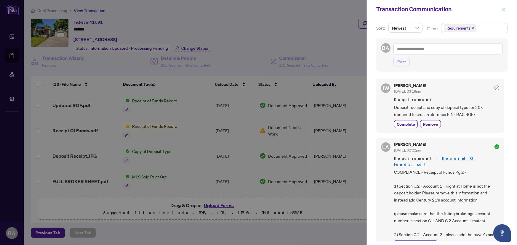
click at [501, 7] on button "button" at bounding box center [503, 9] width 8 height 7
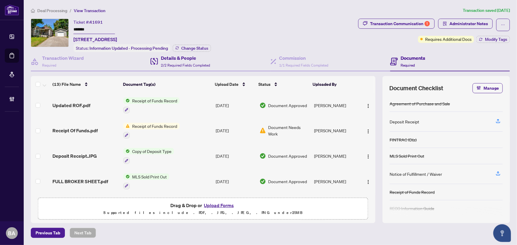
click at [173, 69] on div "Details & People 2/2 Required Fields Completed" at bounding box center [210, 61] width 120 height 19
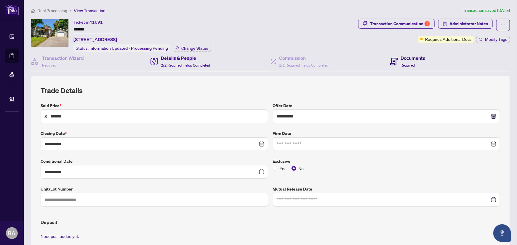
click at [412, 59] on h4 "Documents" at bounding box center [413, 57] width 25 height 7
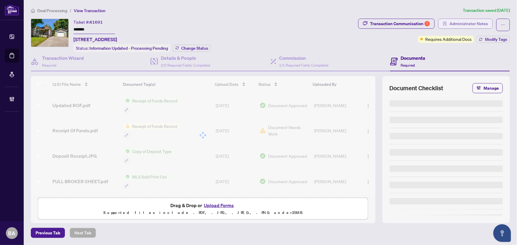
click at [456, 19] on span "Administrator Notes" at bounding box center [468, 23] width 38 height 9
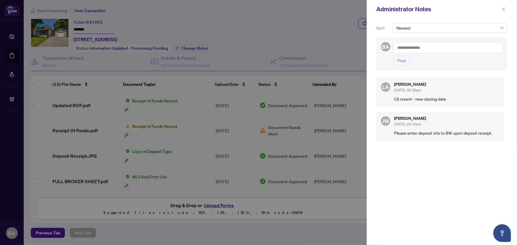
click at [503, 10] on icon "close" at bounding box center [503, 9] width 4 height 4
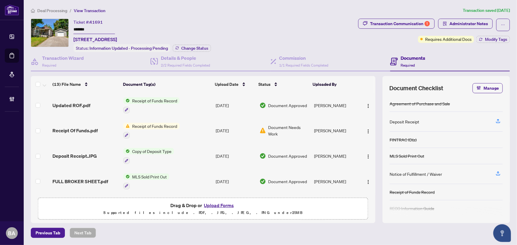
click at [52, 9] on span "Deal Processing" at bounding box center [52, 10] width 30 height 5
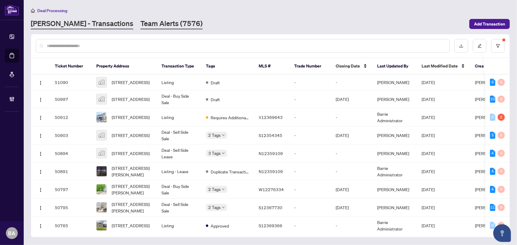
click at [151, 27] on link "Team Alerts (7576)" at bounding box center [171, 24] width 62 height 11
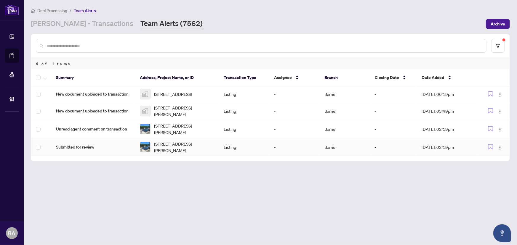
click at [100, 156] on td "Submitted for review" at bounding box center [93, 147] width 84 height 18
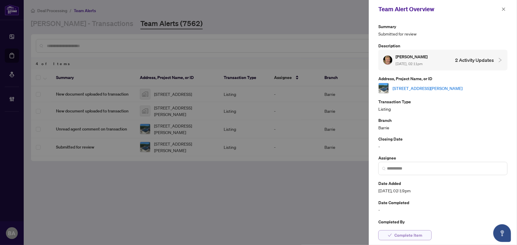
click at [403, 240] on span "Complete Item" at bounding box center [408, 235] width 28 height 9
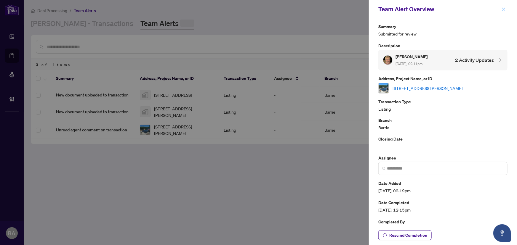
click at [501, 11] on icon "close" at bounding box center [503, 9] width 4 height 4
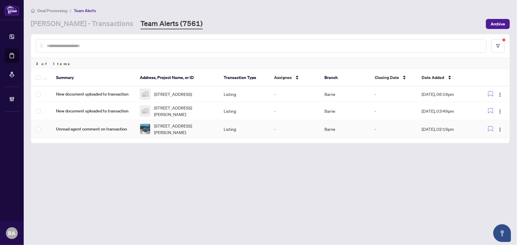
click at [198, 133] on span "1725 Earl Haid Ave, Severn, Ontario L0K 1E0, Canada" at bounding box center [184, 129] width 60 height 13
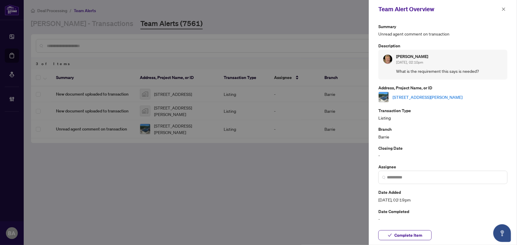
click at [414, 240] on div "Complete Item" at bounding box center [443, 236] width 148 height 20
click at [401, 237] on span "Complete Item" at bounding box center [408, 235] width 28 height 9
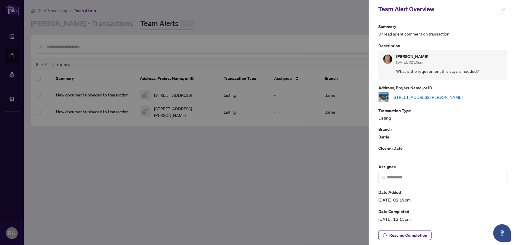
click at [502, 8] on icon "close" at bounding box center [503, 8] width 3 height 3
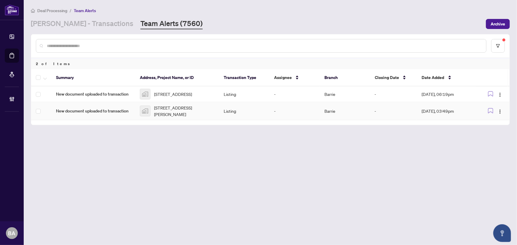
click at [258, 117] on td "Listing" at bounding box center [244, 111] width 50 height 18
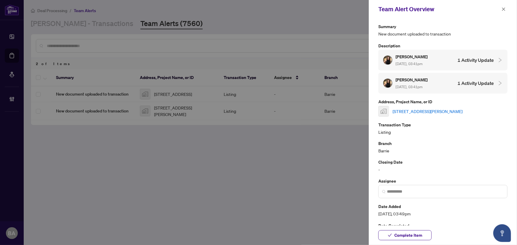
click at [426, 109] on link "575 Oleary Lane, Tay, ON, Canada" at bounding box center [427, 111] width 70 height 7
click at [408, 231] on span "Complete Item" at bounding box center [408, 235] width 28 height 9
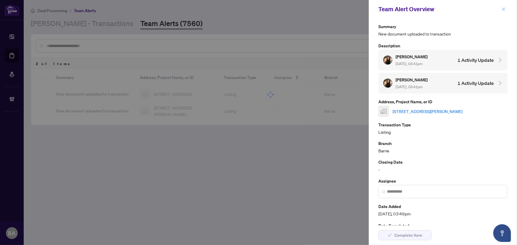
click at [500, 7] on button "button" at bounding box center [503, 9] width 8 height 7
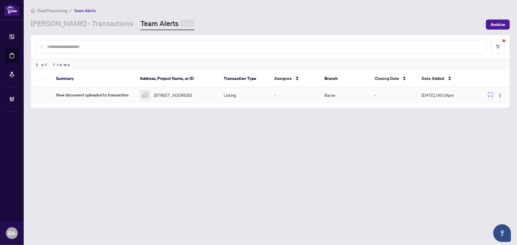
click at [139, 94] on td "287 Edgehill Drive, Barrie, ON, Canada" at bounding box center [177, 95] width 84 height 16
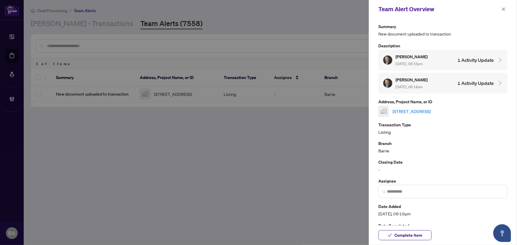
click at [430, 109] on link "287 Edgehill Drive, Barrie, ON, Canada" at bounding box center [411, 111] width 38 height 7
click at [410, 234] on span "Complete Item" at bounding box center [408, 235] width 28 height 9
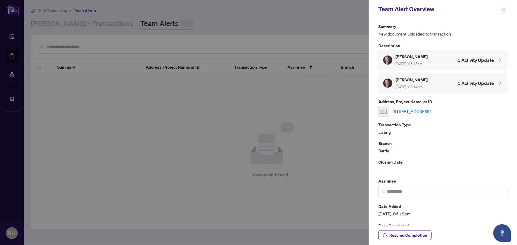
click at [504, 8] on icon "close" at bounding box center [503, 9] width 4 height 4
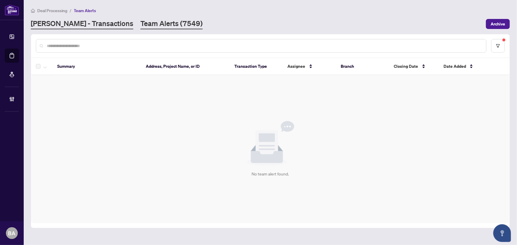
click at [92, 23] on link "RAHR - Transactions" at bounding box center [82, 24] width 102 height 11
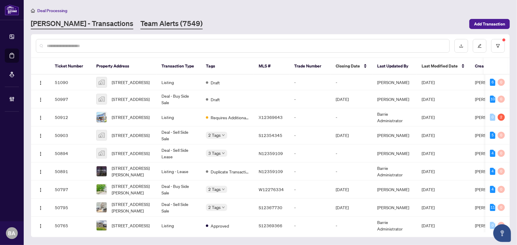
click at [161, 27] on link "Team Alerts (7549)" at bounding box center [171, 24] width 62 height 11
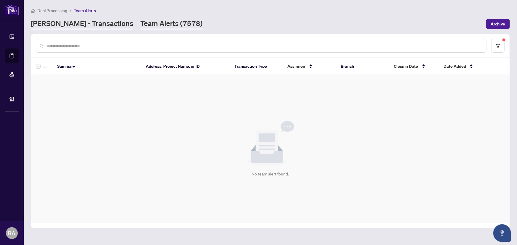
click at [65, 25] on link "RAHR - Transactions" at bounding box center [82, 24] width 102 height 11
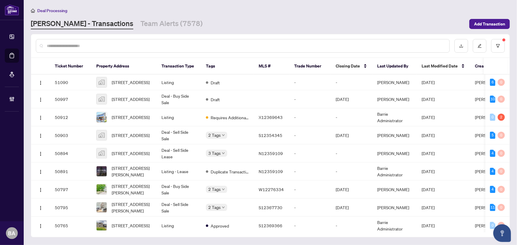
click at [114, 48] on input "text" at bounding box center [246, 46] width 398 height 7
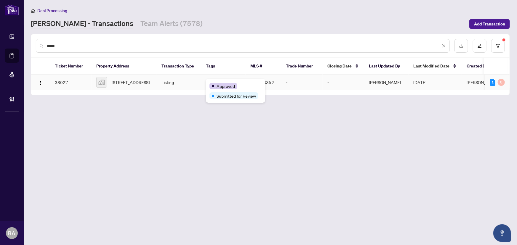
click at [177, 85] on td "Listing" at bounding box center [179, 83] width 44 height 16
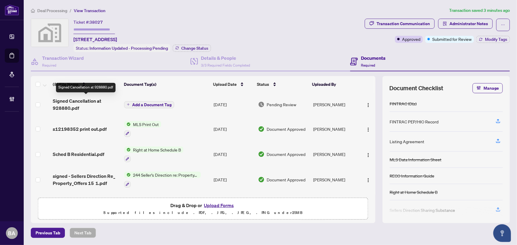
click at [78, 100] on span "Signed Cancellation at 928880.pdf" at bounding box center [86, 104] width 67 height 14
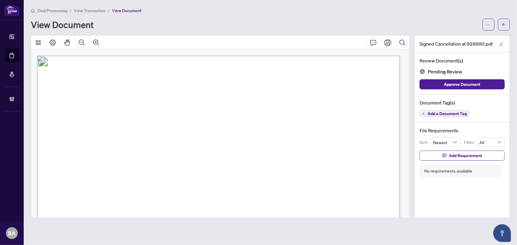
drag, startPoint x: 131, startPoint y: 153, endPoint x: 175, endPoint y: 171, distance: 47.5
click at [74, 153] on span "AND" at bounding box center [67, 151] width 13 height 5
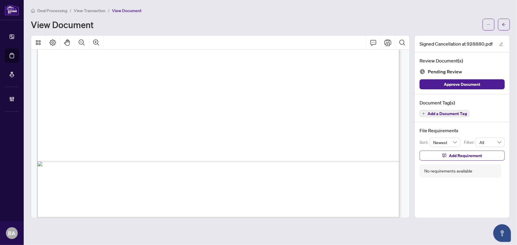
scroll to position [312, 0]
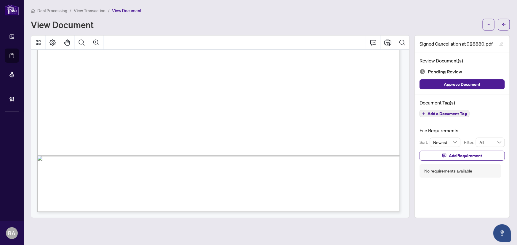
click at [451, 118] on div "Document Tag(s) Add a Document Tag" at bounding box center [461, 108] width 95 height 28
click at [430, 115] on span "Add a Document Tag" at bounding box center [446, 114] width 39 height 4
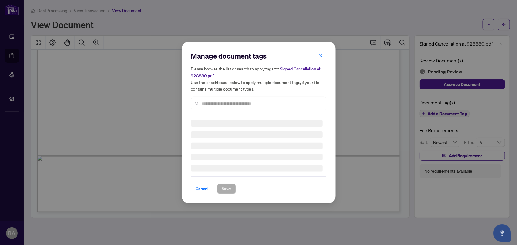
click at [261, 101] on div "Manage document tags Please browse the list or search to apply tags to: Signed …" at bounding box center [258, 83] width 135 height 64
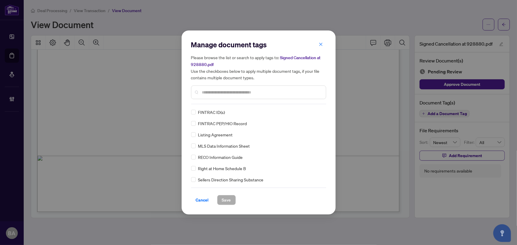
click at [320, 45] on icon "close" at bounding box center [320, 44] width 3 height 3
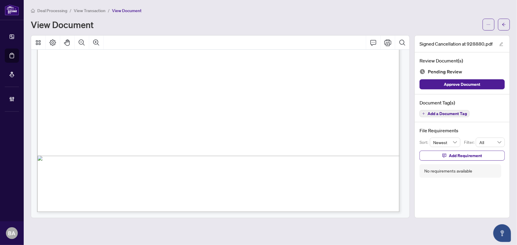
click at [437, 112] on span "Add a Document Tag" at bounding box center [446, 114] width 39 height 4
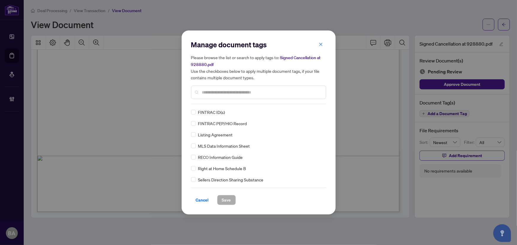
click at [231, 85] on div "Please browse the list or search to apply tags to: Signed Cancellation at 92888…" at bounding box center [258, 76] width 135 height 45
click at [234, 90] on input "text" at bounding box center [261, 92] width 119 height 7
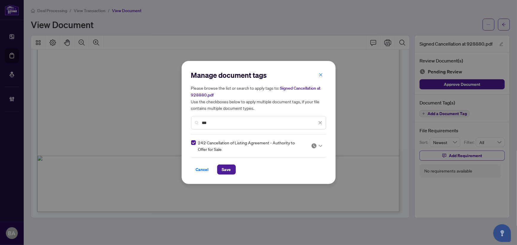
click at [314, 148] on img at bounding box center [314, 146] width 6 height 6
click at [304, 173] on div "Approved" at bounding box center [298, 174] width 38 height 7
click at [227, 124] on input "***" at bounding box center [259, 123] width 115 height 7
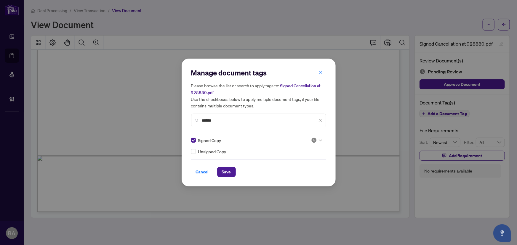
click at [312, 139] on img at bounding box center [314, 140] width 6 height 6
click at [301, 171] on div "Approved" at bounding box center [298, 169] width 38 height 7
click at [227, 173] on span "Save" at bounding box center [226, 171] width 9 height 9
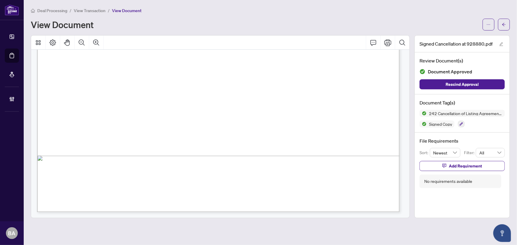
click at [96, 10] on span "View Transaction" at bounding box center [90, 10] width 32 height 5
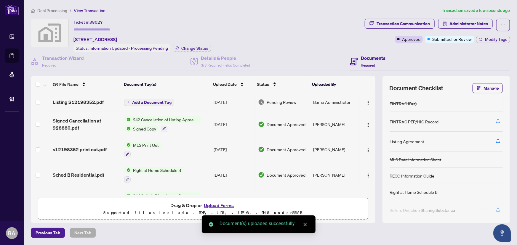
click at [159, 99] on button "Add a Document Tag" at bounding box center [149, 102] width 50 height 7
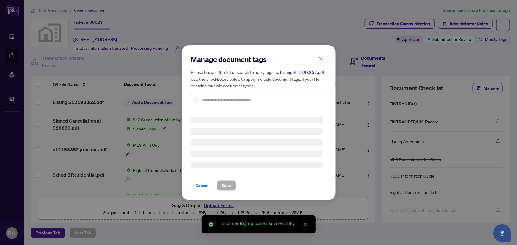
click at [220, 100] on input "text" at bounding box center [261, 100] width 119 height 7
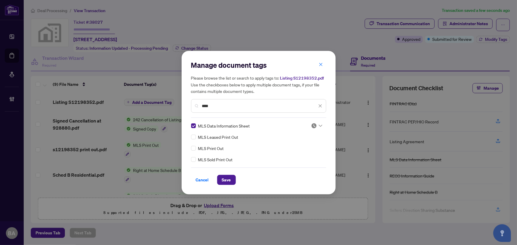
click at [323, 125] on div "MLS Data Information Sheet MLS Leased Print Out MLS Print Out MLS Sold Print Out" at bounding box center [258, 143] width 135 height 40
click at [313, 129] on input "search" at bounding box center [314, 125] width 6 height 9
click at [309, 154] on div "Approved" at bounding box center [298, 154] width 38 height 7
click at [228, 183] on span "Save" at bounding box center [226, 179] width 9 height 9
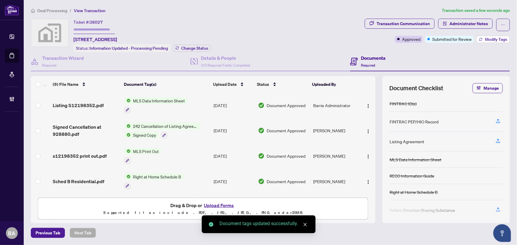
click at [507, 39] on button "Modify Tags" at bounding box center [492, 39] width 33 height 7
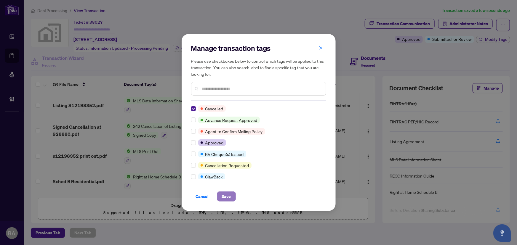
click at [224, 195] on span "Save" at bounding box center [226, 196] width 9 height 9
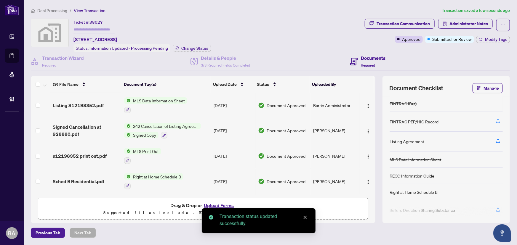
click at [368, 105] on img "button" at bounding box center [368, 106] width 5 height 5
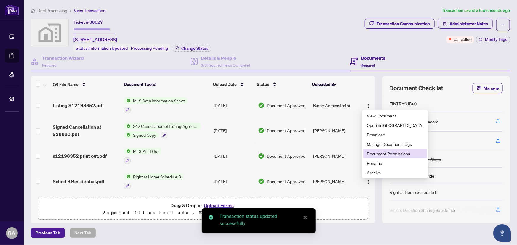
click at [383, 155] on span "Document Permissions" at bounding box center [394, 153] width 57 height 7
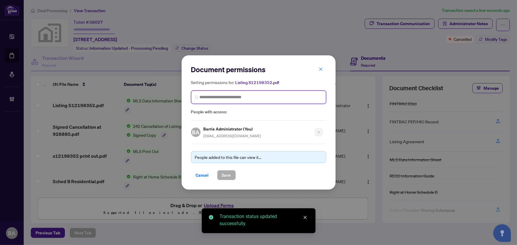
click at [288, 99] on input "search" at bounding box center [261, 97] width 123 height 6
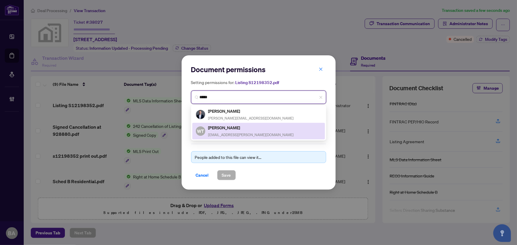
click at [245, 127] on h5 "Wanda Townsend" at bounding box center [251, 127] width 86 height 7
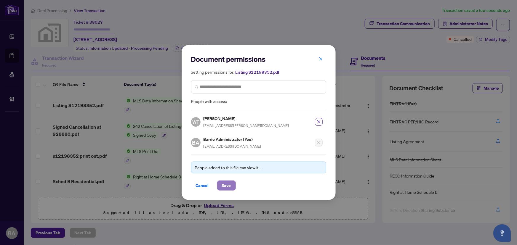
click at [228, 184] on span "Save" at bounding box center [226, 185] width 9 height 9
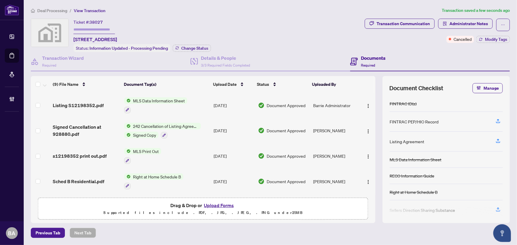
click at [44, 10] on span "Deal Processing" at bounding box center [52, 10] width 30 height 5
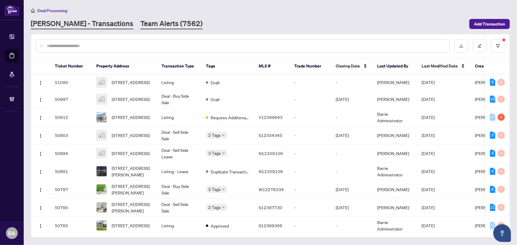
click at [140, 20] on link "Team Alerts (7562)" at bounding box center [171, 24] width 62 height 11
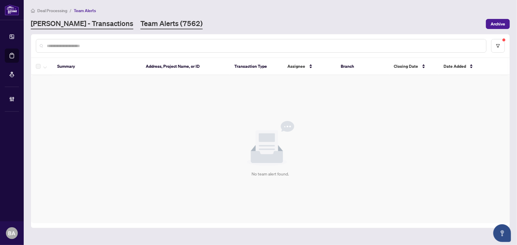
click at [75, 23] on link "RAHR - Transactions" at bounding box center [82, 24] width 102 height 11
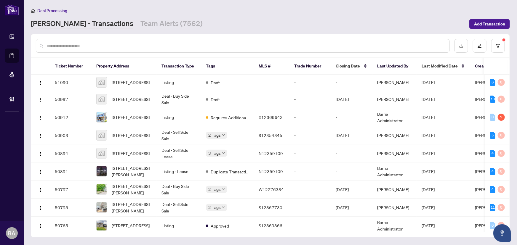
click at [94, 48] on input "text" at bounding box center [246, 46] width 398 height 7
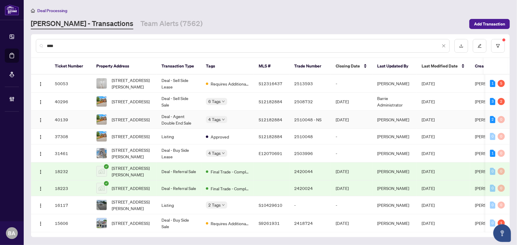
click at [108, 115] on div "182 Nottawasaga St, Orillia, Ontario L3V 3K1, Canada" at bounding box center [124, 119] width 56 height 11
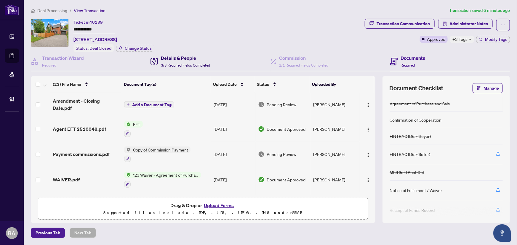
drag, startPoint x: 173, startPoint y: 61, endPoint x: 166, endPoint y: 67, distance: 9.9
click at [173, 61] on div "Details & People 3/3 Required Fields Completed" at bounding box center [185, 61] width 49 height 14
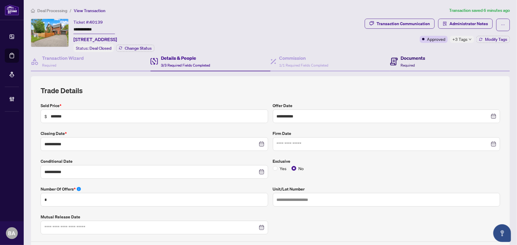
click at [401, 63] on span "Required" at bounding box center [408, 65] width 14 height 4
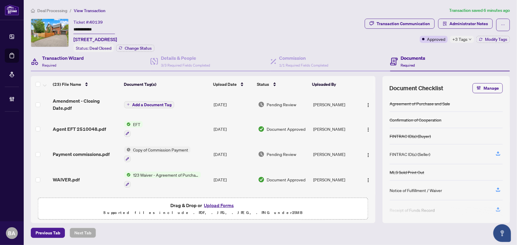
click at [85, 64] on div "Transaction Wizard Required" at bounding box center [91, 61] width 120 height 19
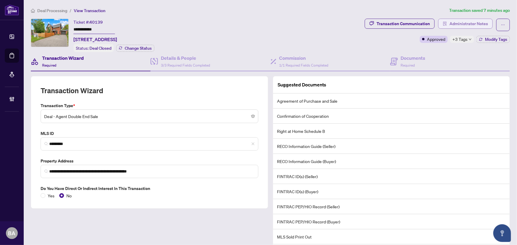
click at [468, 22] on span "Administrator Notes" at bounding box center [468, 23] width 38 height 9
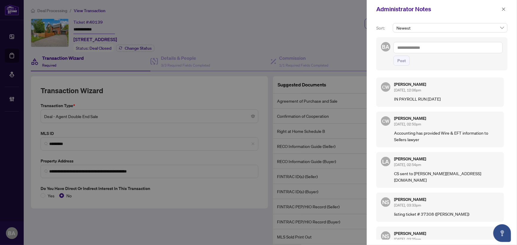
drag, startPoint x: 503, startPoint y: 9, endPoint x: 433, endPoint y: 11, distance: 70.2
click at [503, 9] on icon "close" at bounding box center [503, 8] width 3 height 3
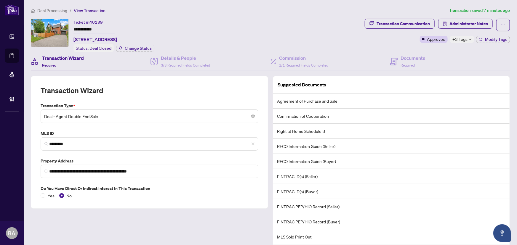
click at [55, 10] on span "Deal Processing" at bounding box center [52, 10] width 30 height 5
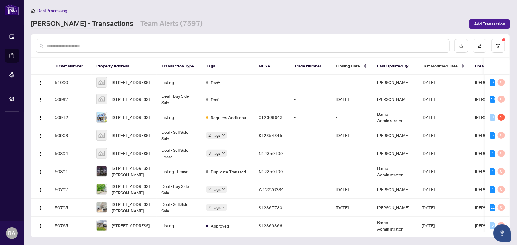
click at [80, 44] on input "text" at bounding box center [246, 46] width 398 height 7
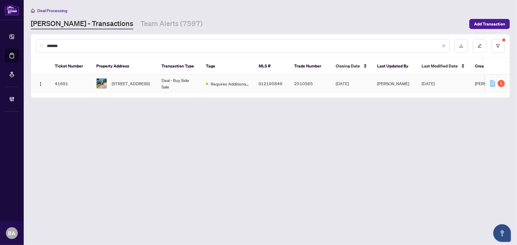
click at [148, 86] on span "316 Nottawasaga St, Orillia, Ontario L3V 3K6, Canada" at bounding box center [131, 83] width 38 height 7
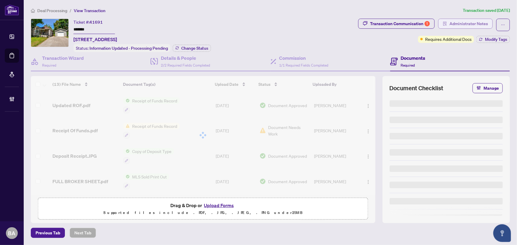
click at [454, 22] on span "Administrator Notes" at bounding box center [468, 23] width 38 height 9
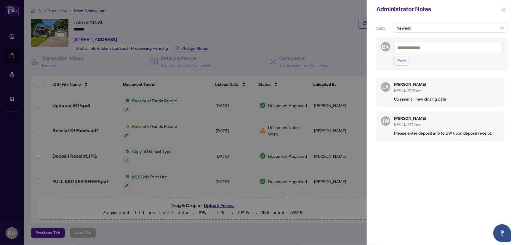
click at [505, 7] on icon "close" at bounding box center [503, 9] width 4 height 4
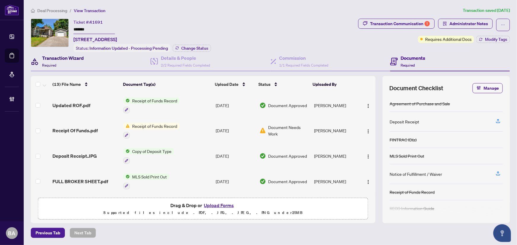
drag, startPoint x: 77, startPoint y: 63, endPoint x: 80, endPoint y: 63, distance: 3.3
click at [77, 63] on div "Transaction Wizard Required" at bounding box center [63, 61] width 42 height 14
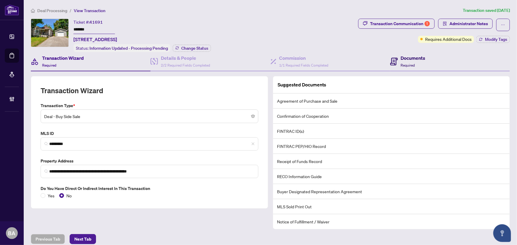
click at [395, 62] on div "Documents Required" at bounding box center [407, 61] width 35 height 14
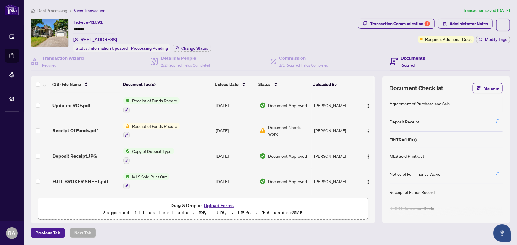
click at [76, 154] on span "Deposit Receipt.JPG" at bounding box center [74, 155] width 44 height 7
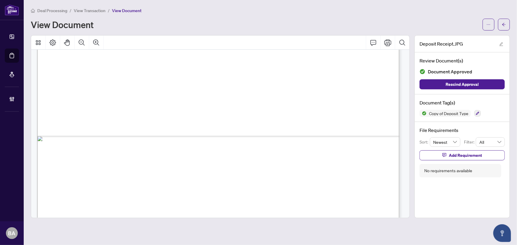
scroll to position [356, 0]
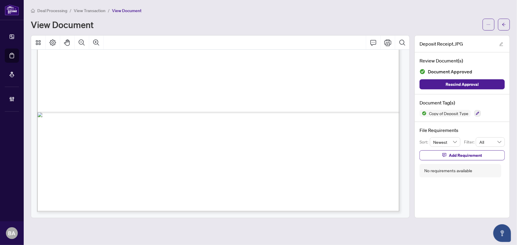
click at [92, 12] on span "View Transaction" at bounding box center [90, 10] width 32 height 5
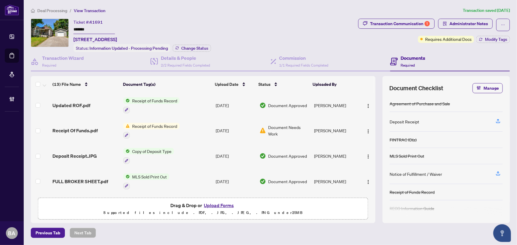
click at [56, 11] on span "Deal Processing" at bounding box center [52, 10] width 30 height 5
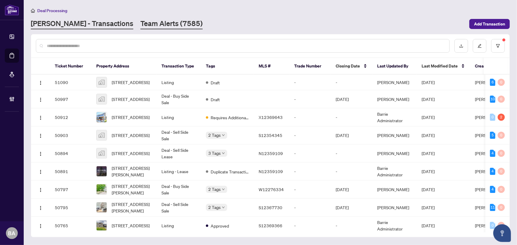
click at [147, 19] on link "Team Alerts (7585)" at bounding box center [171, 24] width 62 height 11
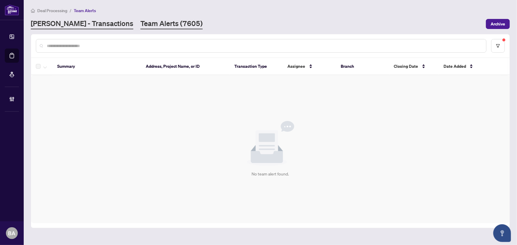
click at [86, 28] on link "RAHR - Transactions" at bounding box center [82, 24] width 102 height 11
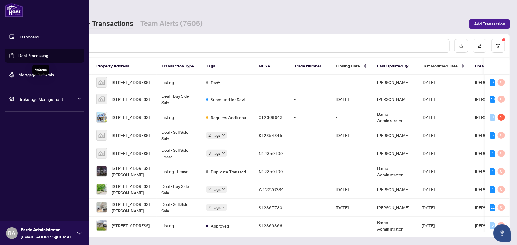
click at [11, 99] on icon at bounding box center [12, 99] width 6 height 6
click at [30, 140] on link "Manage Agents" at bounding box center [26, 141] width 29 height 5
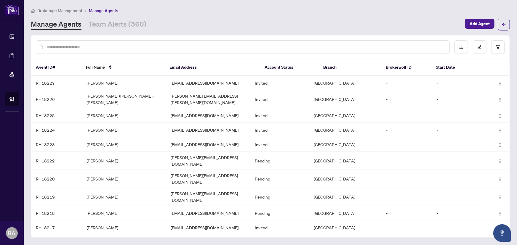
click at [146, 47] on input "text" at bounding box center [246, 47] width 398 height 7
click at [497, 48] on icon "filter" at bounding box center [498, 46] width 4 height 3
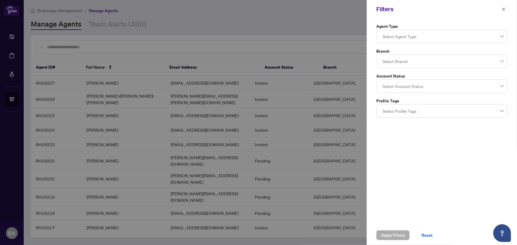
click at [444, 59] on div at bounding box center [441, 61] width 123 height 11
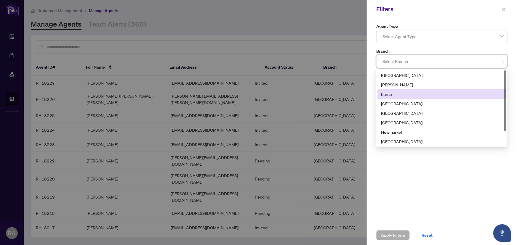
click at [399, 92] on div "Barrie" at bounding box center [442, 94] width 122 height 7
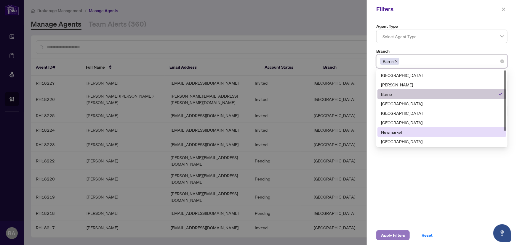
click at [391, 237] on span "Apply Filters" at bounding box center [393, 235] width 24 height 9
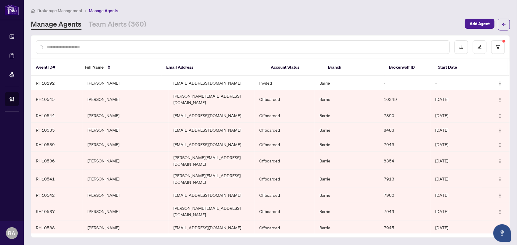
click at [155, 46] on input "text" at bounding box center [246, 47] width 398 height 7
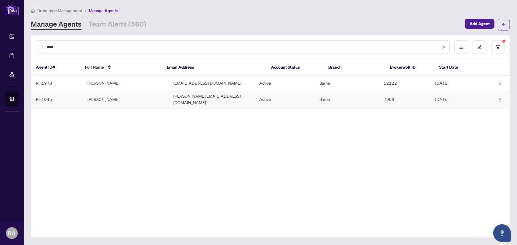
click at [90, 98] on td "Kevin To" at bounding box center [126, 99] width 86 height 18
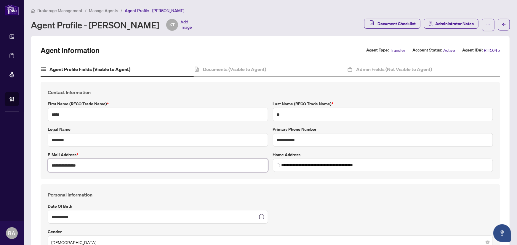
click at [107, 166] on input "**********" at bounding box center [158, 166] width 220 height 14
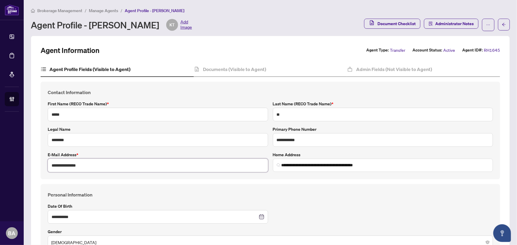
click at [107, 166] on input "**********" at bounding box center [158, 166] width 220 height 14
click at [215, 89] on h4 "Contact Information" at bounding box center [270, 92] width 445 height 7
click at [112, 12] on span "Manage Agents" at bounding box center [103, 10] width 29 height 5
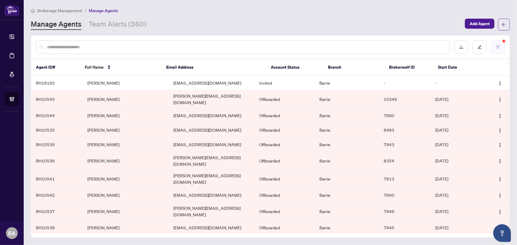
click at [499, 44] on button "button" at bounding box center [498, 47] width 14 height 14
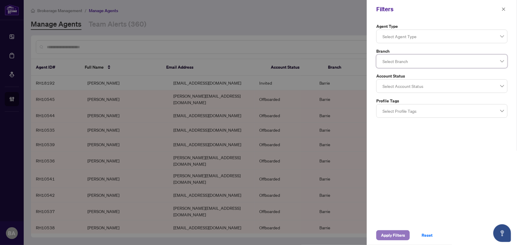
click at [391, 238] on span "Apply Filters" at bounding box center [393, 235] width 24 height 9
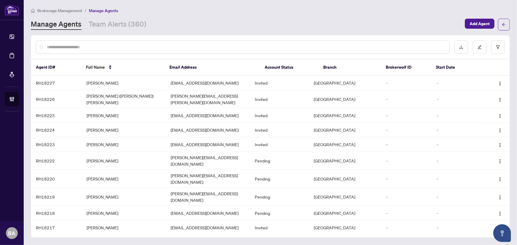
click at [72, 45] on input "text" at bounding box center [246, 47] width 398 height 7
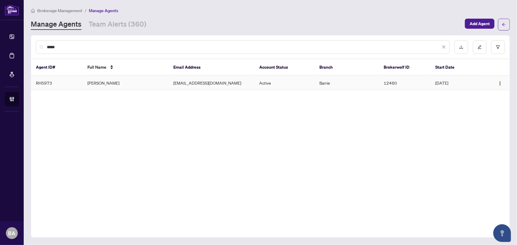
click at [118, 82] on td "Steve Hricky" at bounding box center [126, 83] width 86 height 15
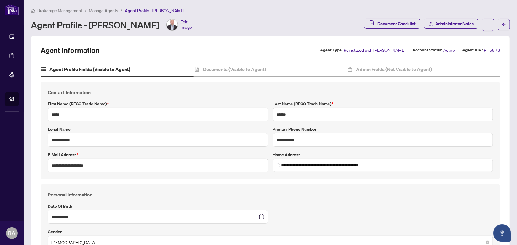
click at [166, 24] on img at bounding box center [171, 24] width 11 height 11
click at [166, 21] on div "Edit Image" at bounding box center [179, 25] width 26 height 12
click at [180, 21] on span "Edit Image" at bounding box center [186, 25] width 12 height 12
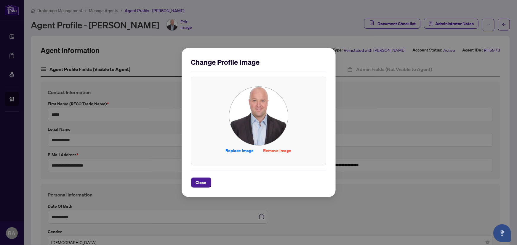
drag, startPoint x: 256, startPoint y: 115, endPoint x: 238, endPoint y: 125, distance: 20.3
click at [206, 181] on span "Close" at bounding box center [201, 182] width 11 height 9
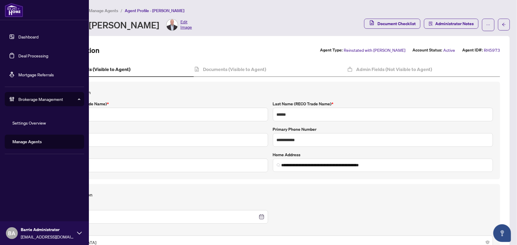
click at [21, 54] on link "Deal Processing" at bounding box center [33, 55] width 30 height 5
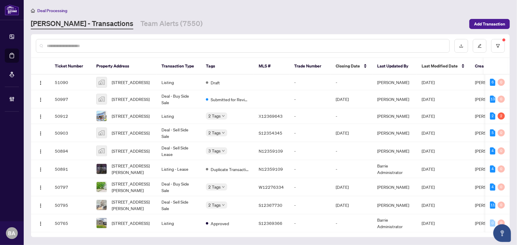
click at [77, 46] on input "text" at bounding box center [246, 46] width 398 height 7
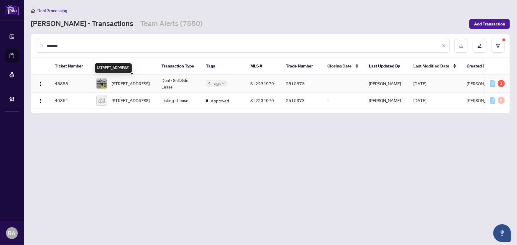
click at [139, 81] on span "19 Sagewood Ave, Barrie, Ontario L9J 0K3, Canada" at bounding box center [131, 83] width 38 height 7
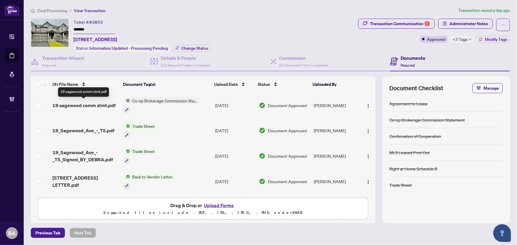
click at [104, 106] on span "19 sagewood comm stmt.pdf" at bounding box center [83, 105] width 63 height 7
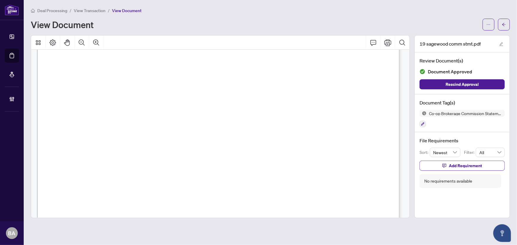
scroll to position [27, 0]
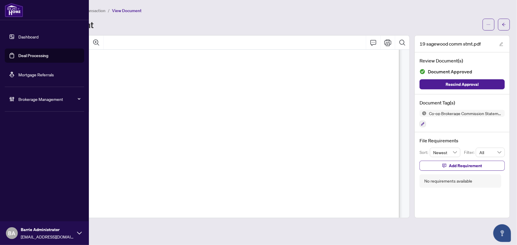
click at [18, 54] on link "Deal Processing" at bounding box center [33, 55] width 30 height 5
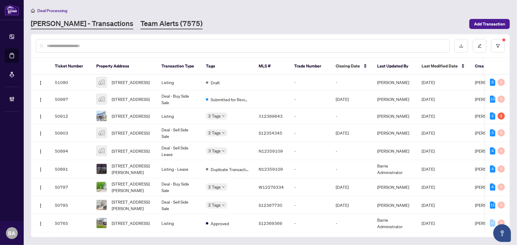
click at [140, 21] on link "Team Alerts (7575)" at bounding box center [171, 24] width 62 height 11
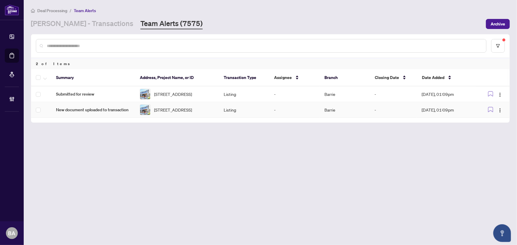
click at [118, 113] on span "New document uploaded to transaction" at bounding box center [93, 110] width 74 height 7
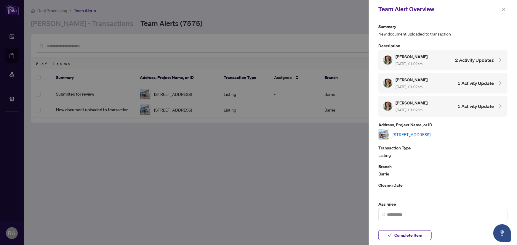
click at [412, 131] on link "[STREET_ADDRESS]" at bounding box center [411, 134] width 38 height 7
click at [411, 233] on span "Complete Item" at bounding box center [408, 235] width 28 height 9
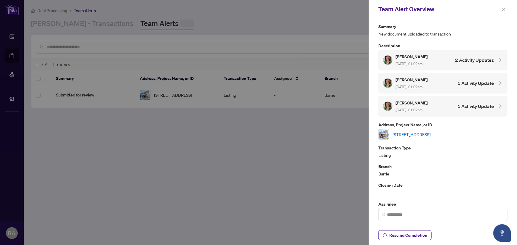
click at [506, 9] on button "button" at bounding box center [503, 9] width 8 height 7
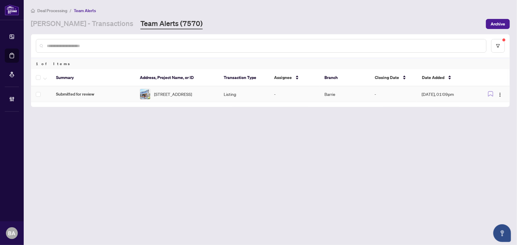
click at [231, 101] on td "Listing" at bounding box center [244, 94] width 50 height 16
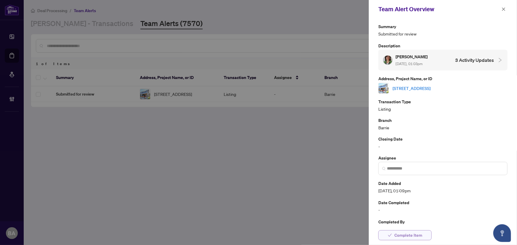
click at [406, 231] on span "Complete Item" at bounding box center [408, 235] width 28 height 9
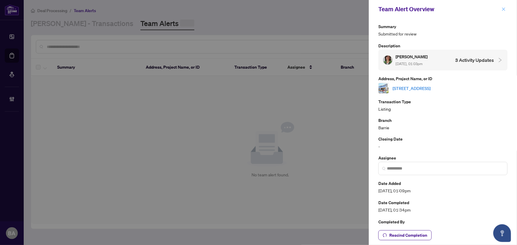
click at [504, 13] on span "button" at bounding box center [503, 8] width 4 height 9
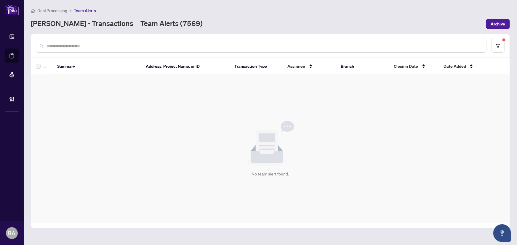
click at [83, 22] on link "RAHR - Transactions" at bounding box center [82, 24] width 102 height 11
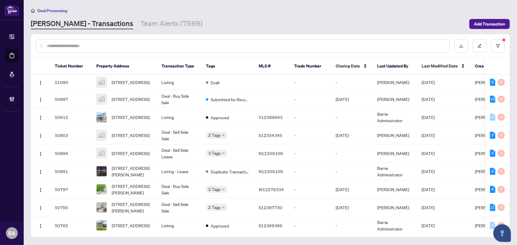
click at [74, 44] on input "text" at bounding box center [246, 46] width 398 height 7
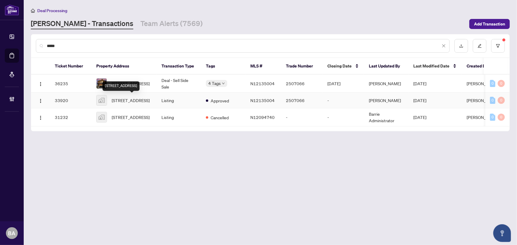
click at [117, 83] on div "22 Sasco Way, Angus, ON, Canada" at bounding box center [120, 85] width 37 height 9
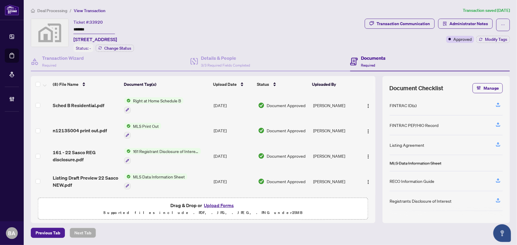
click at [55, 5] on main "Deal Processing / View Transaction Transaction saved 2 months ago Ticket #: 339…" at bounding box center [270, 122] width 493 height 245
click at [55, 12] on span "Deal Processing" at bounding box center [52, 10] width 30 height 5
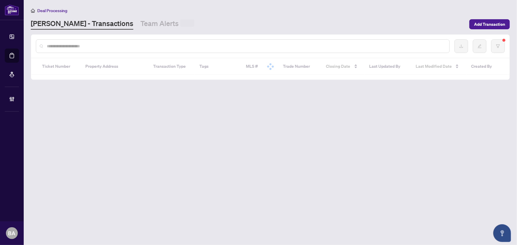
click at [55, 11] on span "Deal Processing" at bounding box center [52, 10] width 30 height 5
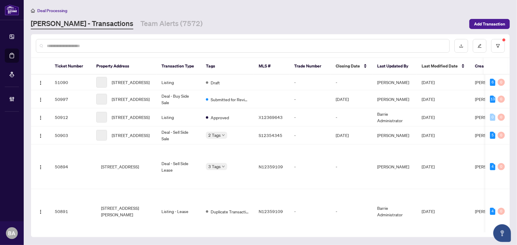
click at [78, 50] on div at bounding box center [243, 46] width 414 height 14
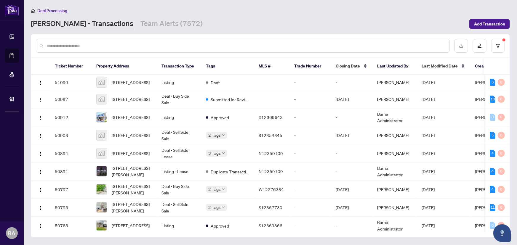
click at [78, 47] on input "text" at bounding box center [246, 46] width 398 height 7
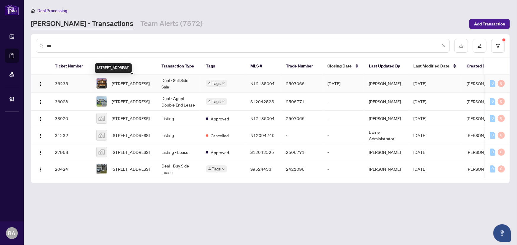
click at [124, 83] on span "7-22 Sasco Way, Essa, Ontario L3W 0C8, Canada" at bounding box center [131, 83] width 38 height 7
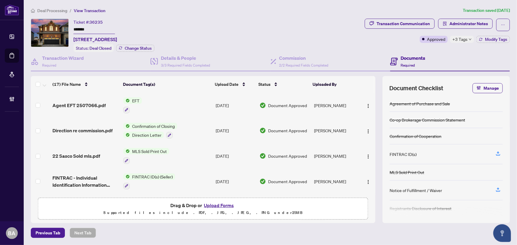
click at [460, 40] on span "+3 Tags" at bounding box center [459, 39] width 15 height 7
click at [367, 46] on div "Transaction Communication Administrator Notes Approved +3 Tags Modify Tags" at bounding box center [436, 35] width 147 height 33
click at [464, 20] on span "Administrator Notes" at bounding box center [468, 23] width 38 height 9
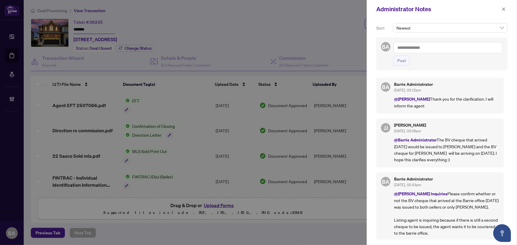
click at [453, 154] on p "@Barrie Administrator The BV cheque that arrived today would be issued to Shawn…" at bounding box center [446, 149] width 105 height 26
drag, startPoint x: 423, startPoint y: 154, endPoint x: 458, endPoint y: 119, distance: 49.8
click at [424, 157] on p "@Barrie Administrator The BV cheque that arrived today would be issued to Shawn…" at bounding box center [446, 149] width 105 height 26
click at [506, 12] on span at bounding box center [503, 9] width 8 height 7
click at [503, 9] on icon "close" at bounding box center [503, 9] width 4 height 4
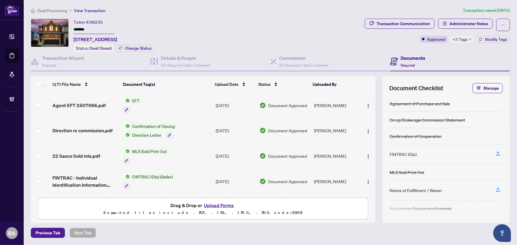
click at [56, 9] on span "Deal Processing" at bounding box center [52, 10] width 30 height 5
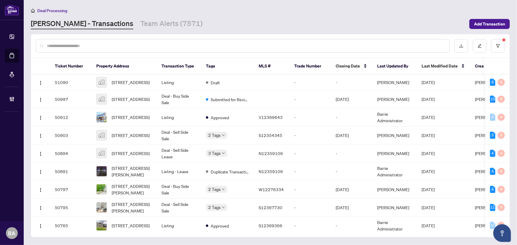
click at [125, 30] on main "Deal Processing RAHR - Transactions Team Alerts (7571) Add Transaction Ticket N…" at bounding box center [270, 122] width 493 height 245
click at [140, 27] on link "Team Alerts (7571)" at bounding box center [171, 24] width 62 height 11
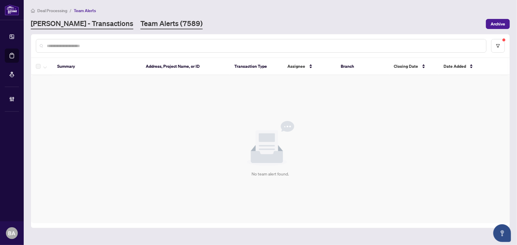
click at [82, 27] on link "RAHR - Transactions" at bounding box center [82, 24] width 102 height 11
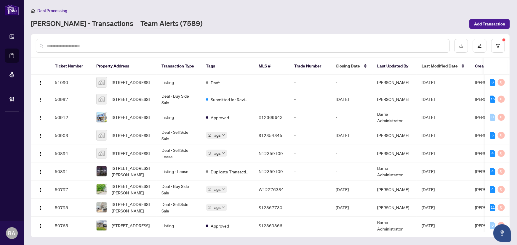
click at [140, 21] on link "Team Alerts (7589)" at bounding box center [171, 24] width 62 height 11
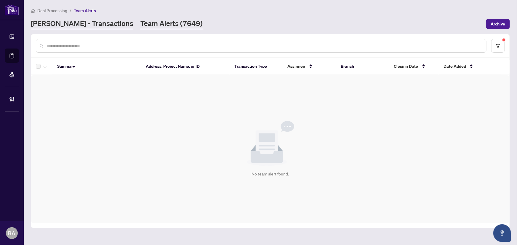
click at [71, 25] on link "RAHR - Transactions" at bounding box center [82, 24] width 102 height 11
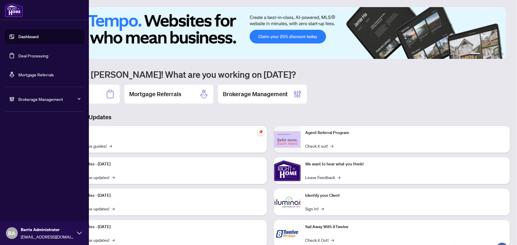
click at [48, 55] on link "Deal Processing" at bounding box center [33, 55] width 30 height 5
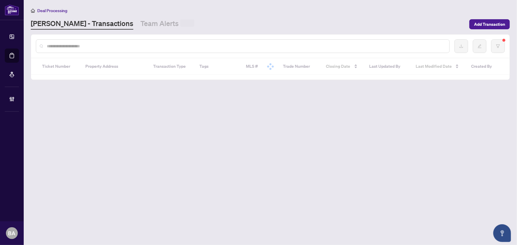
click at [97, 49] on input "text" at bounding box center [246, 46] width 398 height 7
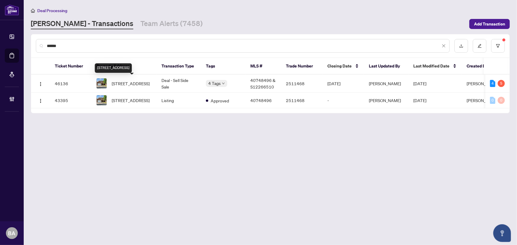
type input "******"
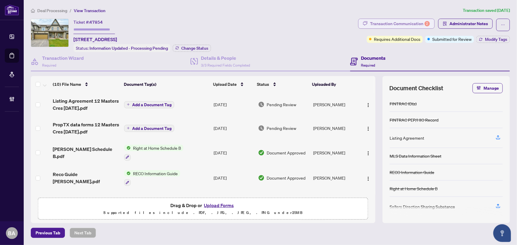
click at [379, 25] on div "Transaction Communication 2" at bounding box center [400, 23] width 60 height 9
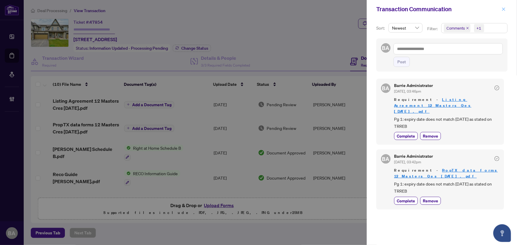
click at [503, 9] on icon "close" at bounding box center [503, 9] width 4 height 4
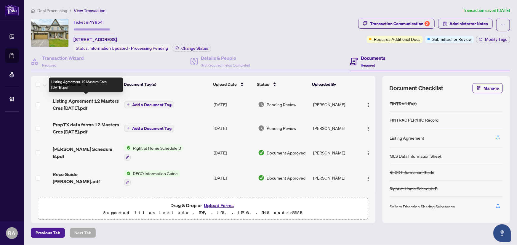
click at [93, 103] on span "Listing Agreement 12 Masters Cres Aug 8 2025.pdf" at bounding box center [86, 104] width 67 height 14
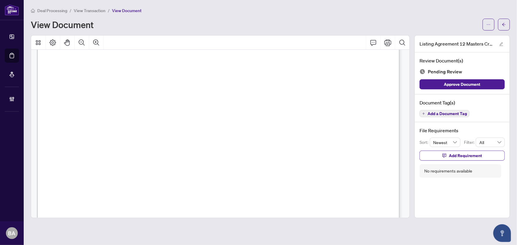
scroll to position [54, 0]
drag, startPoint x: 166, startPoint y: 101, endPoint x: 191, endPoint y: 97, distance: 25.1
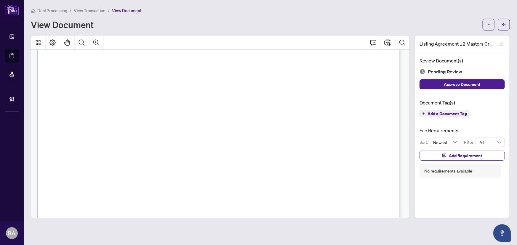
drag, startPoint x: 311, startPoint y: 107, endPoint x: 263, endPoint y: 107, distance: 47.7
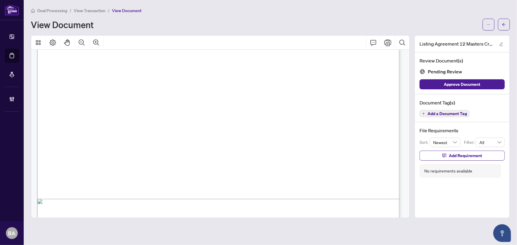
click at [430, 118] on div "Document Tag(s) Add a Document Tag" at bounding box center [461, 108] width 95 height 28
click at [430, 116] on button "Add a Document Tag" at bounding box center [444, 113] width 50 height 7
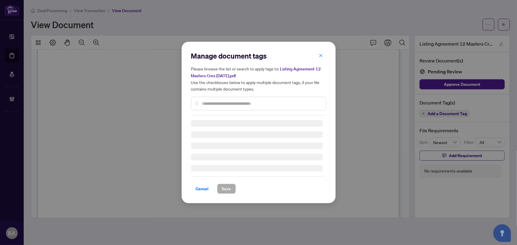
click at [271, 104] on div "Manage document tags Please browse the list or search to apply tags to: Listing…" at bounding box center [258, 83] width 135 height 64
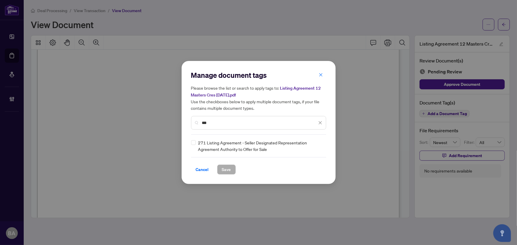
type input "***"
click at [315, 147] on img at bounding box center [314, 146] width 6 height 6
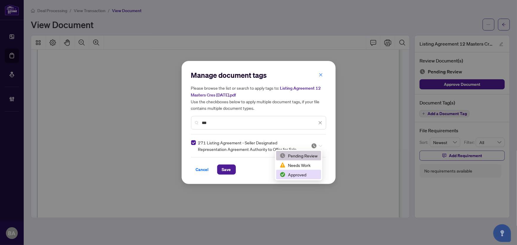
click at [314, 173] on div "Approved" at bounding box center [298, 174] width 38 height 7
click at [234, 174] on div "Manage document tags Please browse the list or search to apply tags to: Listing…" at bounding box center [258, 122] width 154 height 123
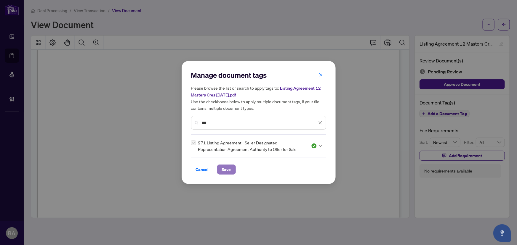
click at [231, 171] on button "Save" at bounding box center [226, 170] width 19 height 10
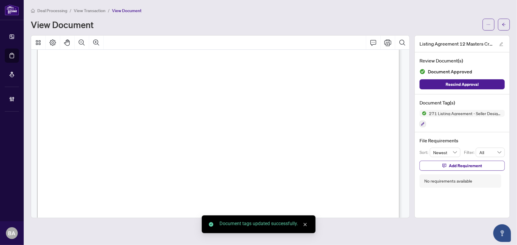
click at [89, 10] on span "View Transaction" at bounding box center [90, 10] width 32 height 5
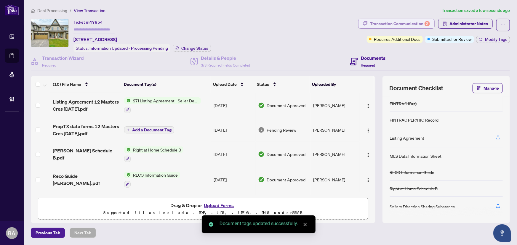
click at [415, 21] on div "Transaction Communication 2" at bounding box center [400, 23] width 60 height 9
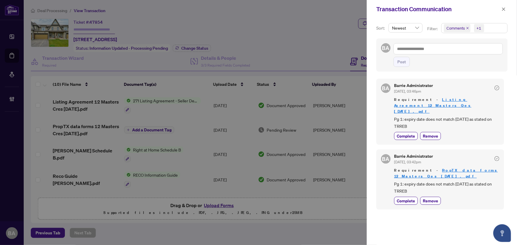
click at [466, 28] on icon "close" at bounding box center [467, 28] width 3 height 3
click at [502, 7] on span "button" at bounding box center [503, 8] width 4 height 9
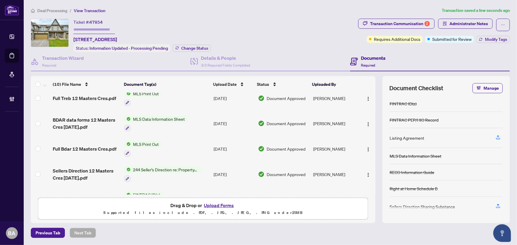
scroll to position [149, 0]
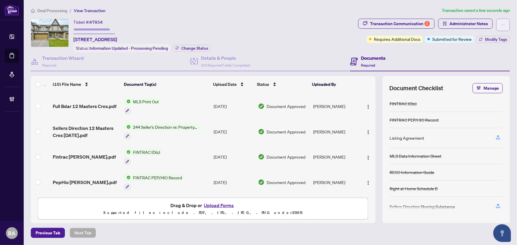
click at [501, 23] on icon "ellipsis" at bounding box center [503, 25] width 4 height 4
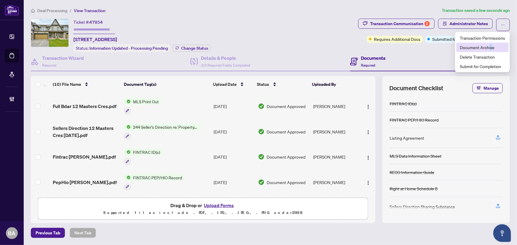
click at [490, 47] on span "Document Archive" at bounding box center [481, 47] width 45 height 7
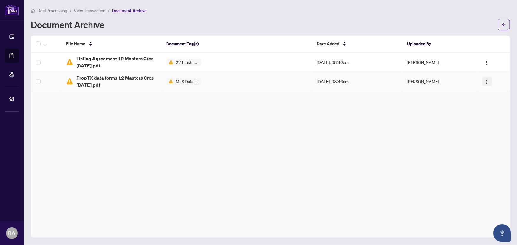
click at [487, 83] on img "button" at bounding box center [486, 82] width 5 height 5
click at [486, 83] on img "button" at bounding box center [486, 82] width 5 height 5
click at [45, 46] on span "button" at bounding box center [45, 44] width 4 height 7
click at [57, 57] on span "Restore Selected File(s)" at bounding box center [68, 54] width 44 height 7
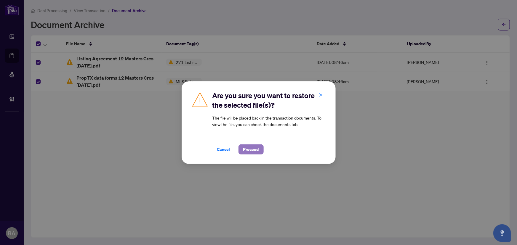
click at [251, 151] on span "Proceed" at bounding box center [251, 149] width 16 height 9
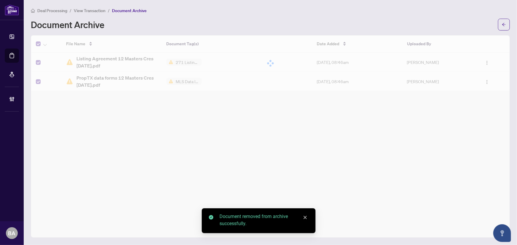
click at [93, 8] on span "View Transaction" at bounding box center [90, 10] width 32 height 5
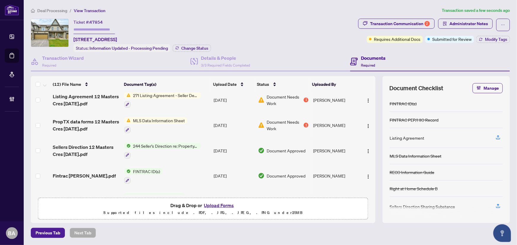
scroll to position [173, 0]
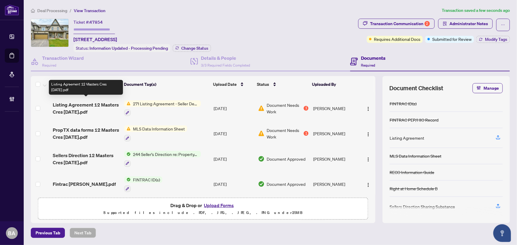
click at [92, 102] on span "Listing Agreement 12 Masters Cres Aug 8 2025.pdf" at bounding box center [86, 108] width 67 height 14
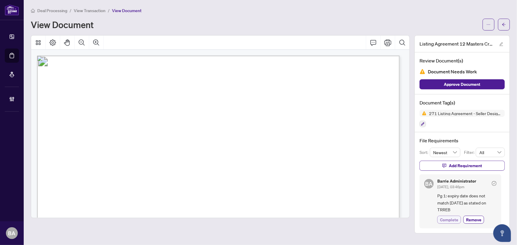
click at [449, 218] on span "Complete" at bounding box center [449, 220] width 18 height 6
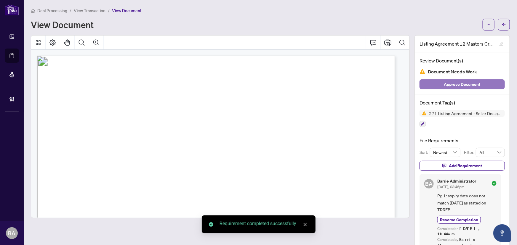
click at [468, 86] on span "Approve Document" at bounding box center [462, 84] width 36 height 9
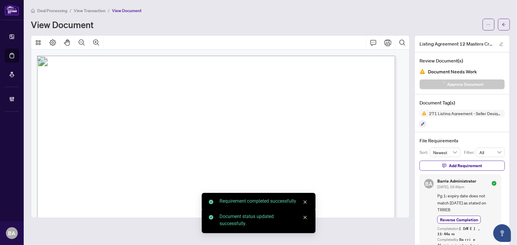
click at [89, 11] on span "View Transaction" at bounding box center [90, 10] width 32 height 5
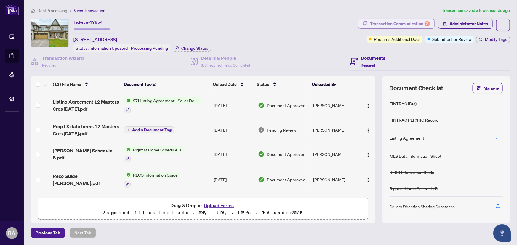
click at [411, 22] on div "Transaction Communication 2" at bounding box center [400, 23] width 60 height 9
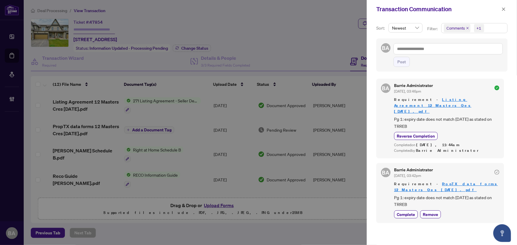
drag, startPoint x: 413, startPoint y: 186, endPoint x: 472, endPoint y: 126, distance: 84.1
click at [482, 197] on div "Requirement - PropTX data forms 12 Masters Cres Aug 8 2025.pdf Pg 1: expiry dat…" at bounding box center [446, 194] width 105 height 27
click at [504, 9] on icon "close" at bounding box center [503, 8] width 3 height 3
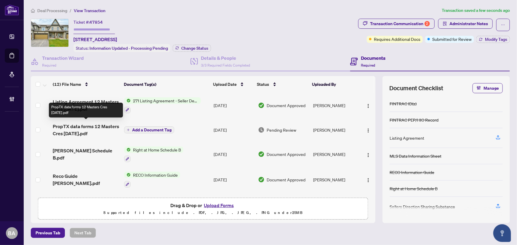
click at [92, 124] on span "PropTX data forms 12 Masters Cres Aug 8 2025.pdf" at bounding box center [86, 130] width 67 height 14
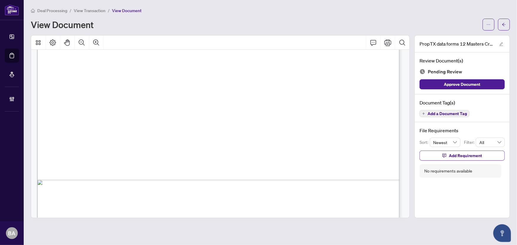
scroll to position [296, 0]
drag, startPoint x: 94, startPoint y: 144, endPoint x: 107, endPoint y: 144, distance: 12.1
click at [94, 144] on div "Docusign Envelope ID: 64544604-B7F0-4FB4-BF46-979142A0FDE9 XX 11" at bounding box center [399, 228] width 724 height 937
click at [136, 151] on div "Docusign Envelope ID: 64544604-B7F0-4FB4-BF46-979142A0FDE9 XX 11" at bounding box center [399, 228] width 724 height 937
click at [358, 158] on div "Docusign Envelope ID: 64544604-B7F0-4FB4-BF46-979142A0FDE9 XX 11" at bounding box center [399, 228] width 724 height 937
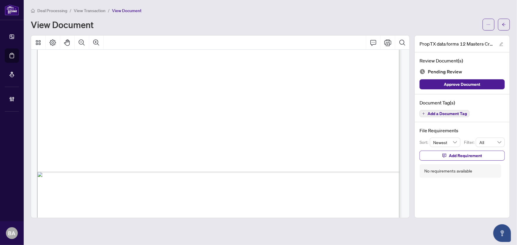
drag, startPoint x: 98, startPoint y: 174, endPoint x: 104, endPoint y: 173, distance: 6.0
click at [84, 174] on span "XX 11" at bounding box center [77, 174] width 14 height 6
click at [424, 113] on icon "plus" at bounding box center [423, 113] width 3 height 3
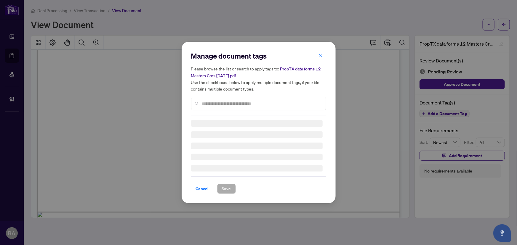
click at [264, 103] on input "text" at bounding box center [261, 103] width 119 height 7
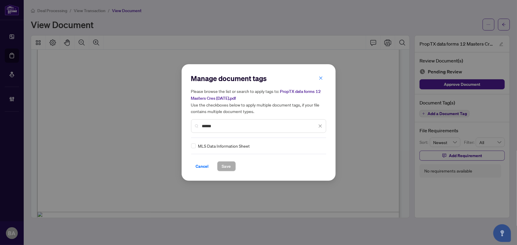
type input "******"
click at [305, 150] on div "Manage document tags Please browse the list or search to apply tags to: PropTX …" at bounding box center [258, 123] width 135 height 98
drag, startPoint x: 315, startPoint y: 147, endPoint x: 309, endPoint y: 149, distance: 6.9
click at [314, 147] on div at bounding box center [316, 146] width 11 height 6
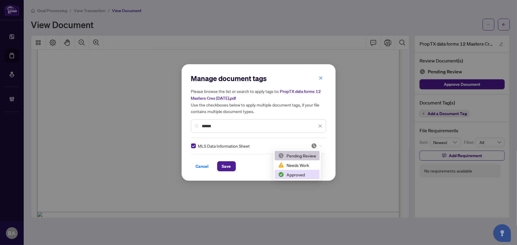
click at [308, 176] on div "Approved" at bounding box center [297, 174] width 38 height 7
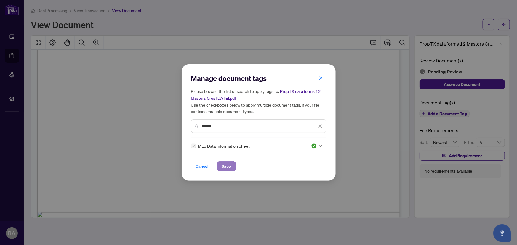
click at [231, 166] on button "Save" at bounding box center [226, 166] width 19 height 10
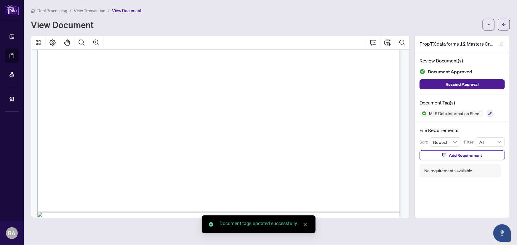
click at [90, 9] on span "View Transaction" at bounding box center [90, 10] width 32 height 5
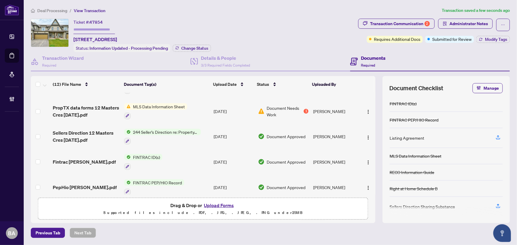
scroll to position [201, 0]
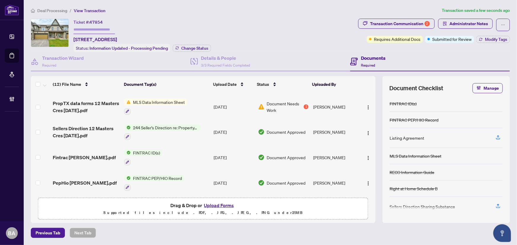
click at [83, 104] on span "PropTX data forms 12 Masters Cres Aug 8 2025.pdf" at bounding box center [86, 107] width 67 height 14
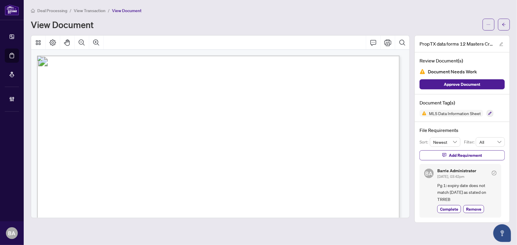
click at [447, 203] on div "Barrie Administrator Aug/11/2025, 03:42pm Pg 1: expiry date does not match 11/0…" at bounding box center [466, 191] width 59 height 44
click at [448, 207] on span "Complete" at bounding box center [449, 209] width 18 height 6
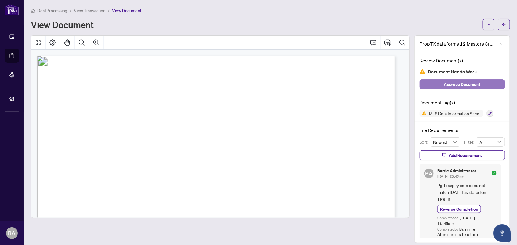
click at [458, 86] on span "Approve Document" at bounding box center [462, 84] width 36 height 9
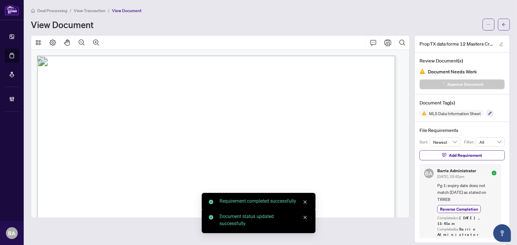
click at [91, 15] on div "Deal Processing / View Transaction / View Document View Document" at bounding box center [270, 18] width 479 height 23
click at [91, 8] on span "View Transaction" at bounding box center [90, 10] width 32 height 5
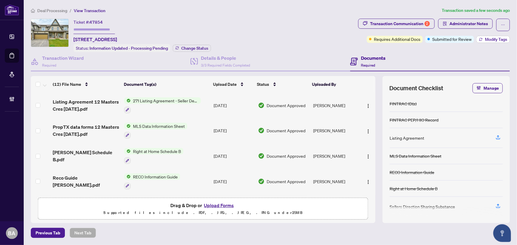
click at [500, 41] on span "Modify Tags" at bounding box center [496, 39] width 22 height 4
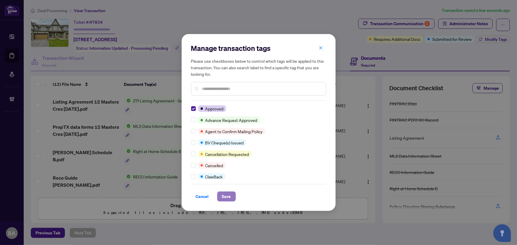
click at [228, 196] on span "Save" at bounding box center [226, 196] width 9 height 9
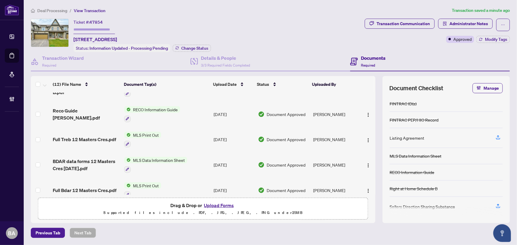
scroll to position [67, 0]
click at [104, 187] on span "Full Bdar 12 Masters Cres.pdf" at bounding box center [85, 190] width 64 height 7
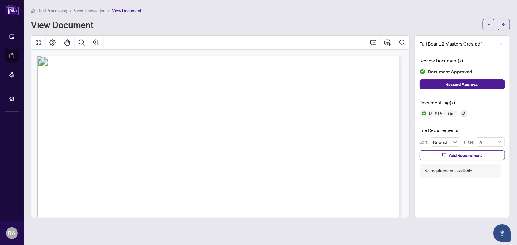
click at [100, 7] on main "Deal Processing / View Transaction / View Document View Document Full Bdar 12 M…" at bounding box center [270, 122] width 493 height 245
click at [100, 9] on span "View Transaction" at bounding box center [90, 10] width 32 height 5
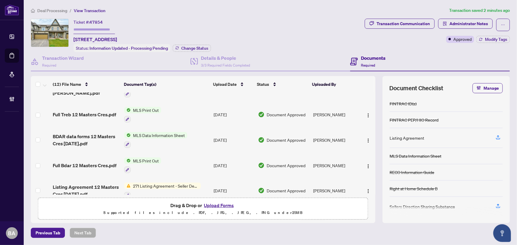
scroll to position [107, 0]
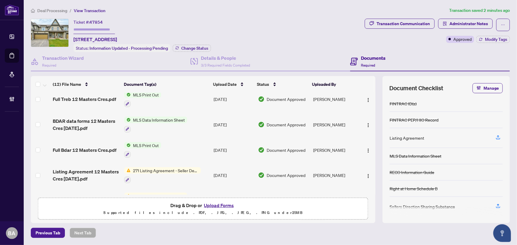
click at [92, 96] on span "Full Treb 12 Masters Cres.pdf" at bounding box center [84, 99] width 63 height 7
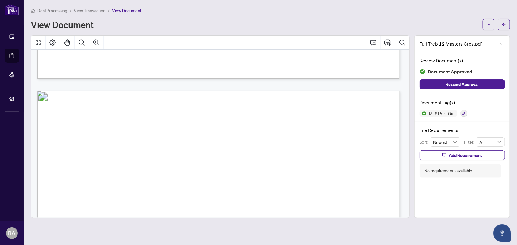
scroll to position [1022, 0]
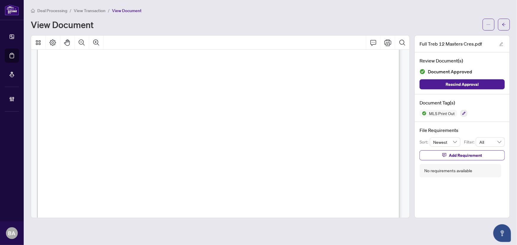
click at [97, 10] on span "View Transaction" at bounding box center [90, 10] width 32 height 5
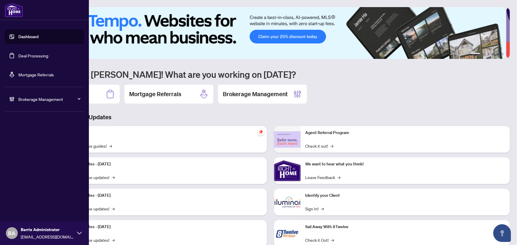
click at [28, 97] on span "Brokerage Management" at bounding box center [49, 99] width 62 height 7
click at [30, 142] on link "Manage Agents" at bounding box center [26, 141] width 29 height 5
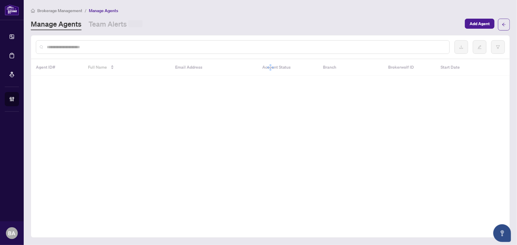
click at [109, 47] on input "text" at bounding box center [246, 47] width 398 height 7
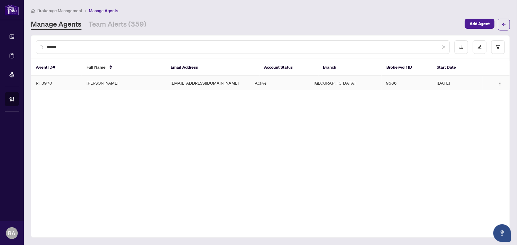
type input "******"
click at [112, 83] on td "[PERSON_NAME]" at bounding box center [124, 83] width 84 height 15
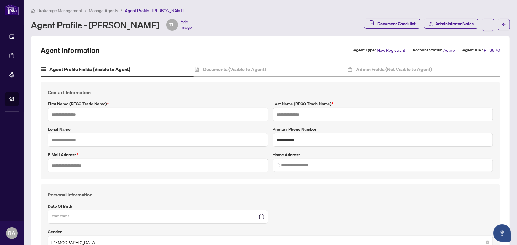
type input "*******"
type input "**********"
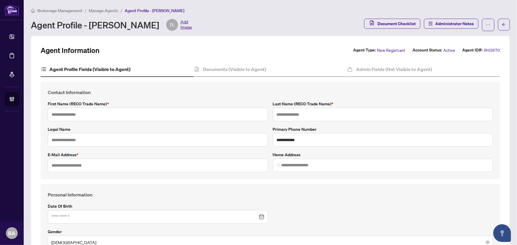
type input "*********"
type input "*"
type input "*******"
type input "**********"
type input "****"
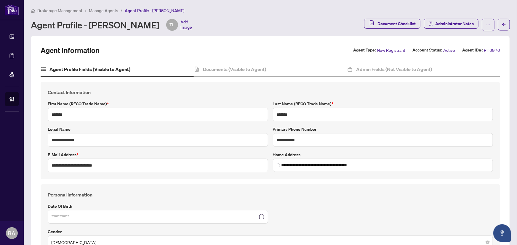
type input "**********"
click at [334, 142] on input "**********" at bounding box center [383, 140] width 220 height 14
click at [380, 63] on div "Admin Fields (Not Visible to Agent)" at bounding box center [423, 69] width 153 height 15
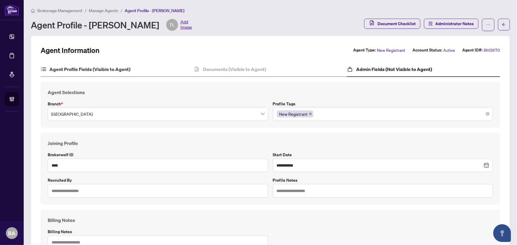
click at [129, 73] on div "Agent Profile Fields (Visible to Agent)" at bounding box center [117, 69] width 153 height 15
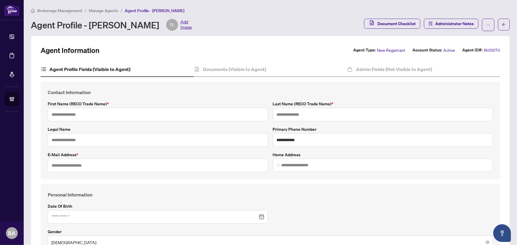
type input "*******"
type input "**********"
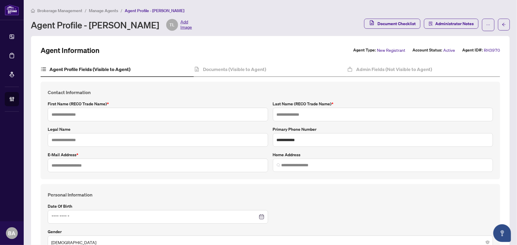
type input "*********"
type input "*"
type input "*******"
type input "**********"
type input "****"
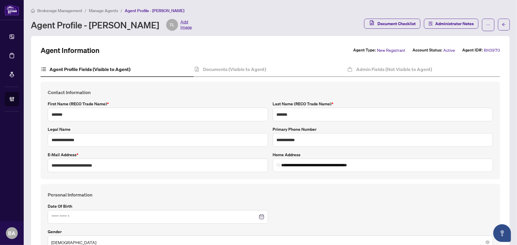
type input "**********"
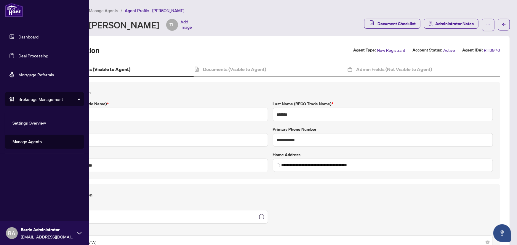
click at [26, 55] on link "Deal Processing" at bounding box center [33, 55] width 30 height 5
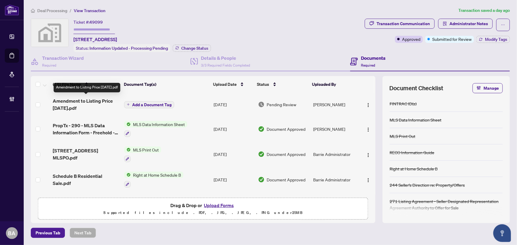
click at [90, 103] on span "Amendment to Listing Price Sep 1.pdf" at bounding box center [86, 104] width 67 height 14
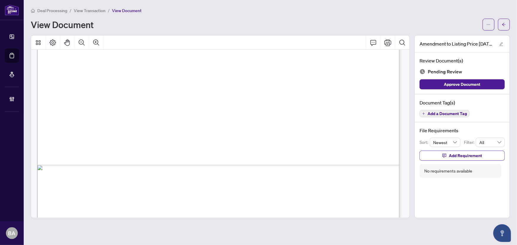
scroll to position [312, 0]
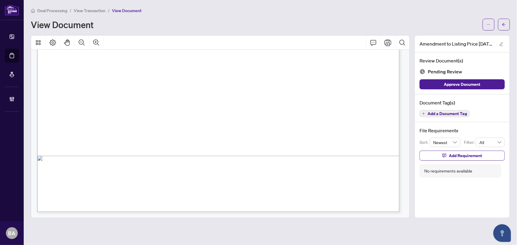
click at [437, 113] on span "Add a Document Tag" at bounding box center [446, 114] width 39 height 4
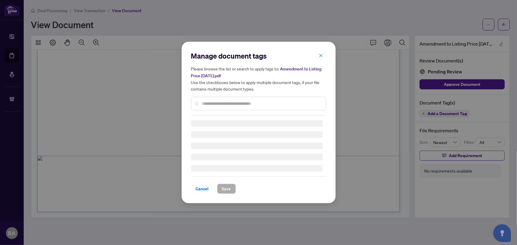
click at [252, 99] on div "Manage document tags Please browse the list or search to apply tags to: Amendme…" at bounding box center [258, 83] width 135 height 64
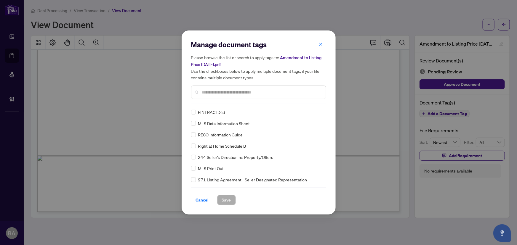
click at [255, 104] on div "Manage document tags Please browse the list or search to apply tags to: Amendme…" at bounding box center [258, 122] width 135 height 165
click at [257, 91] on input "text" at bounding box center [261, 92] width 119 height 7
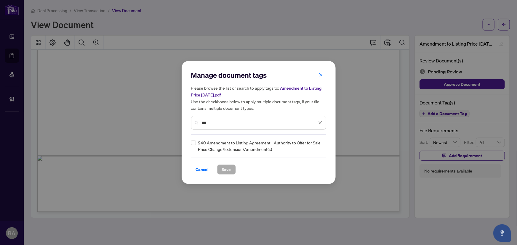
type input "***"
click at [319, 145] on icon at bounding box center [321, 146] width 4 height 2
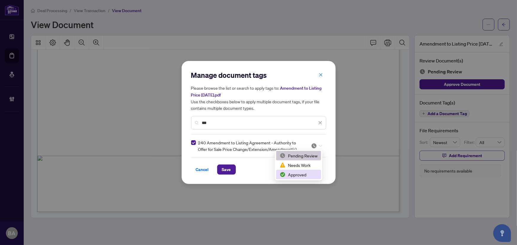
click at [309, 172] on div "Approved" at bounding box center [298, 174] width 38 height 7
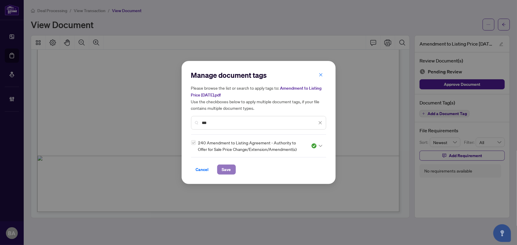
click at [227, 168] on span "Save" at bounding box center [226, 169] width 9 height 9
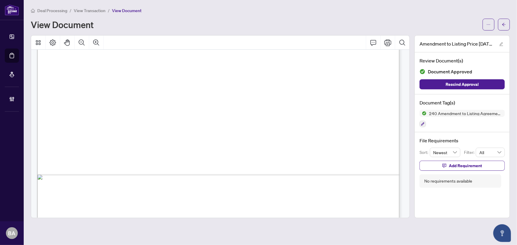
scroll to position [285, 0]
click at [87, 12] on span "View Transaction" at bounding box center [90, 10] width 32 height 5
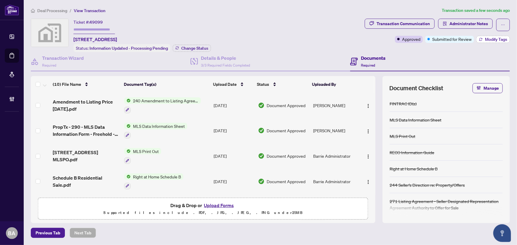
click at [489, 38] on span "Modify Tags" at bounding box center [496, 39] width 22 height 4
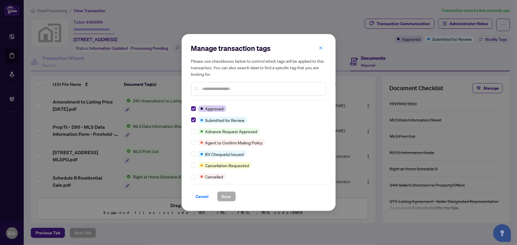
click at [189, 121] on div "Manage transaction tags Please use checkboxes below to control which tags will …" at bounding box center [258, 122] width 154 height 177
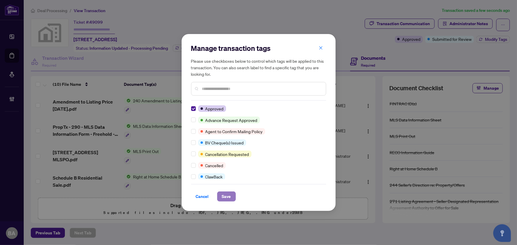
click at [222, 192] on span "Save" at bounding box center [226, 196] width 9 height 9
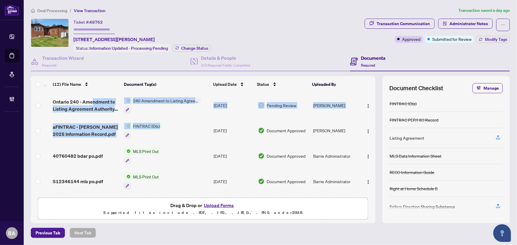
drag, startPoint x: 91, startPoint y: 100, endPoint x: 171, endPoint y: 130, distance: 85.1
click at [158, 133] on tbody "Ontario 240 - Amendment to Listing Agreement Authority to Offer for Sale Price …" at bounding box center [203, 245] width 344 height 304
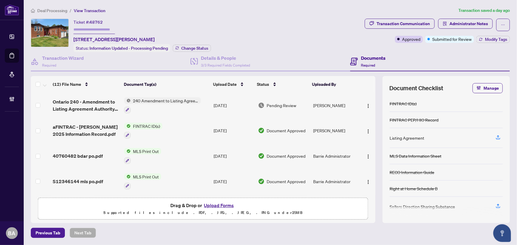
click at [264, 44] on div "Ticket #: 48762 [STREET_ADDRESS][PERSON_NAME] Status: Information Updated - Pro…" at bounding box center [196, 35] width 331 height 33
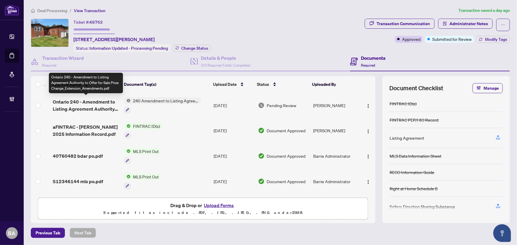
click at [104, 102] on span "Ontario 240 - Amendment to Listing Agreement Authority to Offer for Sale Price …" at bounding box center [86, 105] width 67 height 14
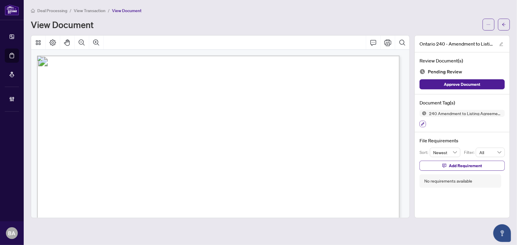
click at [420, 126] on button "button" at bounding box center [422, 124] width 7 height 7
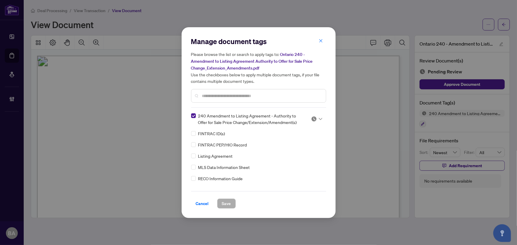
click at [313, 119] on img at bounding box center [314, 119] width 6 height 6
click at [292, 152] on div "2 3 Pending Review Needs Work Approved" at bounding box center [296, 138] width 47 height 31
click at [290, 147] on div "Approved" at bounding box center [297, 147] width 38 height 7
click at [224, 205] on span "Save" at bounding box center [226, 203] width 9 height 9
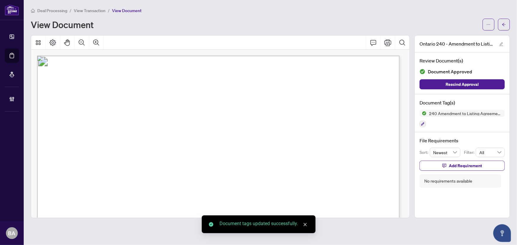
click at [90, 10] on span "View Transaction" at bounding box center [90, 10] width 32 height 5
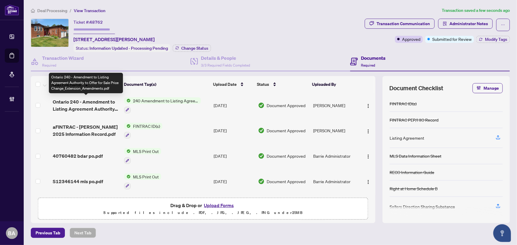
click at [89, 102] on span "Ontario 240 - Amendment to Listing Agreement Authority to Offer for Sale Price …" at bounding box center [86, 105] width 67 height 14
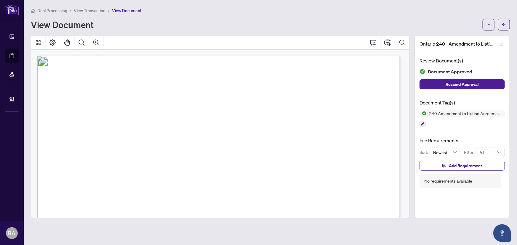
drag, startPoint x: 161, startPoint y: 166, endPoint x: 148, endPoint y: 166, distance: 13.3
click at [148, 166] on span "40760482, S12346144" at bounding box center [174, 168] width 60 height 6
drag, startPoint x: 169, startPoint y: 166, endPoint x: 141, endPoint y: 166, distance: 27.2
click at [141, 56] on p "Form 240 Revised 2024 Page 1 of 1 The trademarks REALTOR®, REALTORS®, MLS®, Mul…" at bounding box center [399, 56] width 724 height 0
click at [141, 167] on span "...............................................................................…" at bounding box center [172, 169] width 137 height 5
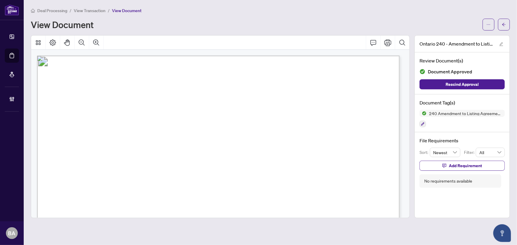
click at [142, 167] on span "...............................................................................…" at bounding box center [172, 169] width 137 height 5
drag, startPoint x: 142, startPoint y: 166, endPoint x: 165, endPoint y: 167, distance: 23.1
click at [165, 56] on p "Form 240 Revised 2024 Page 1 of 1 The trademarks REALTOR®, REALTORS®, MLS®, Mul…" at bounding box center [399, 56] width 724 height 0
click at [166, 166] on span "40760482, S12346144" at bounding box center [174, 168] width 60 height 6
click at [169, 165] on span "40760482, S12346144" at bounding box center [174, 168] width 60 height 6
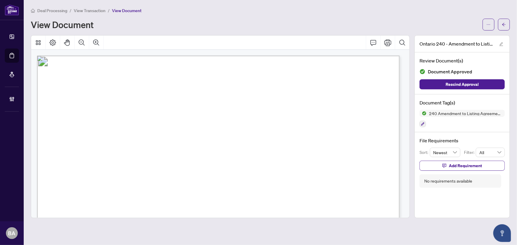
drag, startPoint x: 169, startPoint y: 166, endPoint x: 145, endPoint y: 166, distance: 24.0
click at [145, 166] on span "40760482, S12346144" at bounding box center [174, 168] width 60 height 6
click at [98, 12] on span "View Transaction" at bounding box center [90, 10] width 32 height 5
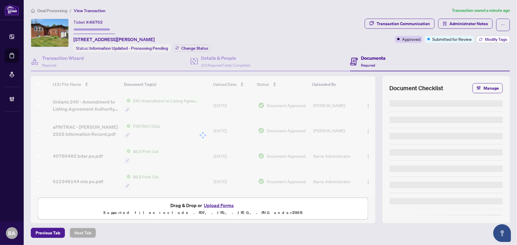
click at [487, 38] on span "Modify Tags" at bounding box center [496, 39] width 22 height 4
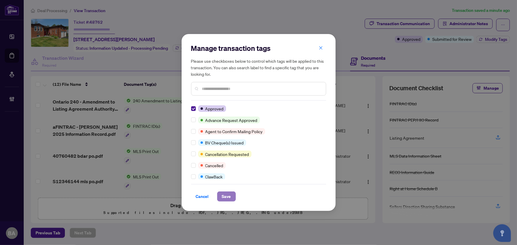
click at [227, 196] on span "Save" at bounding box center [226, 196] width 9 height 9
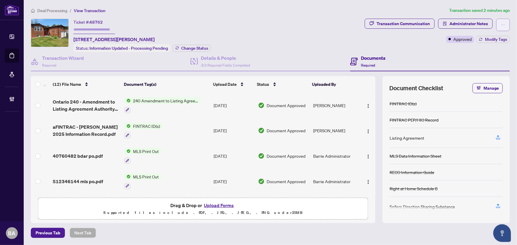
click at [501, 23] on icon "ellipsis" at bounding box center [503, 25] width 4 height 4
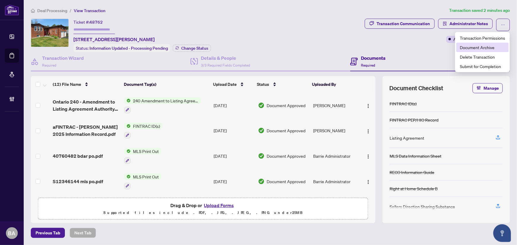
click at [482, 48] on span "Document Archive" at bounding box center [481, 47] width 45 height 7
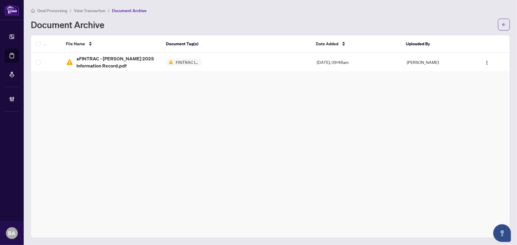
click at [38, 39] on th at bounding box center [46, 44] width 30 height 17
click at [485, 63] on img "button" at bounding box center [486, 62] width 5 height 5
click at [489, 75] on span "Restore File" at bounding box center [496, 73] width 22 height 7
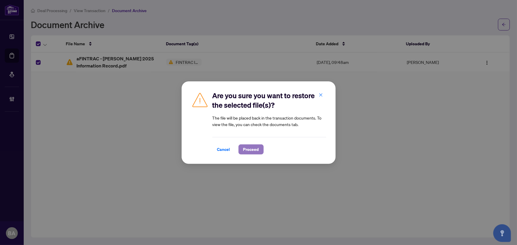
click at [250, 147] on span "Proceed" at bounding box center [251, 149] width 16 height 9
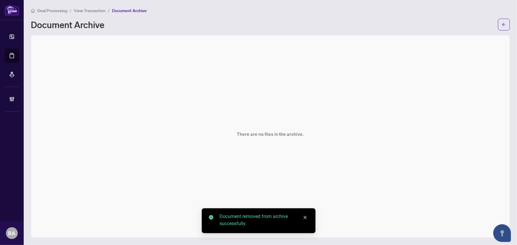
click at [91, 9] on span "View Transaction" at bounding box center [90, 10] width 32 height 5
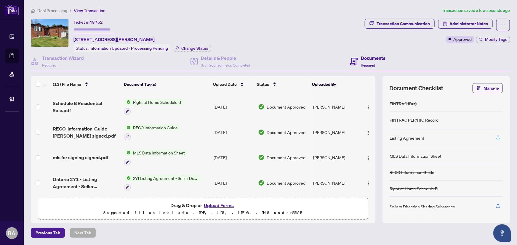
scroll to position [161, 0]
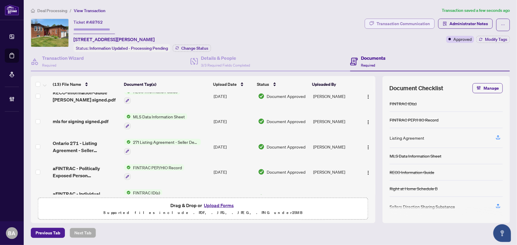
click at [415, 23] on div "Transaction Communication" at bounding box center [402, 23] width 53 height 9
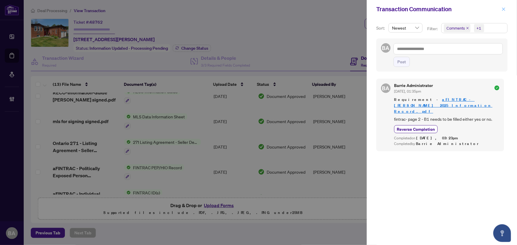
click at [504, 10] on icon "close" at bounding box center [503, 9] width 4 height 4
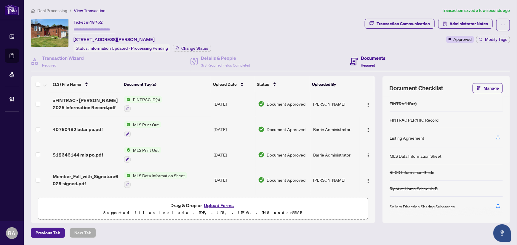
scroll to position [0, 0]
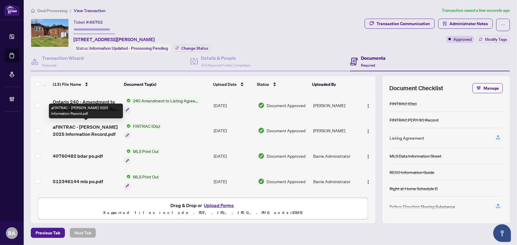
click at [91, 130] on span "aFINTRAC - Margaret Yurek 2025 Information Record.pdf" at bounding box center [86, 130] width 67 height 14
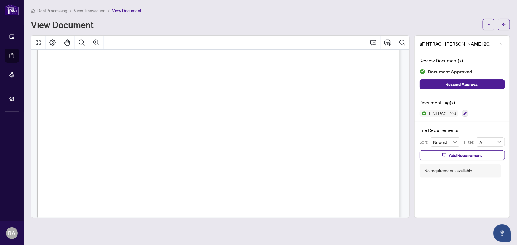
scroll to position [54, 0]
click at [98, 9] on span "View Transaction" at bounding box center [90, 10] width 32 height 5
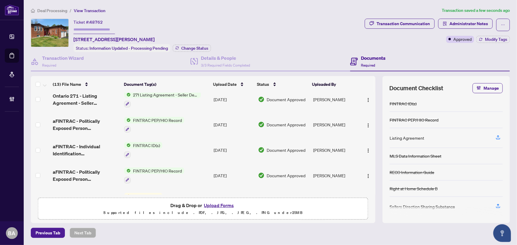
scroll to position [226, 0]
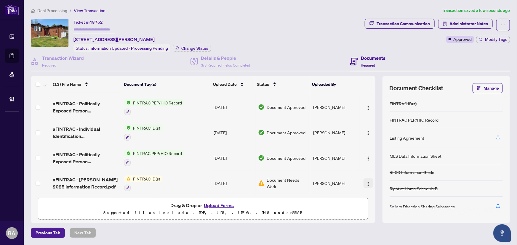
click at [366, 182] on img "button" at bounding box center [368, 184] width 5 height 5
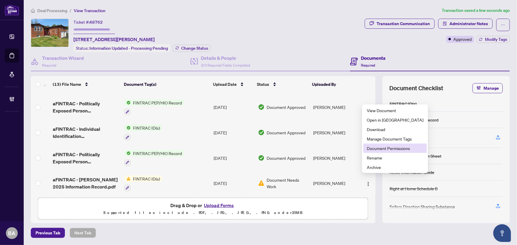
click at [386, 151] on span "Document Permissions" at bounding box center [394, 148] width 57 height 7
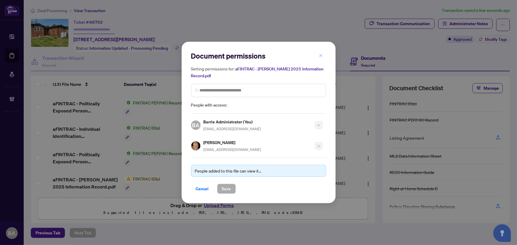
click at [316, 59] on button "button" at bounding box center [321, 56] width 12 height 10
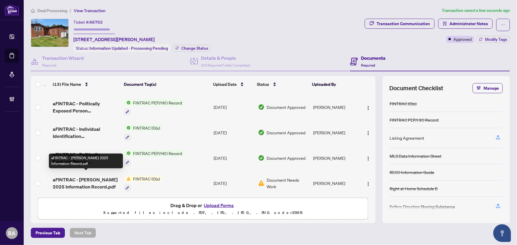
click at [104, 180] on span "aFINTRAC - Margaret Yurek 2025 Information Record.pdf" at bounding box center [86, 183] width 67 height 14
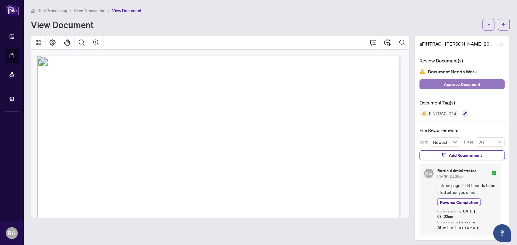
click at [475, 81] on span "Approve Document" at bounding box center [462, 84] width 36 height 9
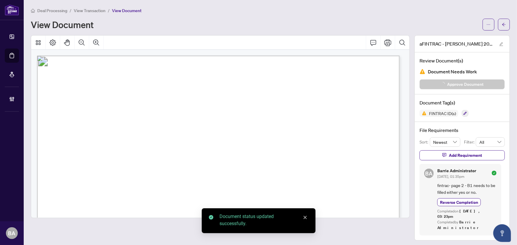
click at [96, 11] on span "View Transaction" at bounding box center [90, 10] width 32 height 5
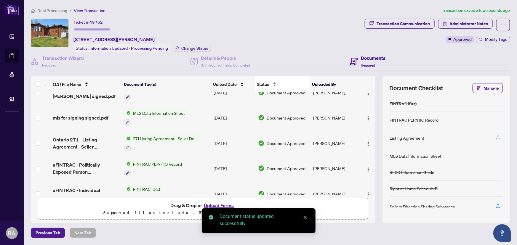
scroll to position [188, 0]
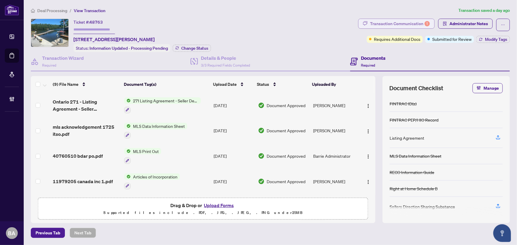
click at [417, 21] on div "Transaction Communication 1" at bounding box center [400, 23] width 60 height 9
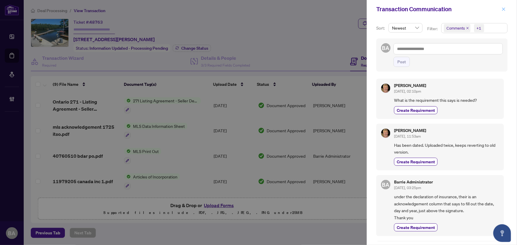
click at [503, 10] on icon "close" at bounding box center [503, 9] width 4 height 4
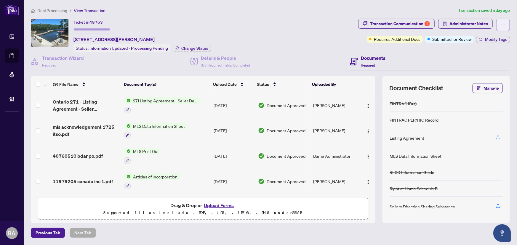
click at [506, 22] on button "button" at bounding box center [503, 25] width 14 height 12
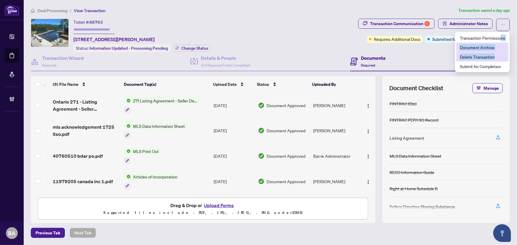
drag, startPoint x: 501, startPoint y: 38, endPoint x: 505, endPoint y: 51, distance: 12.7
click at [506, 53] on ul "Transaction Permissions Document Archive Delete Transaction Submit for Completi…" at bounding box center [482, 52] width 55 height 40
click at [498, 45] on span "Document Archive" at bounding box center [481, 47] width 45 height 7
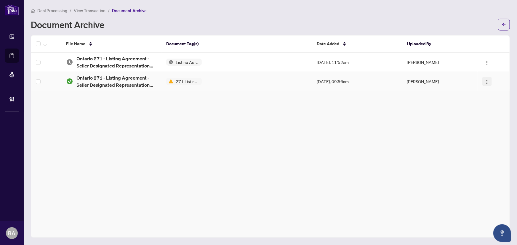
click at [484, 83] on img "button" at bounding box center [486, 82] width 5 height 5
click at [494, 95] on span "Restore File" at bounding box center [498, 93] width 22 height 7
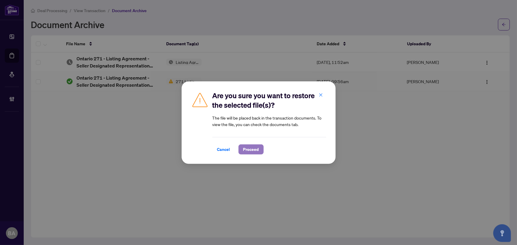
click at [249, 146] on span "Proceed" at bounding box center [251, 149] width 16 height 9
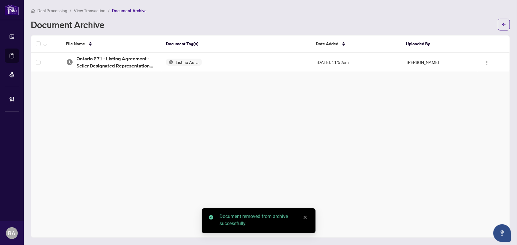
click at [92, 9] on span "View Transaction" at bounding box center [90, 10] width 32 height 5
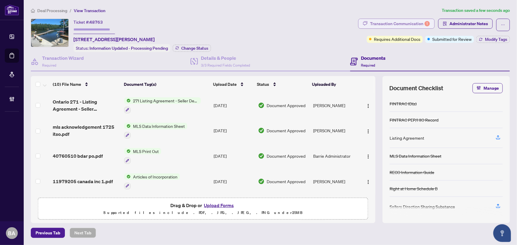
click at [408, 24] on div "Transaction Communication 1" at bounding box center [400, 23] width 60 height 9
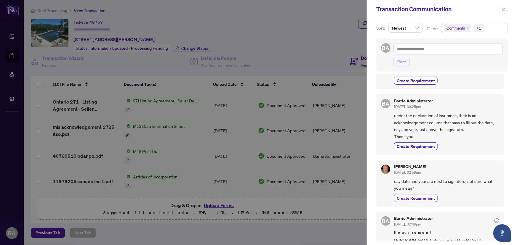
scroll to position [80, 0]
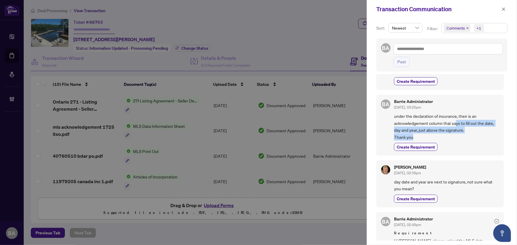
drag, startPoint x: 456, startPoint y: 124, endPoint x: 471, endPoint y: 133, distance: 16.9
click at [471, 133] on span "under the declaration of insurance, their is an acknowledgement column that say…" at bounding box center [446, 127] width 105 height 28
click at [500, 14] on div "Transaction Communication" at bounding box center [441, 9] width 150 height 18
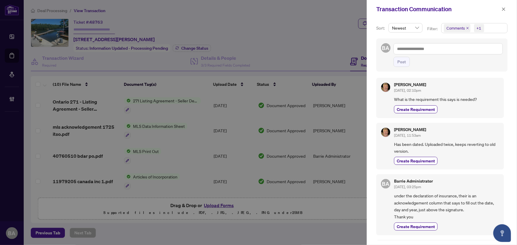
scroll to position [187, 0]
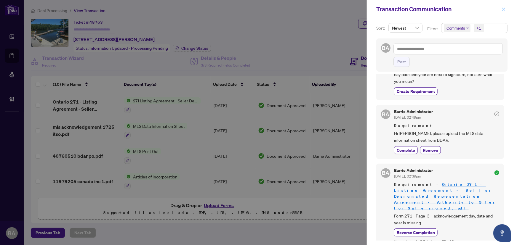
click at [503, 11] on icon "close" at bounding box center [503, 9] width 4 height 4
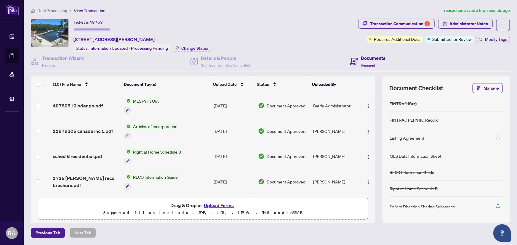
scroll to position [0, 0]
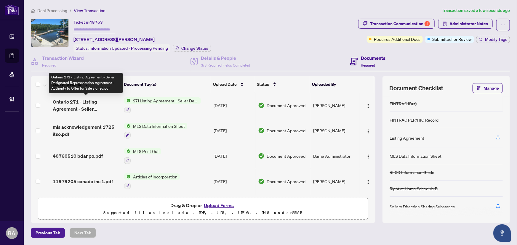
click at [86, 102] on span "Ontario 271 - Listing Agreement - Seller Designated Representation Agreement - …" at bounding box center [86, 105] width 67 height 14
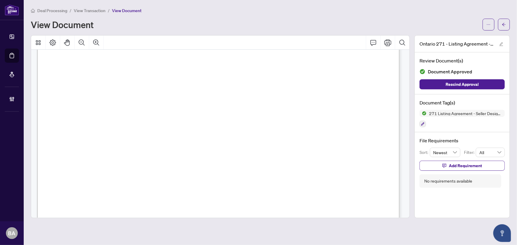
scroll to position [107, 0]
click at [126, 130] on span "(a.m./p.m.)" at bounding box center [116, 132] width 20 height 5
click at [137, 92] on span "PROPERTY ON THE TERMS SET OUT IN THIS AGREEMENT OR ON SUCH OTHER TERMS SATISFAC…" at bounding box center [185, 94] width 248 height 5
click at [206, 114] on span "THIS AGREEMENT HAS BEEN READ AND FULLY UNDERSTOOD BY ME, I ACCEPT THE TERMS OF …" at bounding box center [225, 116] width 329 height 5
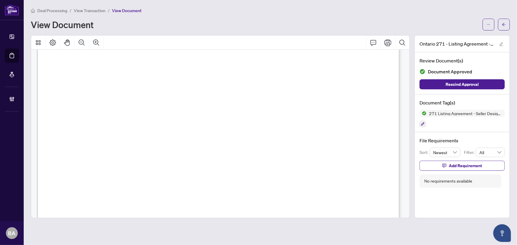
click at [280, 107] on span "(Name of Person Signing)" at bounding box center [290, 109] width 42 height 5
click at [96, 163] on span "(Signature of Seller)" at bounding box center [78, 162] width 35 height 5
click at [333, 141] on span "705-795-1385" at bounding box center [340, 144] width 54 height 6
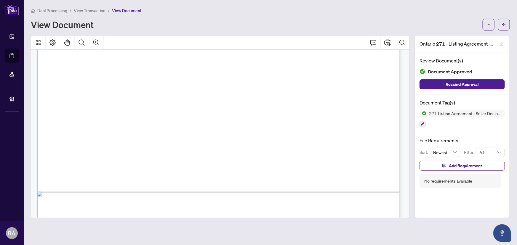
click at [302, 147] on div "Form 271 Revised 2025 Page 3 of 4 The trademarks REALTOR®, REALTORS®, MLS®, Mul…" at bounding box center [399, 247] width 724 height 937
click at [91, 12] on span "View Transaction" at bounding box center [90, 10] width 32 height 5
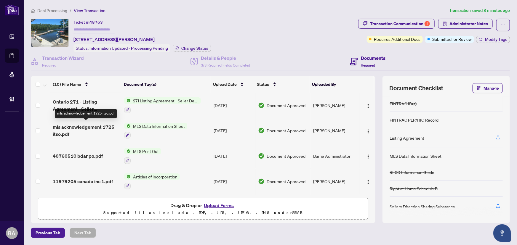
click at [93, 123] on span "mls acknowledgement 1725 itso.pdf" at bounding box center [86, 130] width 67 height 14
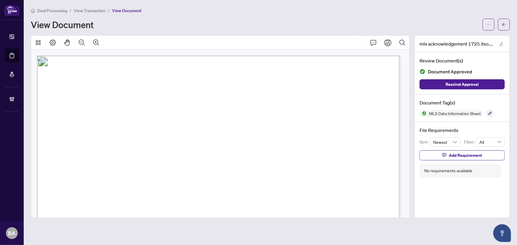
click at [89, 11] on span "View Transaction" at bounding box center [90, 10] width 32 height 5
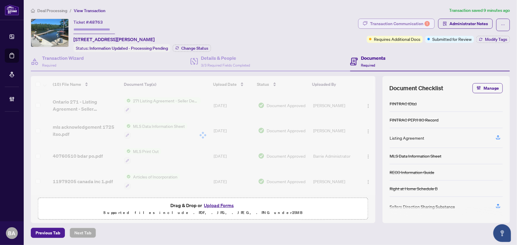
click at [403, 27] on div "Transaction Communication 1" at bounding box center [400, 23] width 60 height 9
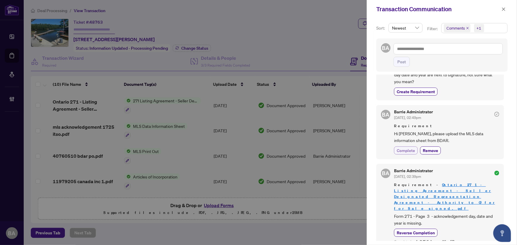
scroll to position [1, 0]
click at [411, 147] on span "Complete" at bounding box center [405, 150] width 18 height 6
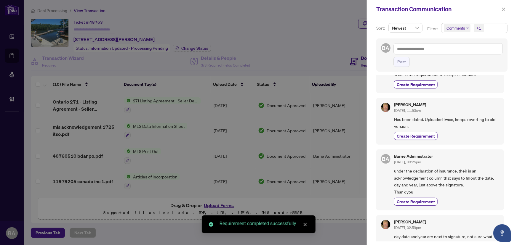
scroll to position [0, 0]
click at [504, 6] on span "button" at bounding box center [503, 8] width 4 height 9
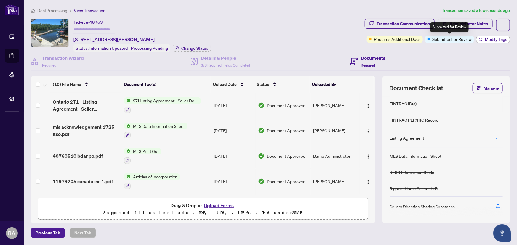
click at [477, 41] on button "Modify Tags" at bounding box center [492, 39] width 33 height 7
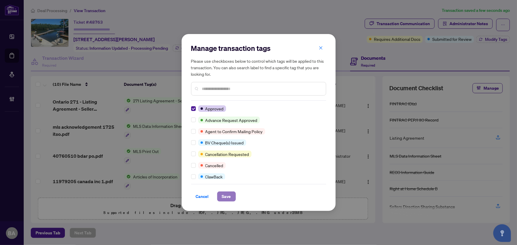
click at [225, 195] on span "Save" at bounding box center [226, 196] width 9 height 9
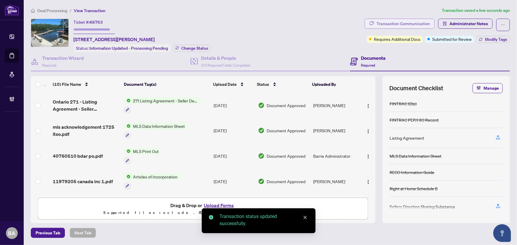
click at [417, 24] on div "Transaction Communication" at bounding box center [402, 23] width 53 height 9
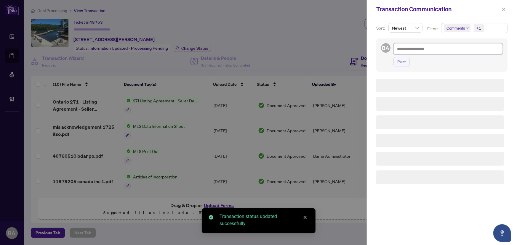
click at [436, 49] on textarea at bounding box center [447, 48] width 109 height 11
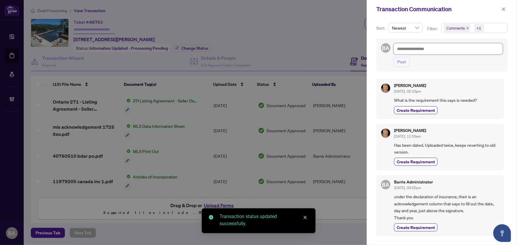
type textarea "*"
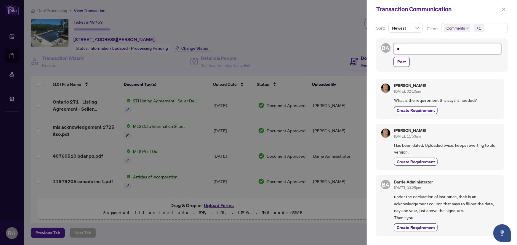
type textarea "**"
type textarea "****"
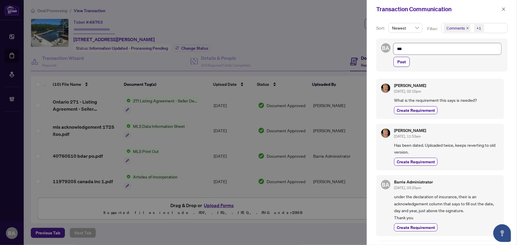
type textarea "****"
type textarea "*****"
type textarea "******"
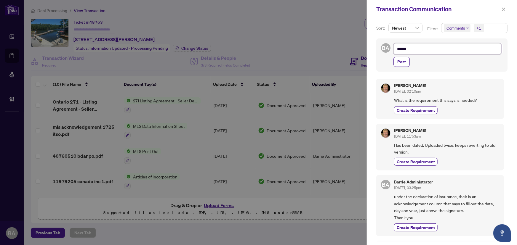
type textarea "*******"
type textarea "*********"
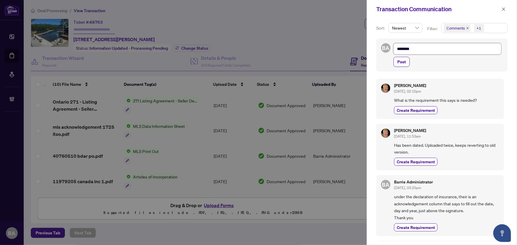
type textarea "*********"
type textarea "**********"
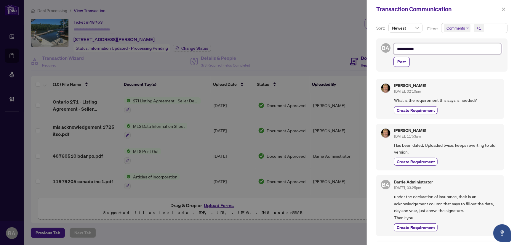
type textarea "**********"
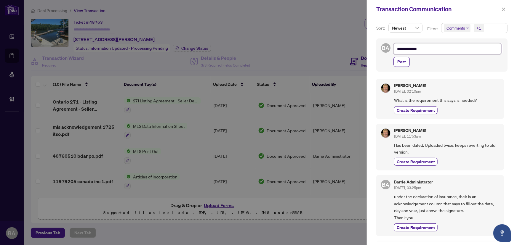
type textarea "**********"
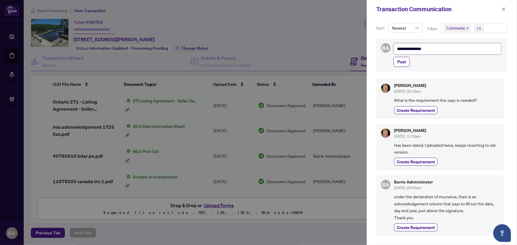
type textarea "**********"
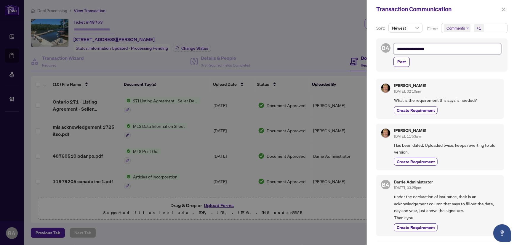
type textarea "**********"
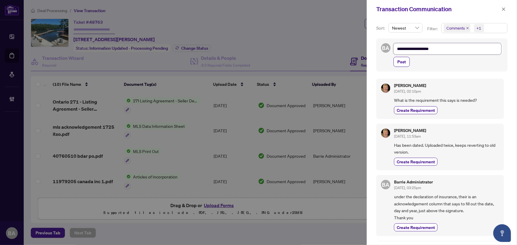
type textarea "**********"
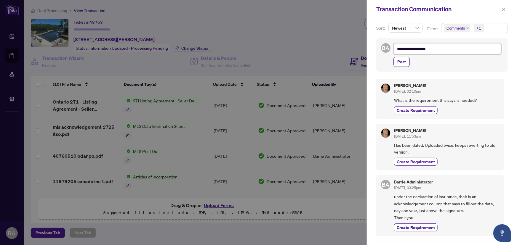
type textarea "**********"
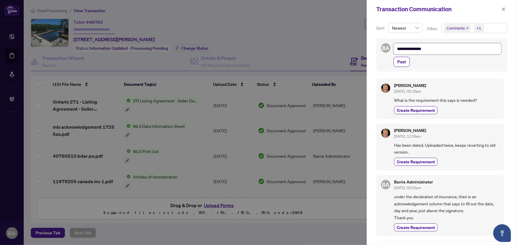
type textarea "**********"
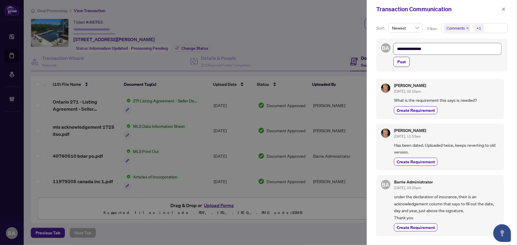
type textarea "**********"
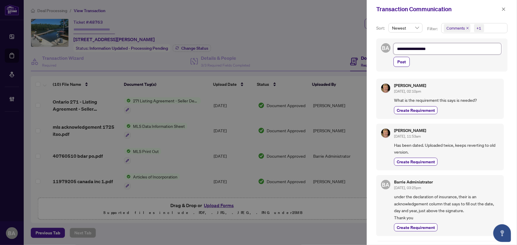
type textarea "**********"
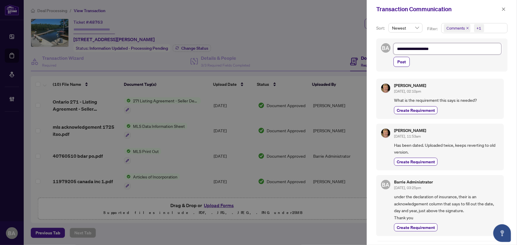
type textarea "**********"
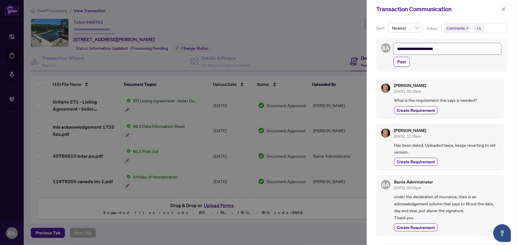
type textarea "**********"
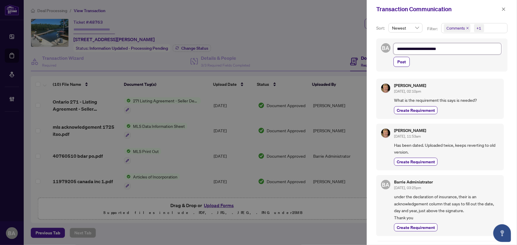
type textarea "**********"
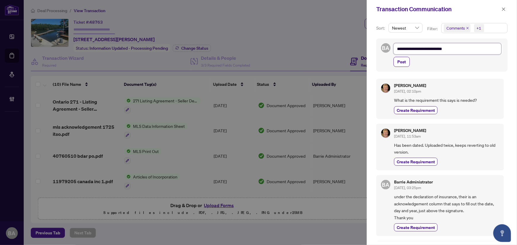
type textarea "**********"
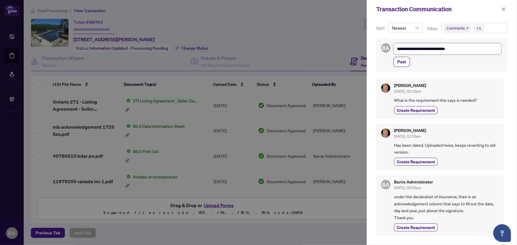
type textarea "**********"
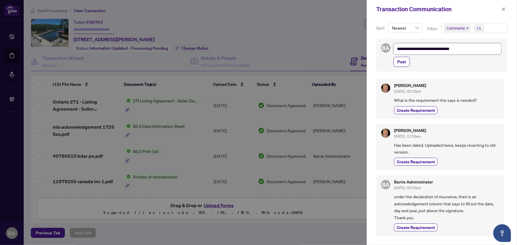
type textarea "**********"
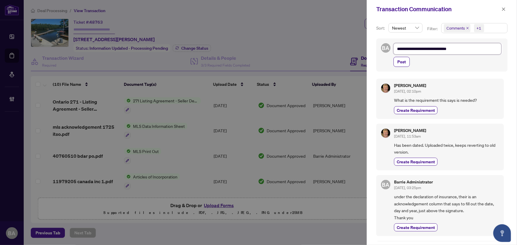
type textarea "**********"
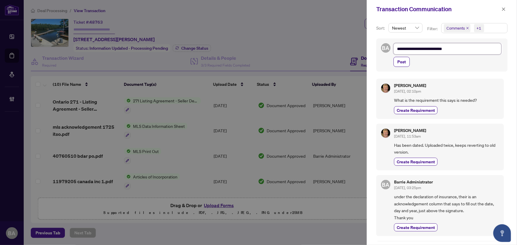
type textarea "**********"
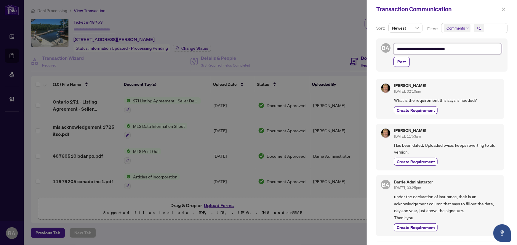
type textarea "**********"
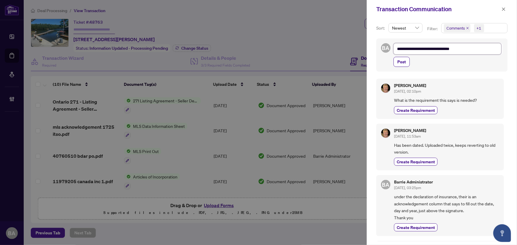
type textarea "**********"
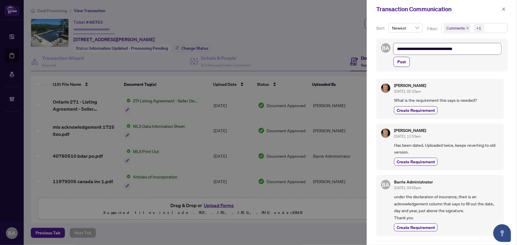
type textarea "**********"
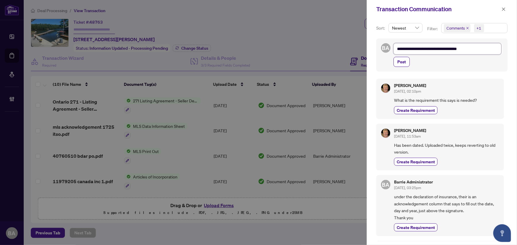
type textarea "**********"
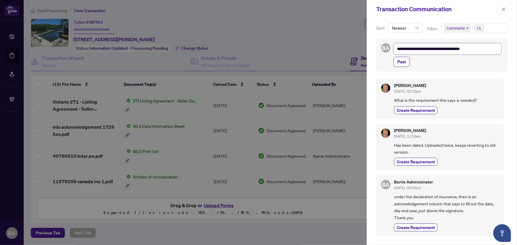
type textarea "**********"
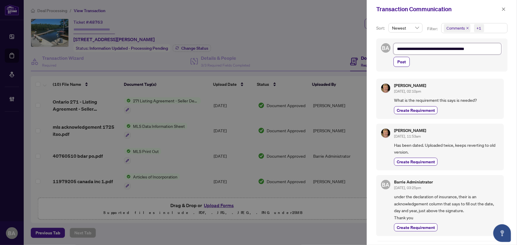
type textarea "**********"
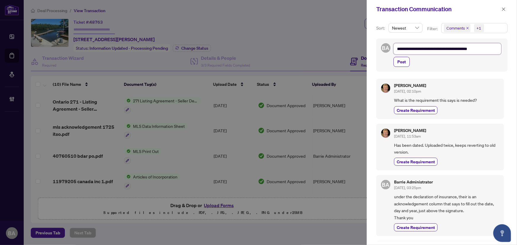
type textarea "**********"
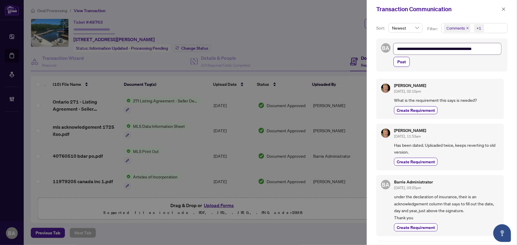
type textarea "**********"
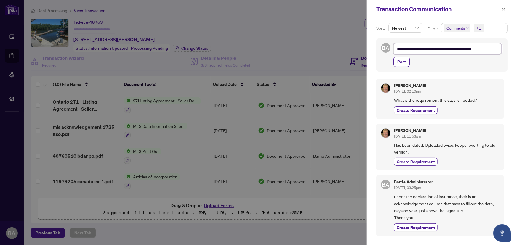
type textarea "**********"
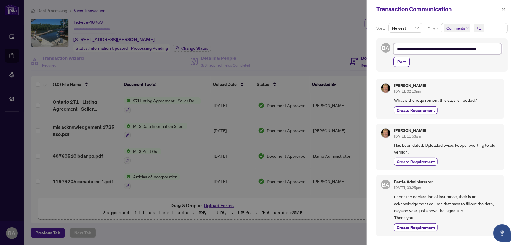
type textarea "**********"
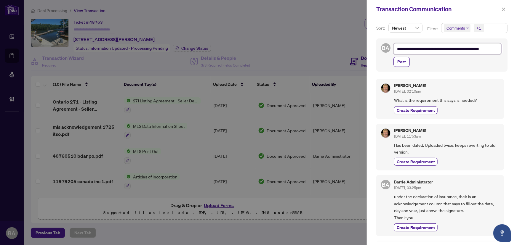
type textarea "**********"
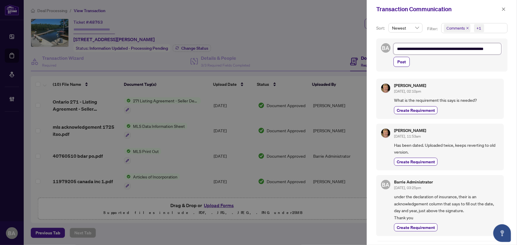
type textarea "**********"
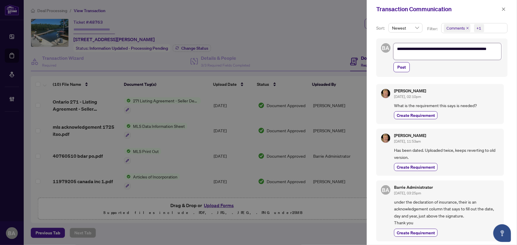
type textarea "**********"
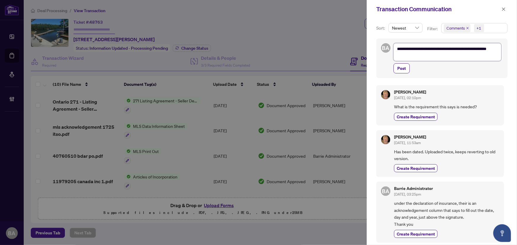
type textarea "**********"
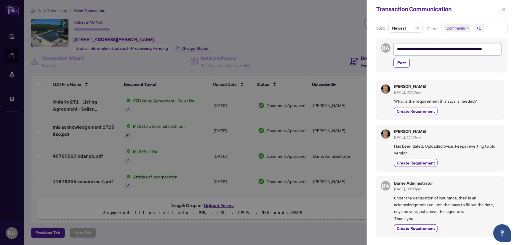
type textarea "**********"
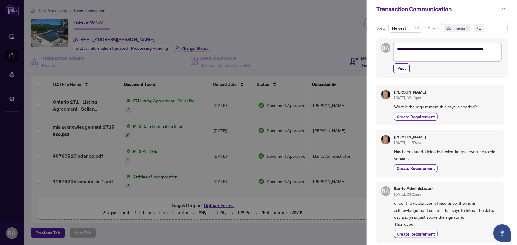
type textarea "**********"
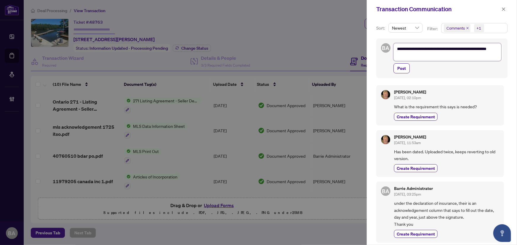
type textarea "**********"
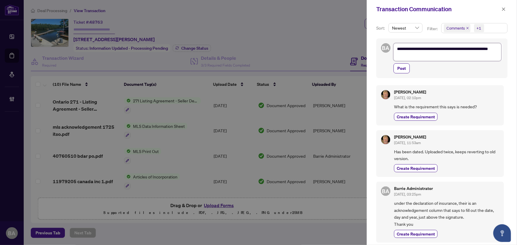
type textarea "**********"
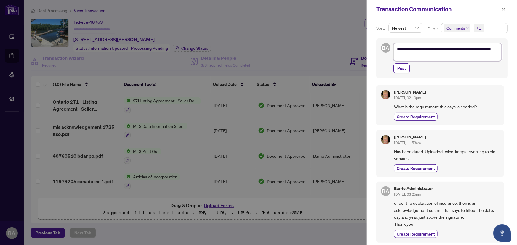
type textarea "**********"
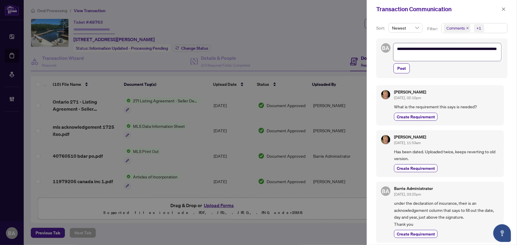
type textarea "**********"
click at [446, 47] on textarea "**********" at bounding box center [447, 52] width 108 height 18
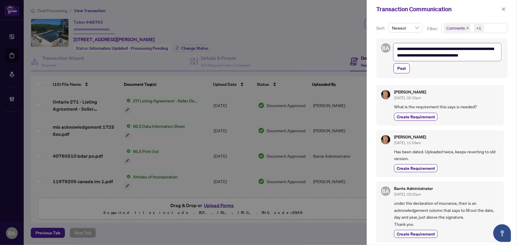
click at [462, 54] on textarea "**********" at bounding box center [447, 52] width 108 height 18
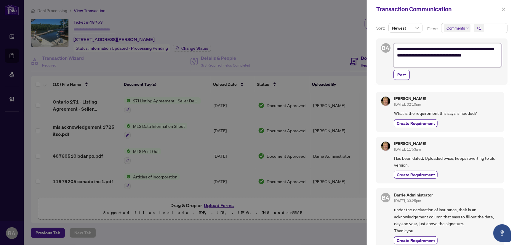
click at [424, 64] on textarea "**********" at bounding box center [447, 55] width 108 height 24
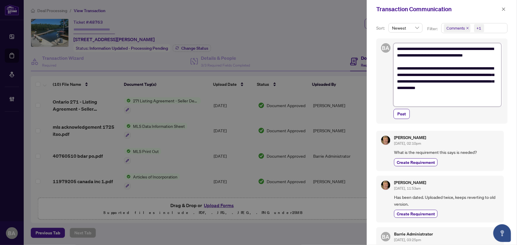
click at [429, 76] on textarea "**********" at bounding box center [447, 74] width 108 height 63
click at [446, 98] on textarea "**********" at bounding box center [447, 74] width 108 height 63
drag, startPoint x: 482, startPoint y: 71, endPoint x: 460, endPoint y: 80, distance: 23.4
click at [482, 71] on textarea "**********" at bounding box center [447, 74] width 108 height 63
click at [405, 112] on span "Post" at bounding box center [401, 113] width 9 height 9
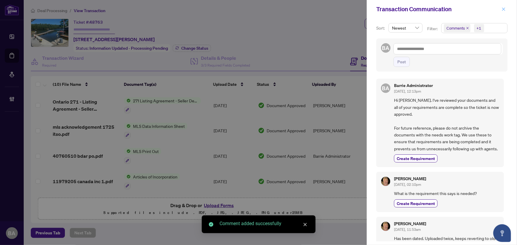
click at [504, 11] on icon "close" at bounding box center [503, 9] width 4 height 4
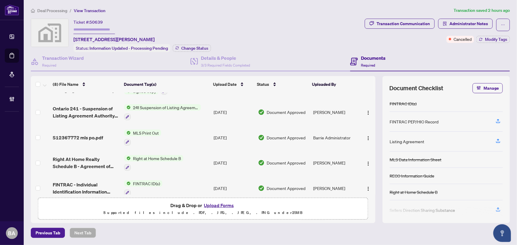
scroll to position [101, 0]
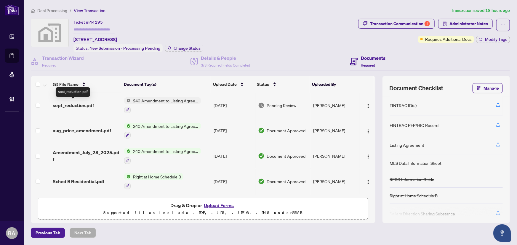
click at [75, 105] on span "sept_reduction.pdf" at bounding box center [73, 105] width 41 height 7
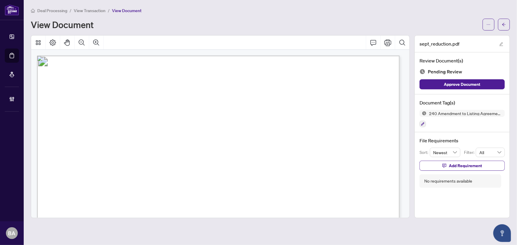
click at [99, 12] on span "View Transaction" at bounding box center [90, 10] width 32 height 5
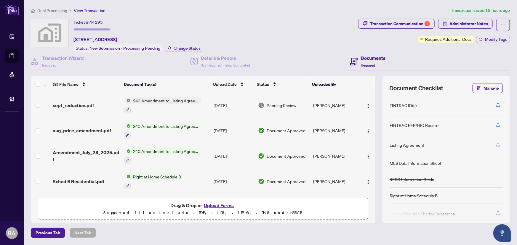
click at [86, 103] on span "sept_reduction.pdf" at bounding box center [73, 105] width 41 height 7
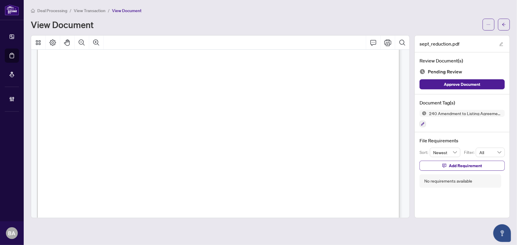
scroll to position [269, 0]
click at [119, 106] on span "[PERSON_NAME]" at bounding box center [92, 111] width 54 height 11
click at [73, 135] on span "(Seller)" at bounding box center [66, 133] width 11 height 4
click at [119, 110] on span "[PERSON_NAME]" at bounding box center [92, 111] width 54 height 11
click at [119, 114] on span "[PERSON_NAME]" at bounding box center [92, 111] width 54 height 11
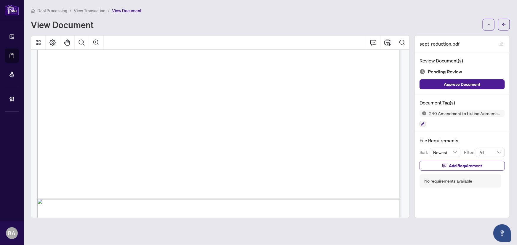
scroll to position [312, 0]
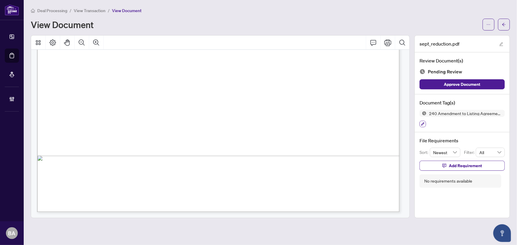
click at [421, 123] on icon "button" at bounding box center [423, 124] width 4 height 4
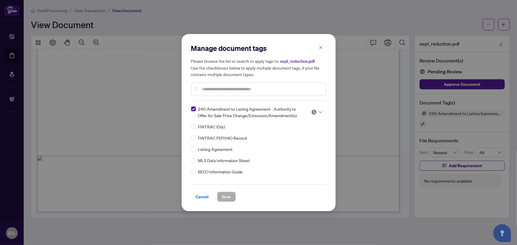
click at [311, 112] on img at bounding box center [314, 112] width 6 height 6
click at [306, 140] on div "Approved" at bounding box center [297, 141] width 38 height 7
click at [229, 195] on span "Save" at bounding box center [226, 196] width 9 height 9
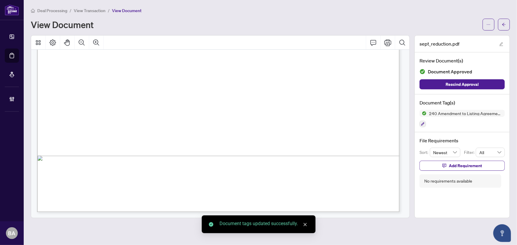
click at [99, 12] on span "View Transaction" at bounding box center [90, 10] width 32 height 5
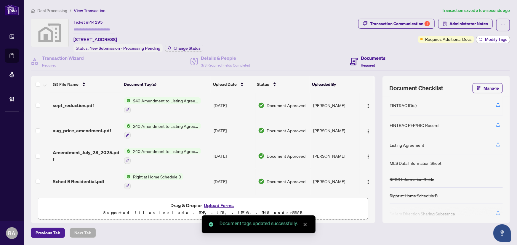
click at [492, 41] on span "Modify Tags" at bounding box center [496, 39] width 22 height 4
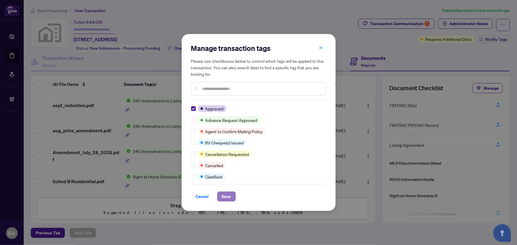
click at [226, 198] on span "Save" at bounding box center [226, 196] width 9 height 9
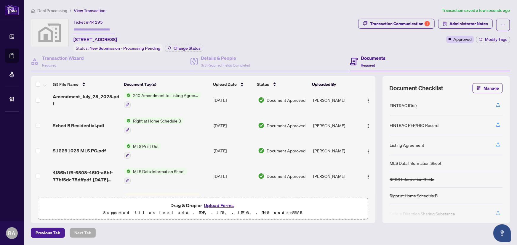
scroll to position [101, 0]
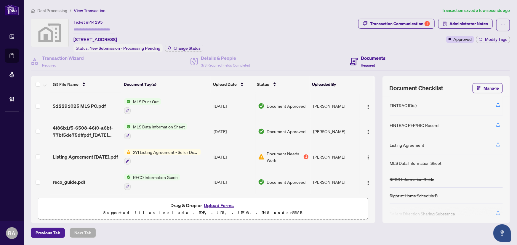
click at [103, 153] on span "Listing Agreement [DATE].pdf" at bounding box center [85, 156] width 65 height 7
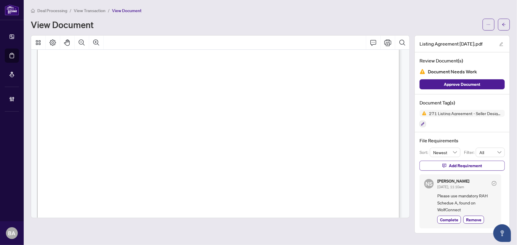
scroll to position [1265, 0]
click at [98, 9] on span "View Transaction" at bounding box center [90, 10] width 32 height 5
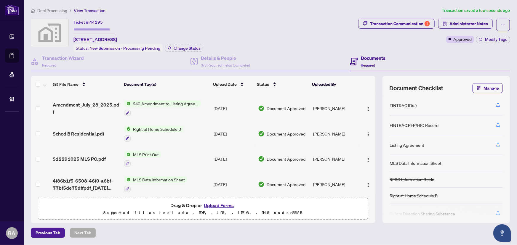
scroll to position [101, 0]
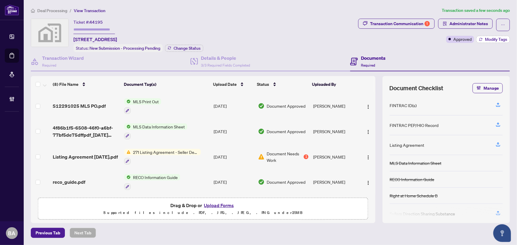
click at [483, 41] on button "Modify Tags" at bounding box center [492, 39] width 33 height 7
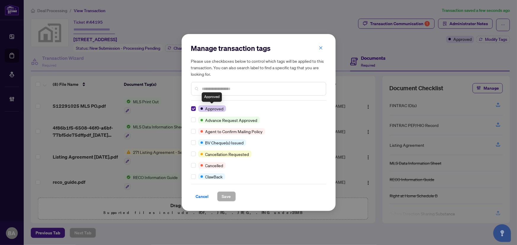
click at [189, 107] on div "Manage transaction tags Please use checkboxes below to control which tags will …" at bounding box center [258, 122] width 154 height 177
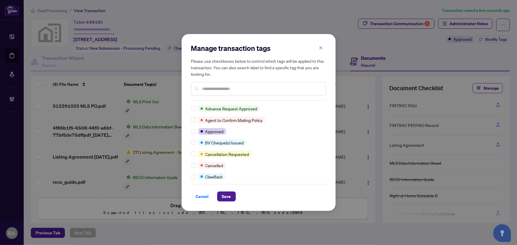
click at [203, 89] on input "text" at bounding box center [261, 89] width 119 height 7
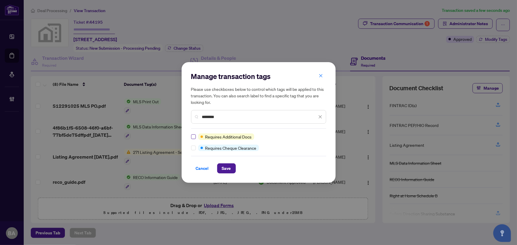
type input "********"
click at [226, 166] on span "Save" at bounding box center [226, 168] width 9 height 9
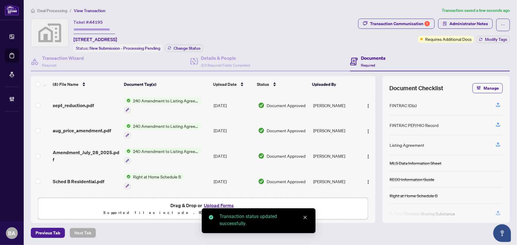
scroll to position [0, 0]
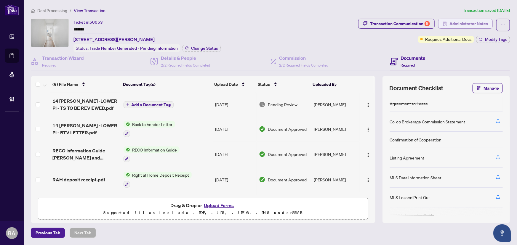
click at [474, 25] on span "Administrator Notes" at bounding box center [468, 23] width 38 height 9
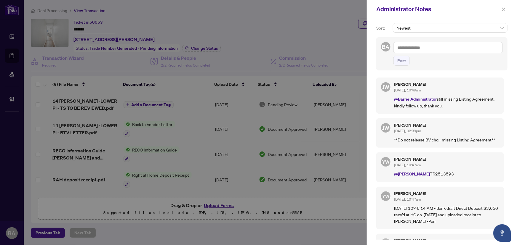
drag, startPoint x: 430, startPoint y: 49, endPoint x: 429, endPoint y: 46, distance: 3.2
click at [429, 49] on textarea at bounding box center [447, 47] width 109 height 11
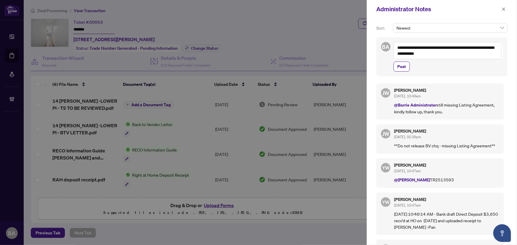
drag, startPoint x: 397, startPoint y: 46, endPoint x: 405, endPoint y: 42, distance: 8.7
click at [397, 46] on textarea "**********" at bounding box center [447, 50] width 108 height 17
click at [424, 52] on span "[PERSON_NAME]" at bounding box center [443, 51] width 64 height 5
click at [479, 56] on textarea "**********" at bounding box center [447, 50] width 108 height 17
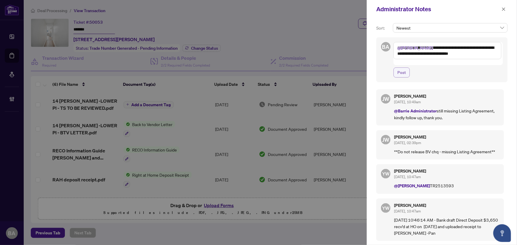
type textarea "**********"
click at [407, 69] on button "Post" at bounding box center [401, 72] width 16 height 10
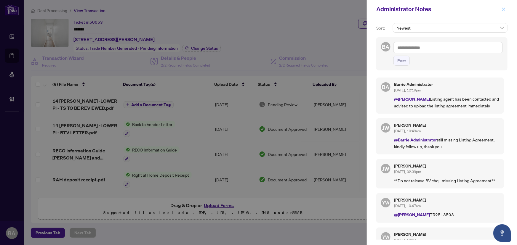
click at [505, 7] on icon "close" at bounding box center [503, 9] width 4 height 4
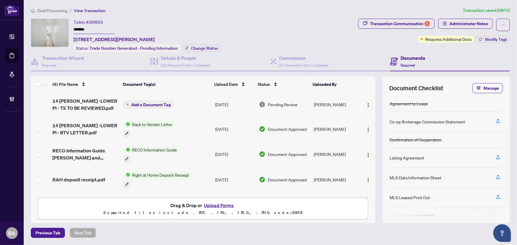
click at [41, 11] on span "Deal Processing" at bounding box center [52, 10] width 30 height 5
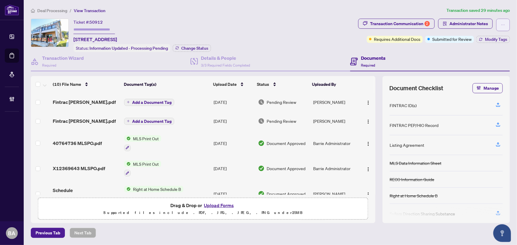
drag, startPoint x: 504, startPoint y: 23, endPoint x: 501, endPoint y: 26, distance: 3.8
click at [504, 23] on icon "ellipsis" at bounding box center [503, 25] width 4 height 4
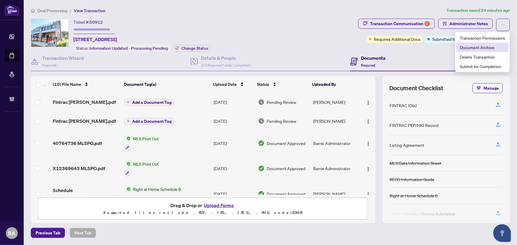
click at [482, 48] on span "Document Archive" at bounding box center [481, 47] width 45 height 7
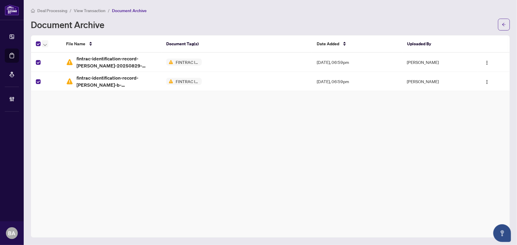
click at [42, 42] on button "button" at bounding box center [45, 43] width 7 height 7
click at [54, 55] on span "Restore Selected File(s)" at bounding box center [68, 54] width 44 height 7
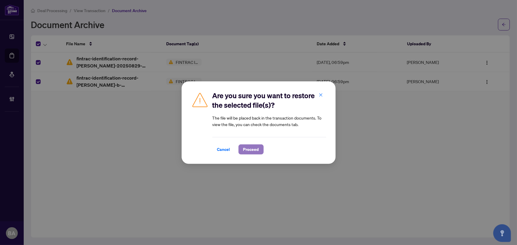
click at [252, 145] on span "Proceed" at bounding box center [251, 149] width 16 height 9
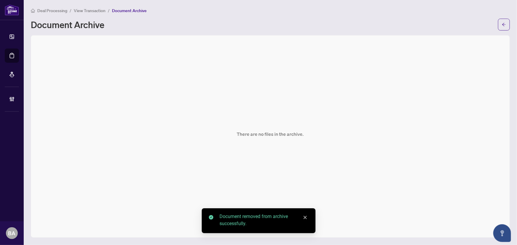
click at [98, 12] on span "View Transaction" at bounding box center [90, 10] width 32 height 5
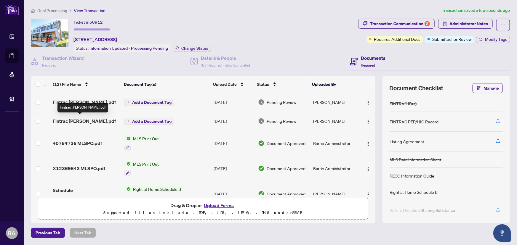
click at [88, 121] on span "Fintrac [PERSON_NAME].pdf" at bounding box center [84, 121] width 63 height 7
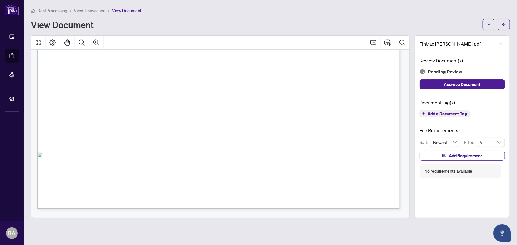
scroll to position [861, 0]
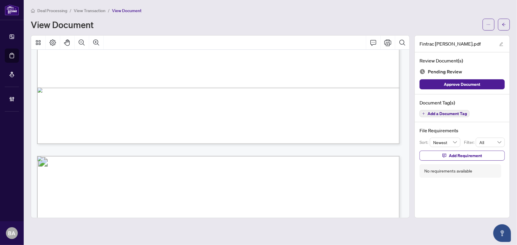
click at [428, 113] on span "Add a Document Tag" at bounding box center [446, 114] width 39 height 4
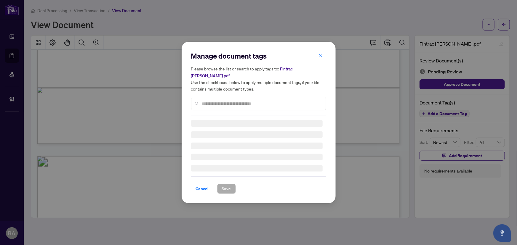
click at [238, 100] on input "text" at bounding box center [261, 103] width 119 height 7
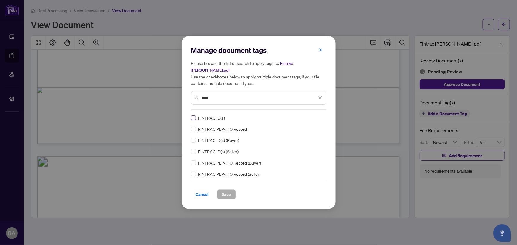
type input "****"
click at [313, 115] on img at bounding box center [314, 118] width 6 height 6
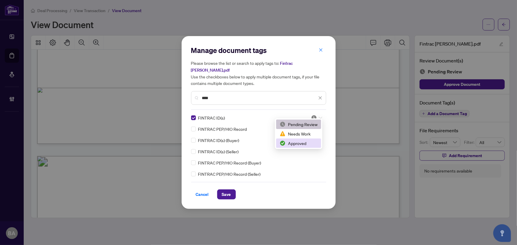
click at [311, 142] on div "Approved" at bounding box center [298, 143] width 38 height 7
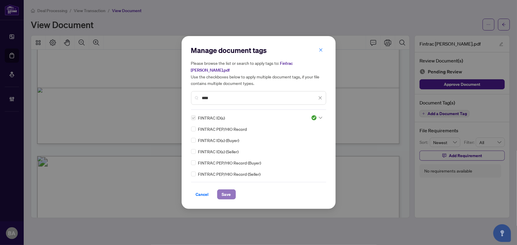
click at [224, 190] on span "Save" at bounding box center [226, 194] width 9 height 9
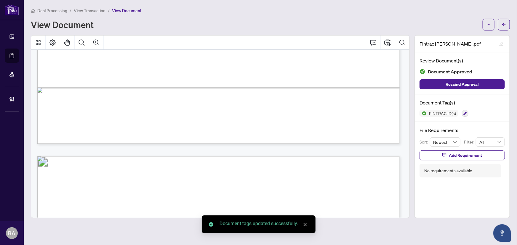
click at [96, 11] on span "View Transaction" at bounding box center [90, 10] width 32 height 5
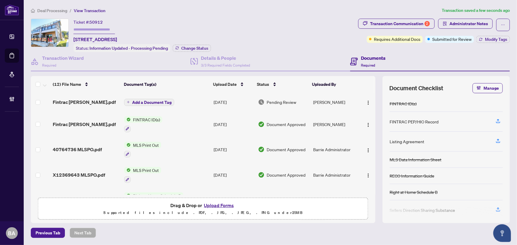
click at [109, 106] on td "Fintrac [PERSON_NAME].pdf" at bounding box center [86, 102] width 72 height 19
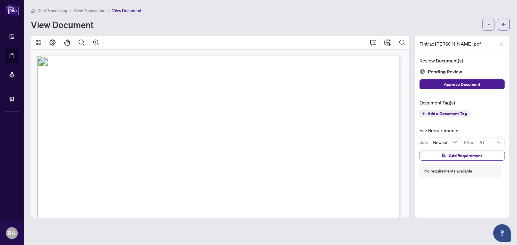
click at [453, 116] on button "Add a Document Tag" at bounding box center [444, 113] width 50 height 7
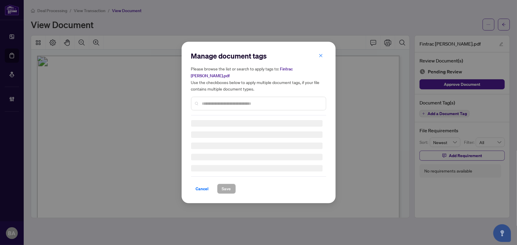
click at [310, 104] on input "text" at bounding box center [261, 103] width 119 height 7
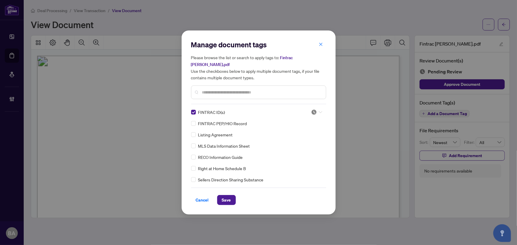
click at [313, 112] on img at bounding box center [314, 112] width 6 height 6
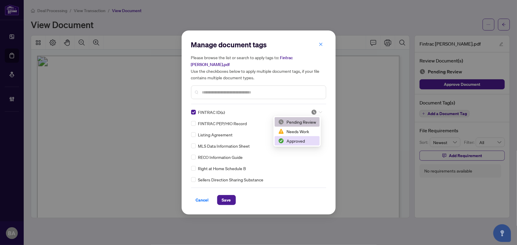
click at [310, 142] on div "Approved" at bounding box center [297, 141] width 38 height 7
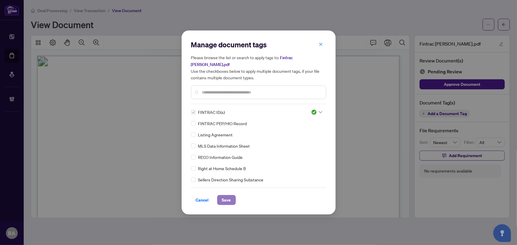
click at [223, 202] on span "Save" at bounding box center [226, 199] width 9 height 9
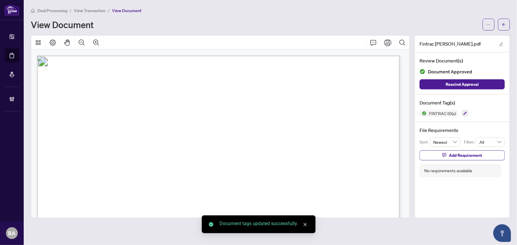
click at [94, 9] on span "View Transaction" at bounding box center [90, 10] width 32 height 5
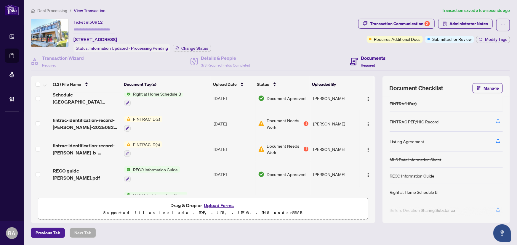
scroll to position [134, 0]
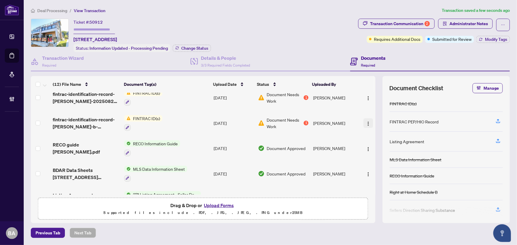
click at [367, 121] on img "button" at bounding box center [368, 123] width 5 height 5
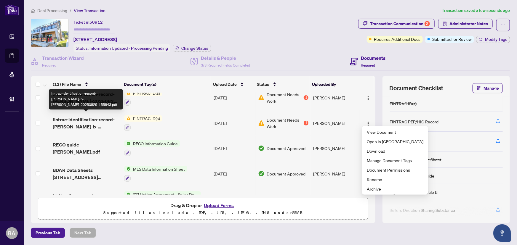
click at [85, 124] on span "fintrac-identification-record-[PERSON_NAME]-b-[PERSON_NAME]-20250829-155843.pdf" at bounding box center [86, 123] width 67 height 14
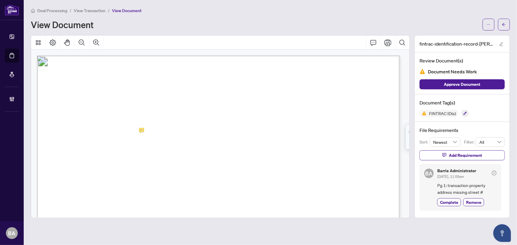
drag, startPoint x: 449, startPoint y: 197, endPoint x: 450, endPoint y: 186, distance: 10.1
click at [449, 197] on div "Barrie Administrator [DATE], 11:06am Pg 1: transaction property address missing…" at bounding box center [466, 188] width 59 height 38
click at [442, 204] on span "Complete" at bounding box center [449, 202] width 18 height 6
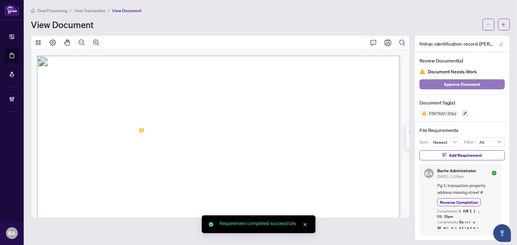
click at [447, 87] on span "Approve Document" at bounding box center [462, 84] width 36 height 9
click at [91, 12] on span "View Transaction" at bounding box center [90, 10] width 32 height 5
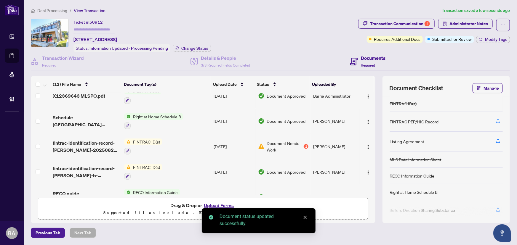
scroll to position [134, 0]
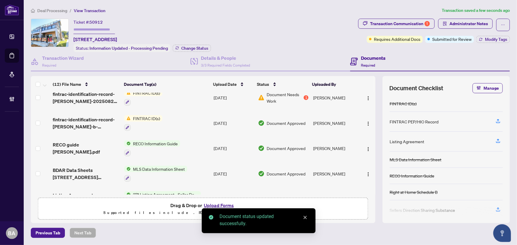
click at [102, 96] on span "fintrac-identification-record-[PERSON_NAME]-20250829-155641.pdf" at bounding box center [86, 98] width 67 height 14
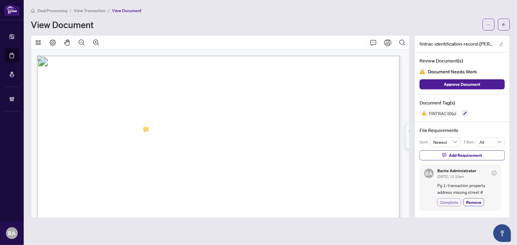
click at [447, 201] on span "Complete" at bounding box center [449, 202] width 18 height 6
click at [454, 92] on div "Review Document(s) Document Needs Work Approve Document" at bounding box center [461, 73] width 95 height 42
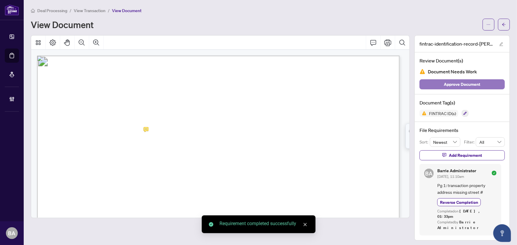
click at [456, 84] on span "Approve Document" at bounding box center [462, 84] width 36 height 9
click at [94, 12] on span "View Transaction" at bounding box center [90, 10] width 32 height 5
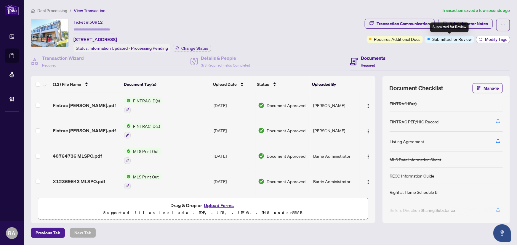
click at [489, 41] on span "Modify Tags" at bounding box center [496, 39] width 22 height 4
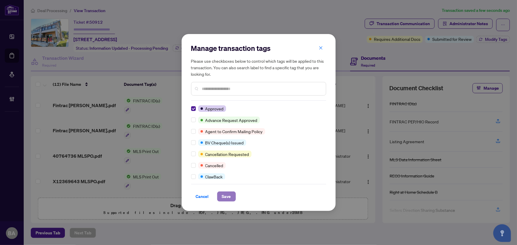
click at [224, 196] on span "Save" at bounding box center [226, 196] width 9 height 9
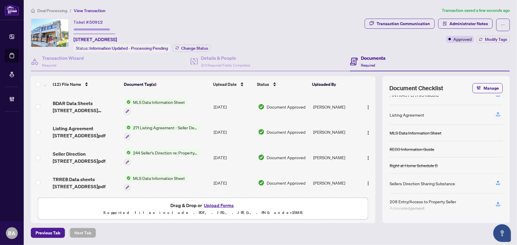
scroll to position [45, 0]
